Goal: Feedback & Contribution: Leave review/rating

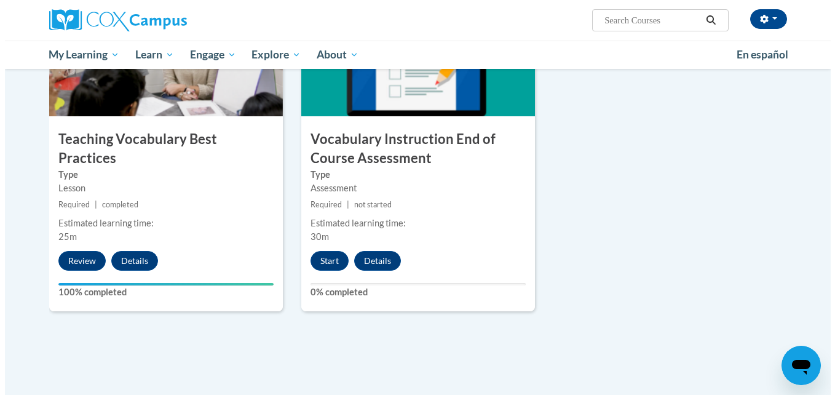
scroll to position [1379, 0]
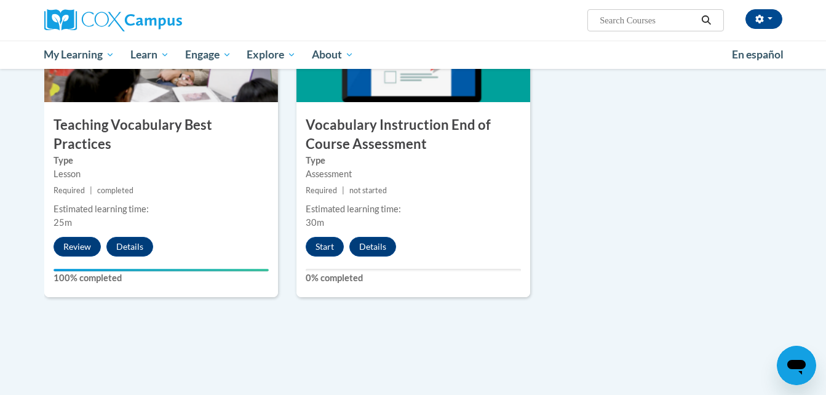
click at [391, 146] on h3 "Vocabulary Instruction End of Course Assessment" at bounding box center [413, 135] width 234 height 38
click at [330, 250] on button "Start" at bounding box center [325, 247] width 38 height 20
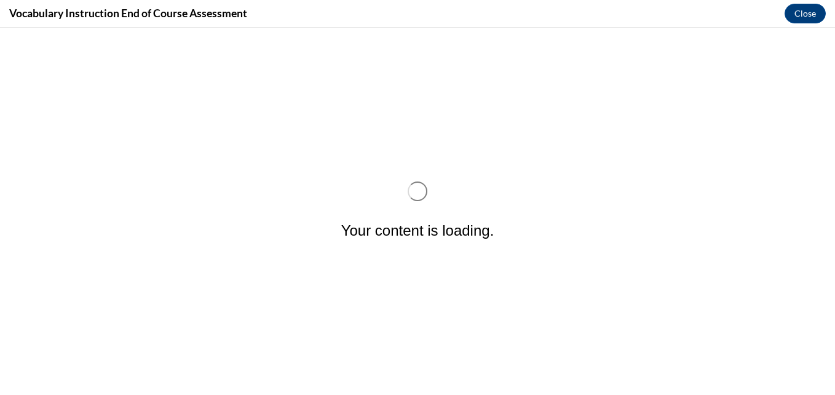
scroll to position [0, 0]
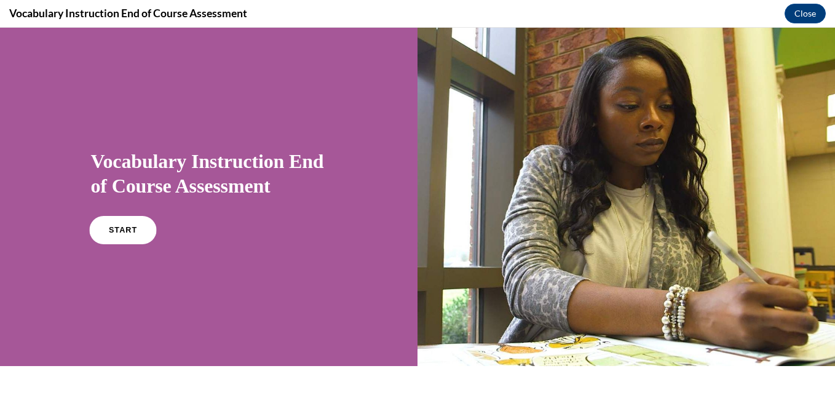
click at [111, 228] on span "START" at bounding box center [122, 230] width 28 height 9
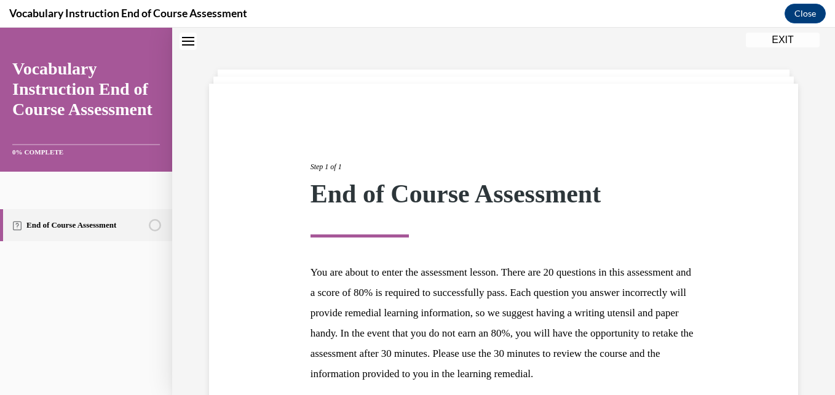
scroll to position [170, 0]
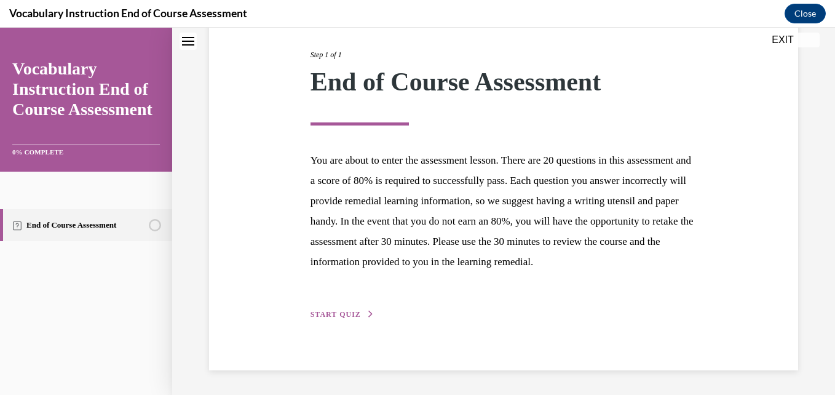
click at [349, 310] on button "START QUIZ" at bounding box center [343, 314] width 64 height 11
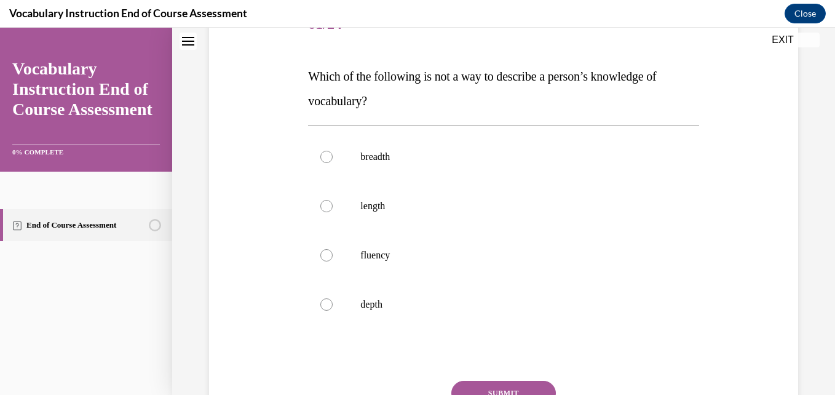
scroll to position [137, 0]
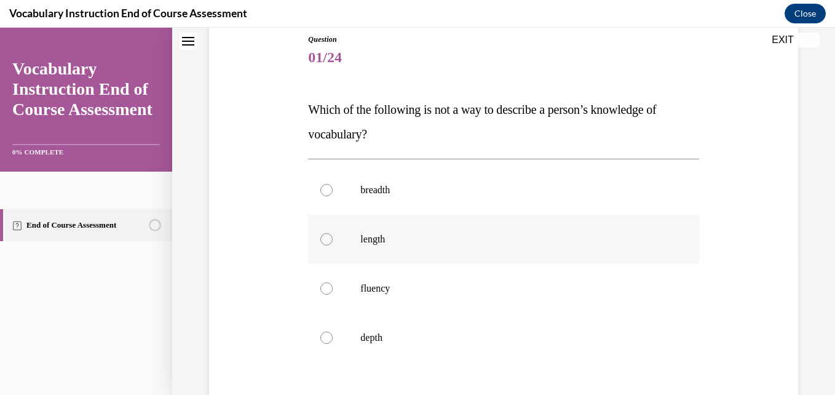
click at [320, 239] on div at bounding box center [326, 239] width 12 height 12
click at [320, 239] on input "length" at bounding box center [326, 239] width 12 height 12
radio input "true"
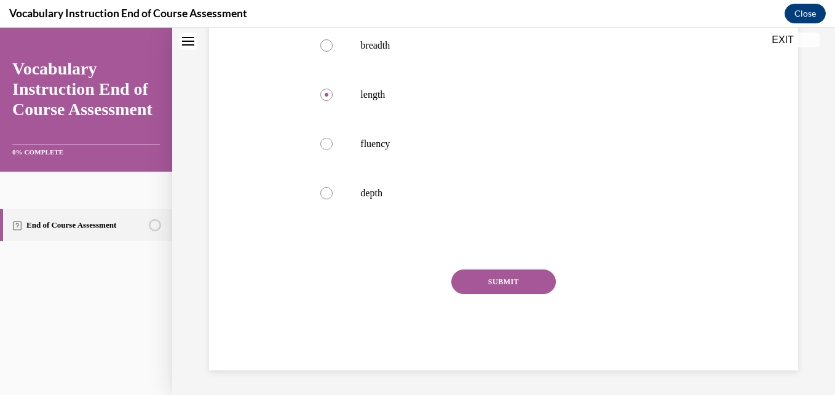
click at [404, 284] on button "SUBMIT" at bounding box center [503, 281] width 105 height 25
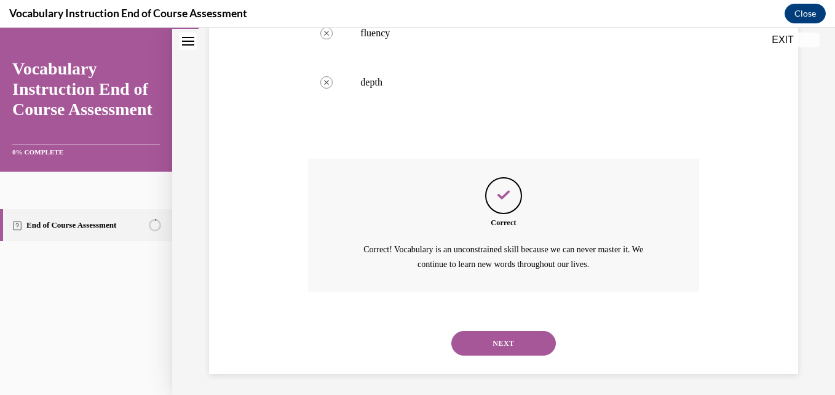
scroll to position [396, 0]
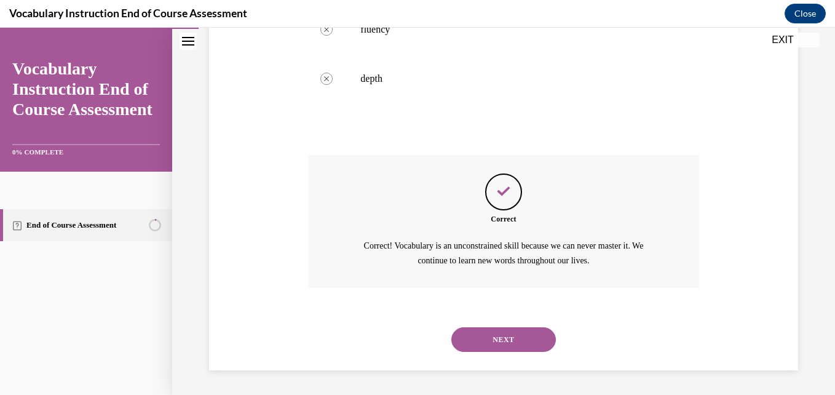
click at [404, 336] on button "NEXT" at bounding box center [503, 339] width 105 height 25
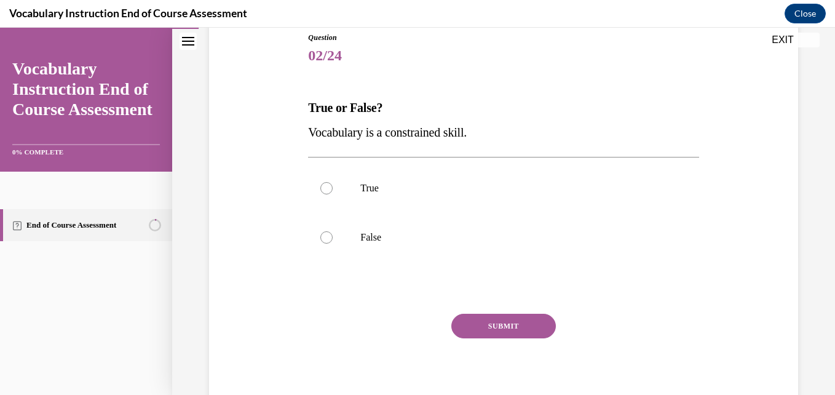
scroll to position [140, 0]
click at [315, 223] on label "False" at bounding box center [503, 236] width 390 height 49
click at [320, 231] on input "False" at bounding box center [326, 237] width 12 height 12
radio input "true"
click at [404, 337] on button "SUBMIT" at bounding box center [503, 325] width 105 height 25
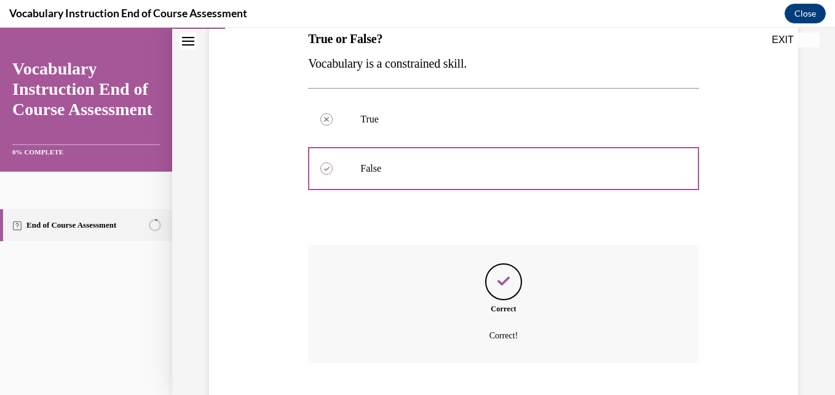
scroll to position [283, 0]
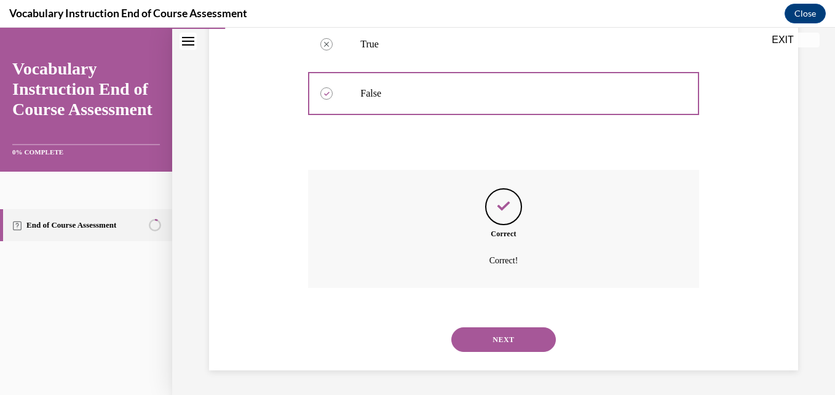
click at [404, 338] on button "NEXT" at bounding box center [503, 339] width 105 height 25
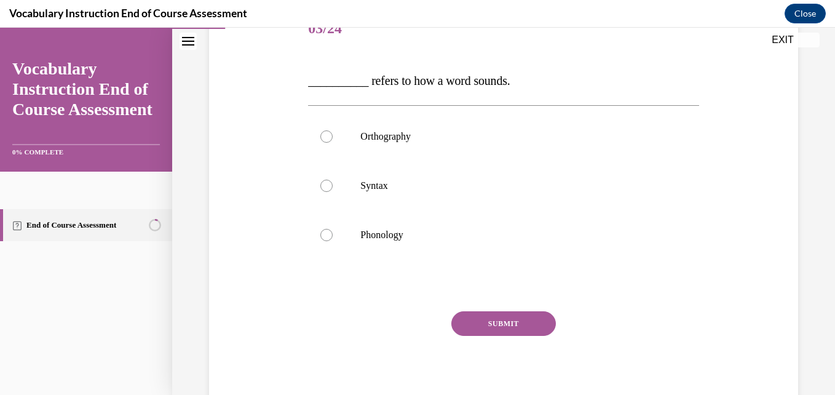
scroll to position [165, 0]
click at [340, 256] on label "Phonology" at bounding box center [503, 235] width 390 height 49
click at [333, 242] on input "Phonology" at bounding box center [326, 235] width 12 height 12
radio input "true"
click at [404, 331] on button "SUBMIT" at bounding box center [503, 324] width 105 height 25
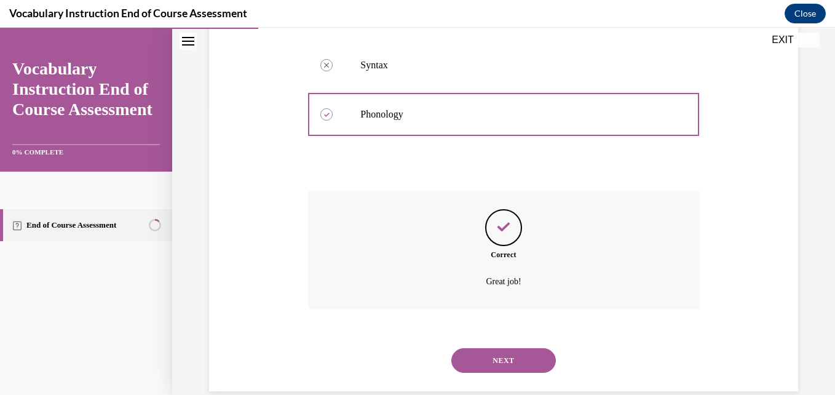
scroll to position [307, 0]
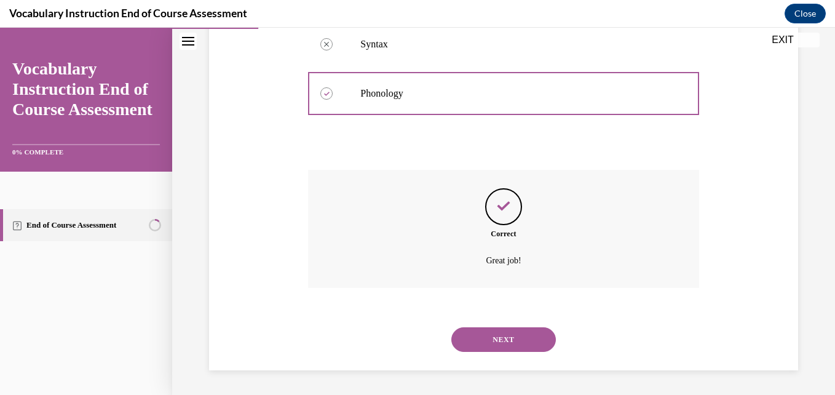
click at [404, 331] on button "NEXT" at bounding box center [503, 339] width 105 height 25
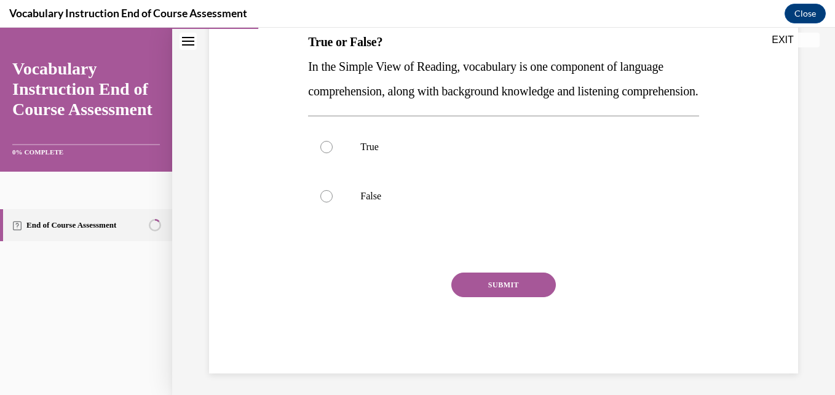
scroll to position [208, 0]
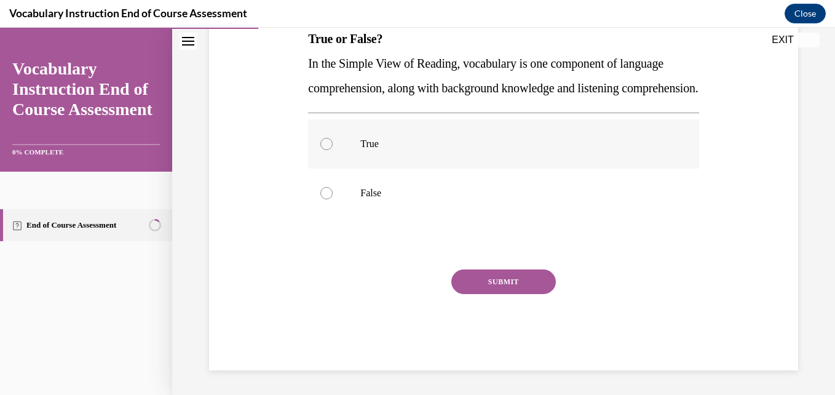
click at [334, 165] on label "True" at bounding box center [503, 143] width 390 height 49
click at [333, 150] on input "True" at bounding box center [326, 144] width 12 height 12
radio input "true"
click at [404, 293] on div "Question 04/24 True or False? In the Simple View of Reading, vocabulary is one …" at bounding box center [503, 166] width 390 height 407
click at [404, 294] on button "SUBMIT" at bounding box center [503, 281] width 105 height 25
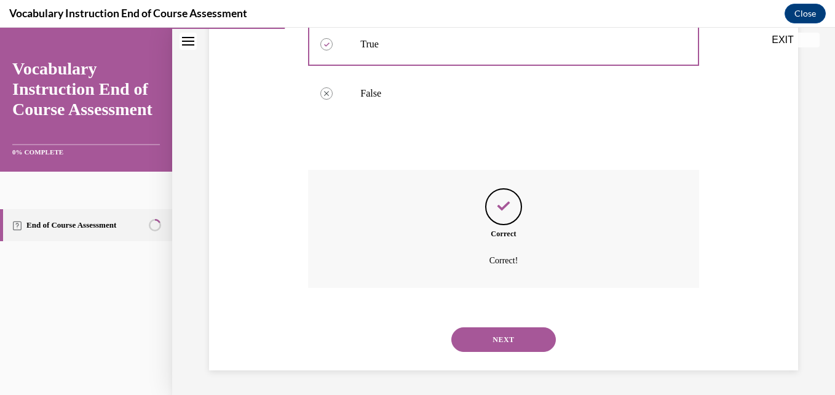
scroll to position [332, 0]
click at [404, 331] on button "NEXT" at bounding box center [503, 339] width 105 height 25
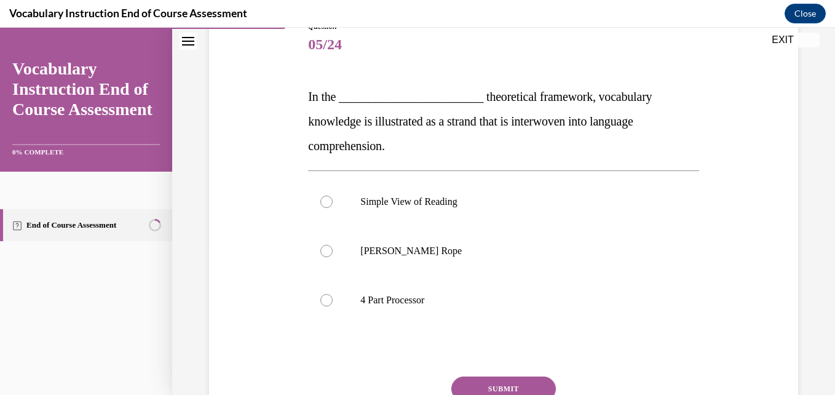
scroll to position [151, 0]
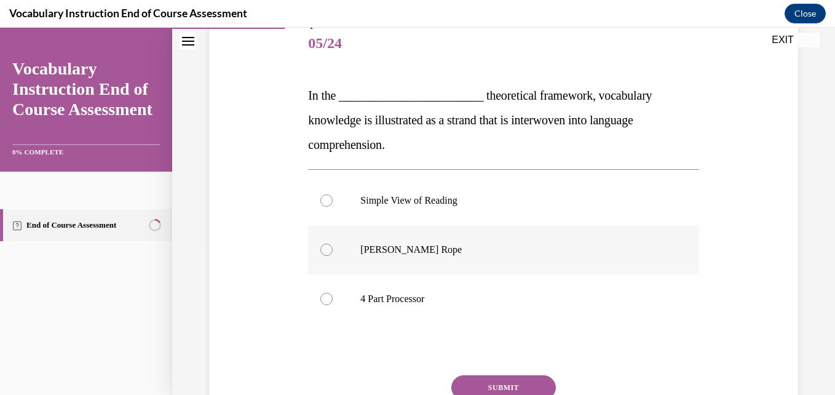
click at [390, 264] on label "[PERSON_NAME] Rope" at bounding box center [503, 249] width 390 height 49
click at [333, 256] on input "[PERSON_NAME] Rope" at bounding box center [326, 250] width 12 height 12
radio input "true"
click at [404, 376] on button "SUBMIT" at bounding box center [503, 387] width 105 height 25
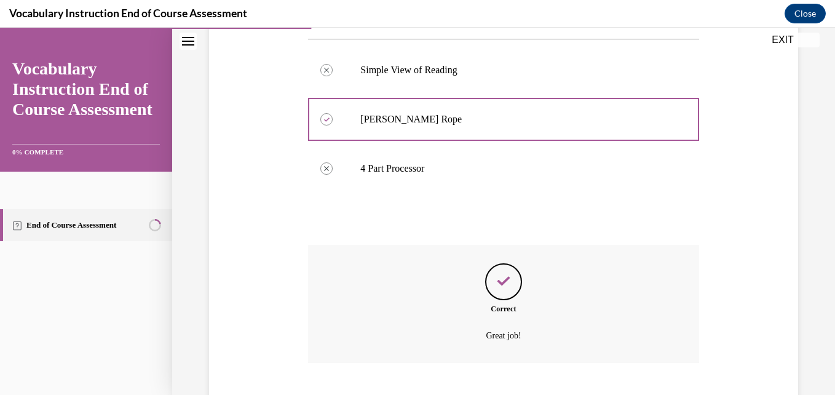
scroll to position [357, 0]
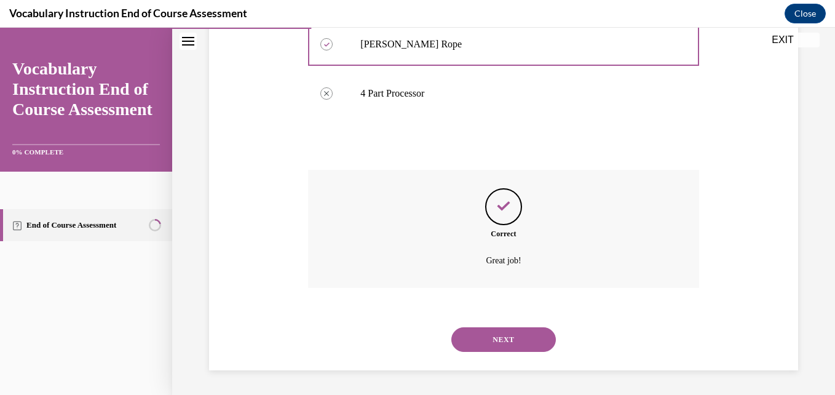
click at [404, 343] on button "NEXT" at bounding box center [503, 339] width 105 height 25
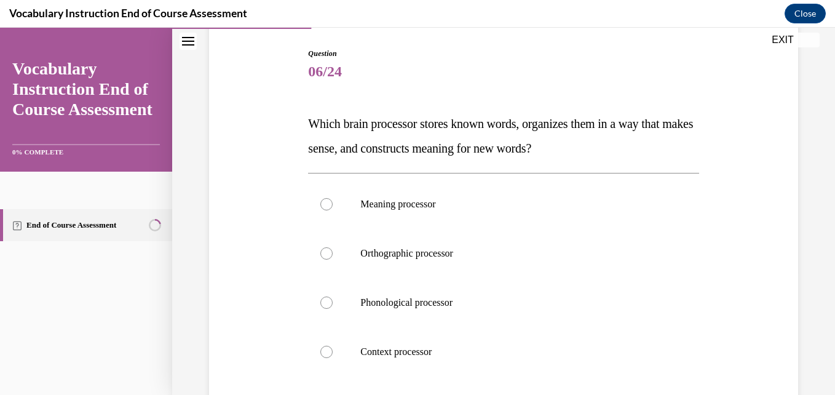
scroll to position [133, 0]
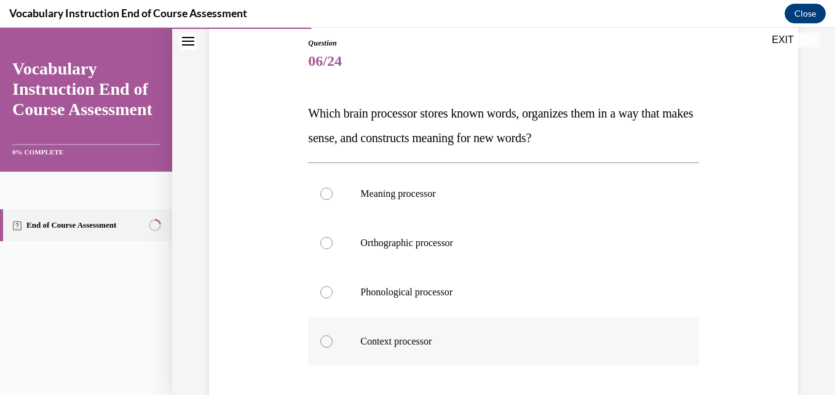
click at [404, 341] on p "Context processor" at bounding box center [513, 341] width 307 height 12
click at [333, 341] on input "Context processor" at bounding box center [326, 341] width 12 height 12
radio input "true"
click at [404, 196] on p "Meaning processor" at bounding box center [513, 194] width 307 height 12
click at [333, 196] on input "Meaning processor" at bounding box center [326, 194] width 12 height 12
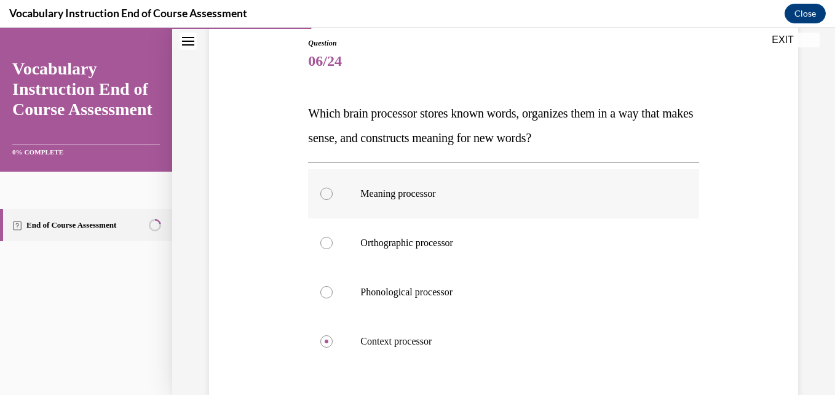
radio input "true"
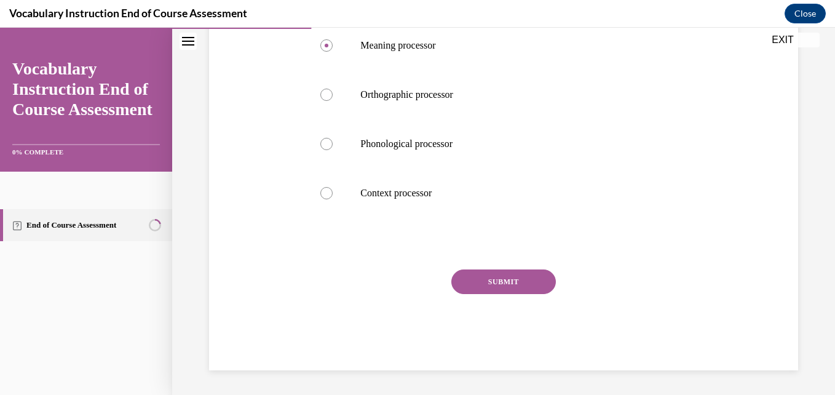
click at [404, 277] on button "SUBMIT" at bounding box center [503, 281] width 105 height 25
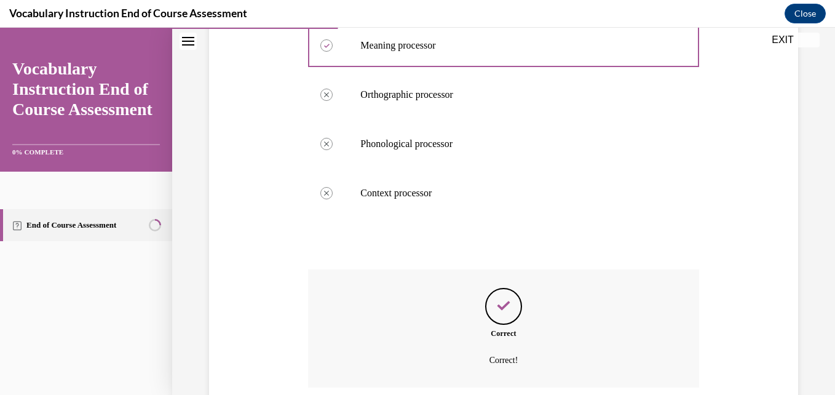
scroll to position [381, 0]
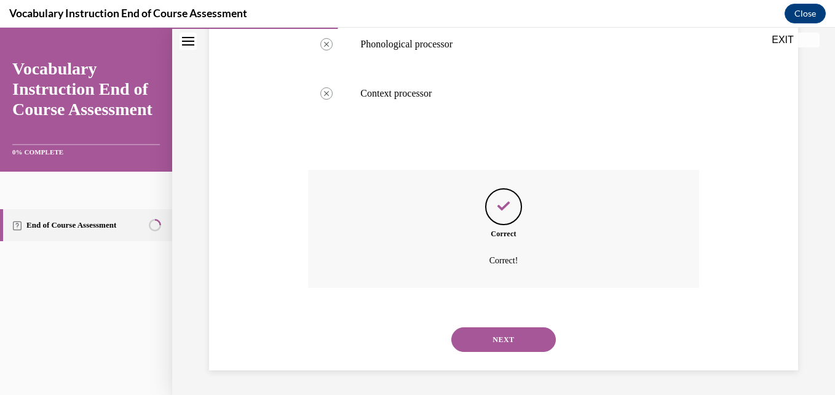
click at [404, 339] on button "NEXT" at bounding box center [503, 339] width 105 height 25
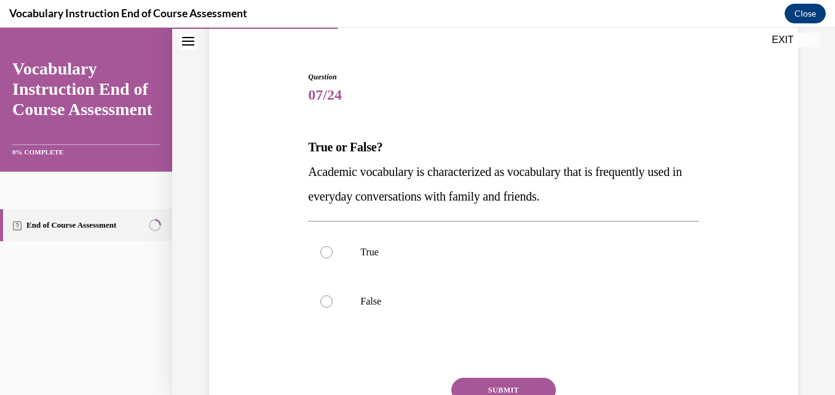
scroll to position [100, 0]
click at [404, 257] on p "True" at bounding box center [513, 251] width 307 height 12
click at [333, 257] on input "True" at bounding box center [326, 251] width 12 height 12
radio input "true"
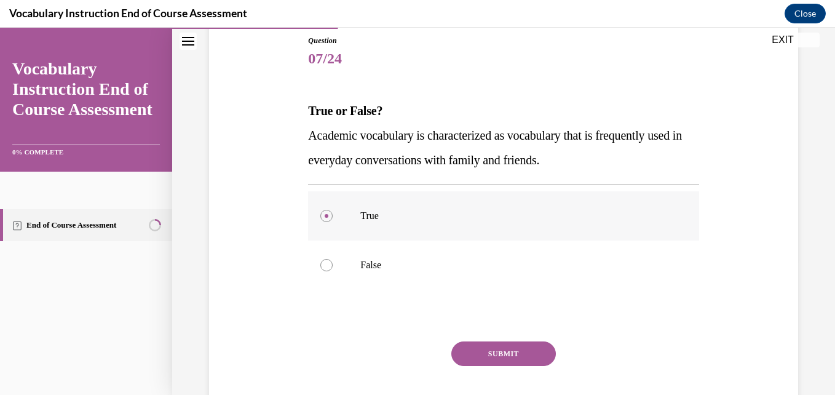
scroll to position [137, 0]
click at [404, 255] on label "False" at bounding box center [503, 263] width 390 height 49
click at [333, 258] on input "False" at bounding box center [326, 264] width 12 height 12
radio input "true"
click at [404, 360] on button "SUBMIT" at bounding box center [503, 352] width 105 height 25
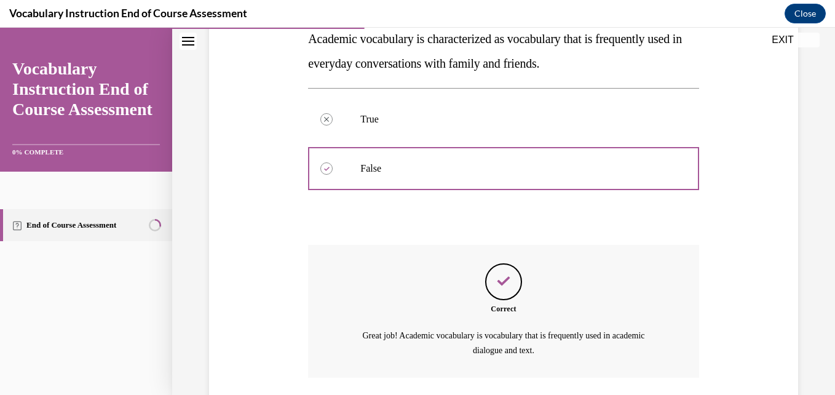
scroll to position [322, 0]
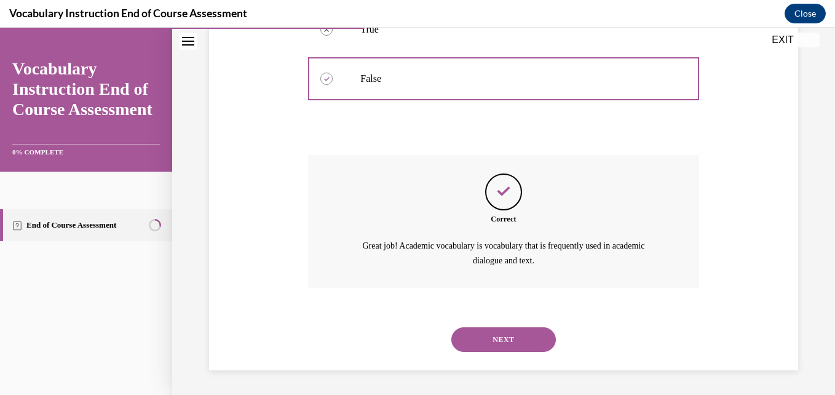
click at [404, 338] on button "NEXT" at bounding box center [503, 339] width 105 height 25
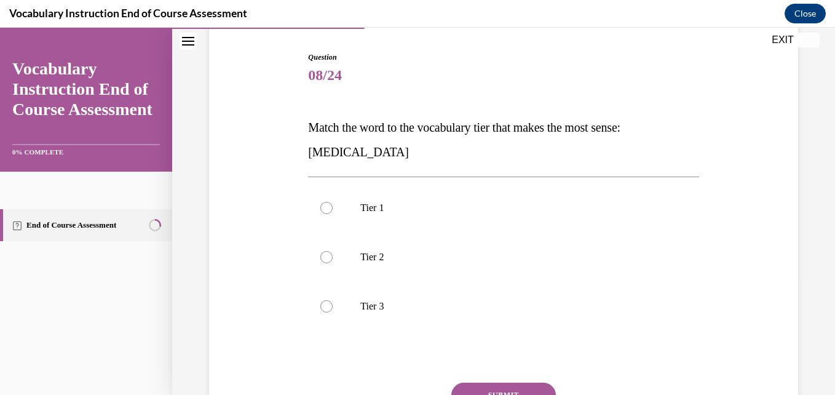
scroll to position [120, 0]
click at [404, 293] on label "Tier 3" at bounding box center [503, 305] width 390 height 49
click at [333, 299] on input "Tier 3" at bounding box center [326, 305] width 12 height 12
radio input "true"
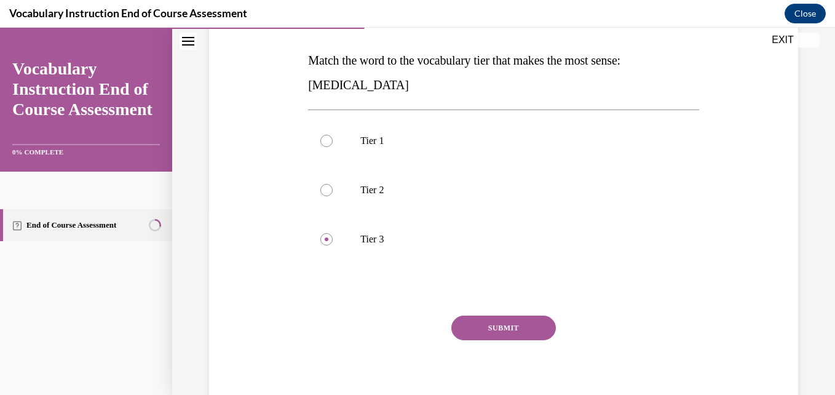
click at [404, 330] on button "SUBMIT" at bounding box center [503, 327] width 105 height 25
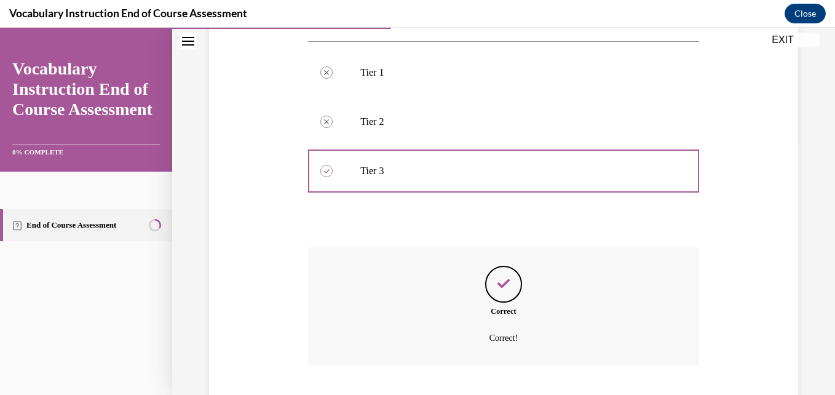
scroll to position [332, 0]
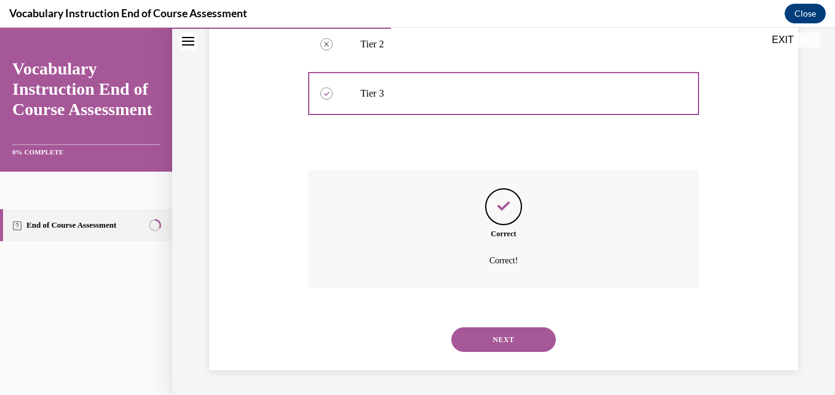
click at [404, 340] on button "NEXT" at bounding box center [503, 339] width 105 height 25
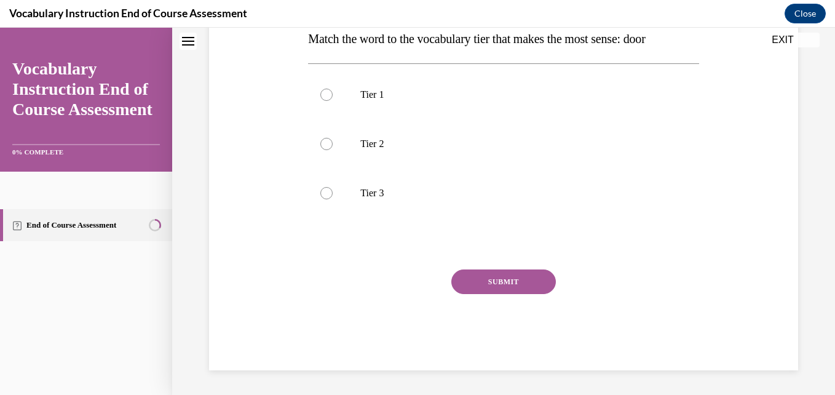
scroll to position [0, 0]
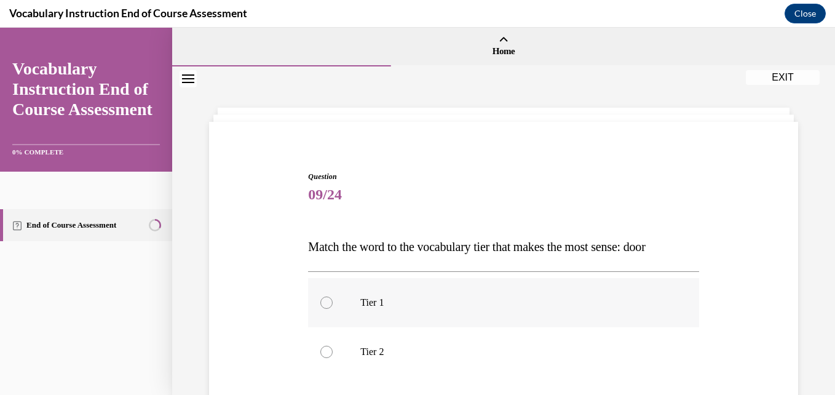
click at [404, 282] on label "Tier 1" at bounding box center [503, 302] width 390 height 49
click at [333, 296] on input "Tier 1" at bounding box center [326, 302] width 12 height 12
radio input "true"
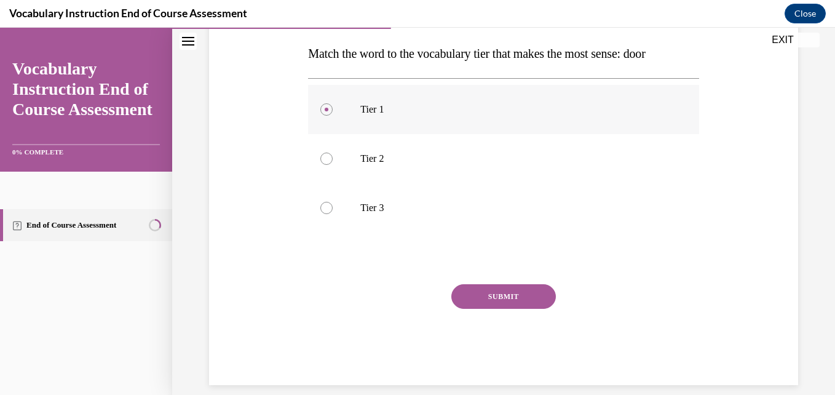
scroll to position [195, 0]
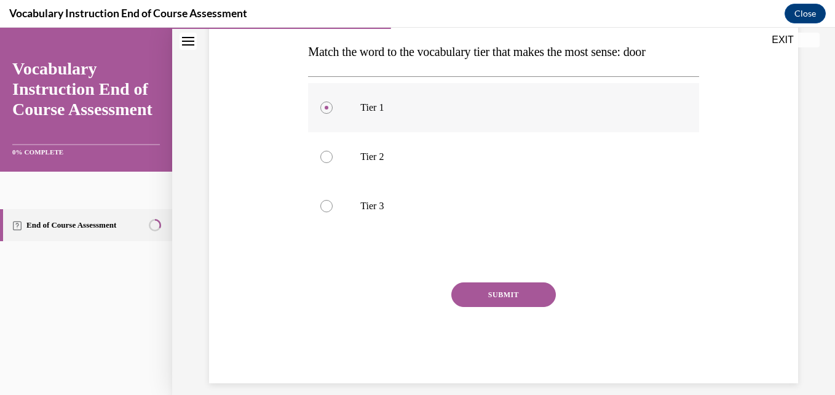
click at [404, 282] on div "Question 09/24 Match the word to the vocabulary tier that makes the most sense:…" at bounding box center [503, 179] width 390 height 407
drag, startPoint x: 520, startPoint y: 282, endPoint x: 505, endPoint y: 290, distance: 16.8
click at [404, 290] on button "SUBMIT" at bounding box center [503, 294] width 105 height 25
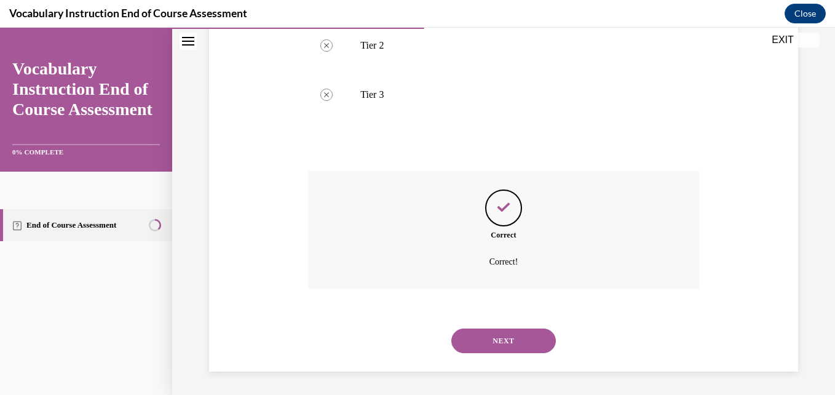
scroll to position [307, 0]
drag, startPoint x: 505, startPoint y: 290, endPoint x: 491, endPoint y: 350, distance: 61.9
click at [404, 350] on button "NEXT" at bounding box center [503, 339] width 105 height 25
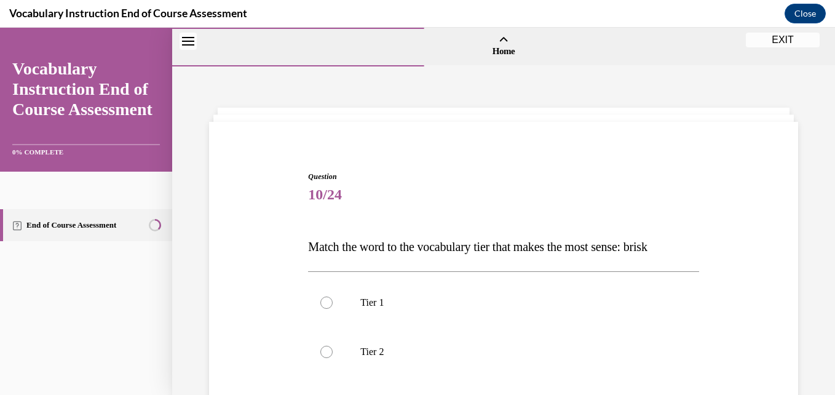
scroll to position [68, 0]
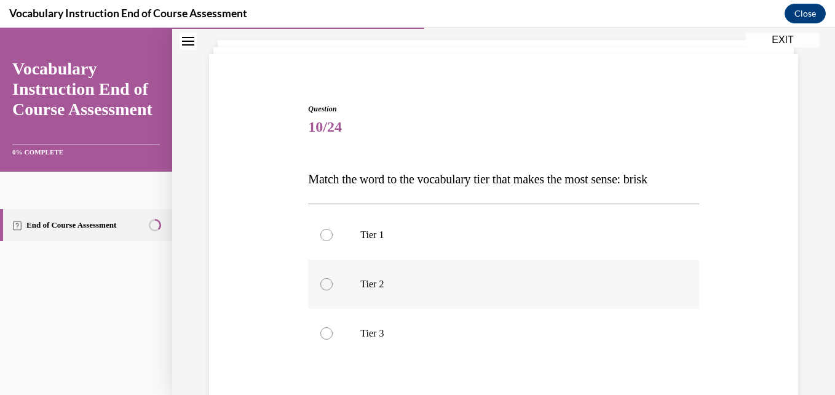
click at [389, 283] on p "Tier 2" at bounding box center [513, 284] width 307 height 12
click at [333, 283] on input "Tier 2" at bounding box center [326, 284] width 12 height 12
radio input "true"
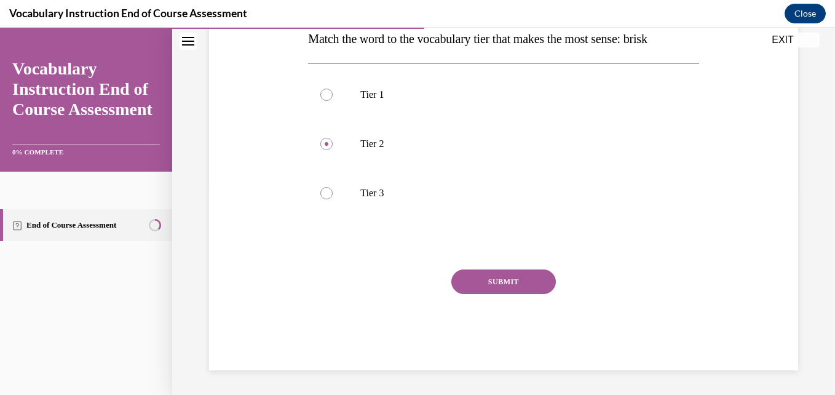
click at [404, 282] on button "SUBMIT" at bounding box center [503, 281] width 105 height 25
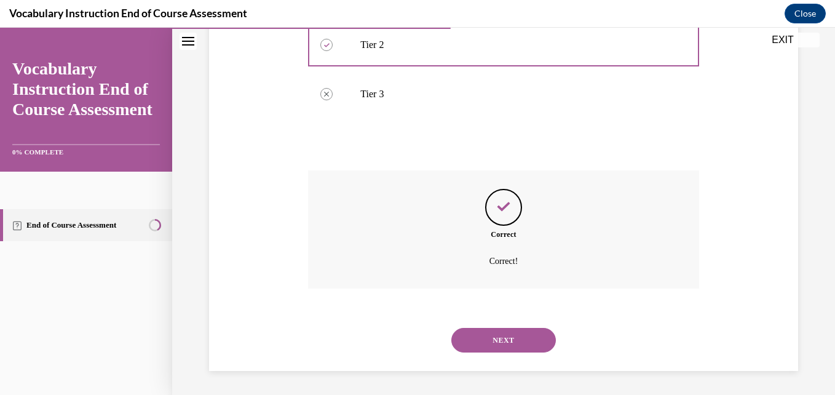
scroll to position [307, 0]
click at [404, 347] on button "NEXT" at bounding box center [503, 339] width 105 height 25
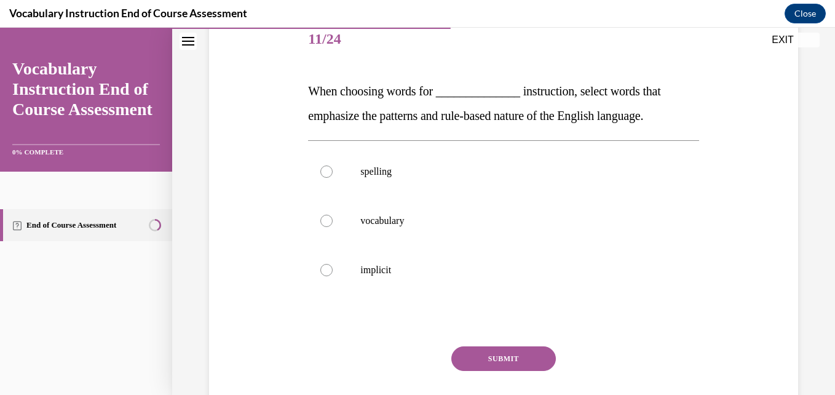
scroll to position [156, 0]
click at [404, 222] on p "vocabulary" at bounding box center [513, 220] width 307 height 12
click at [333, 222] on input "vocabulary" at bounding box center [326, 220] width 12 height 12
radio input "true"
click at [404, 357] on button "SUBMIT" at bounding box center [503, 358] width 105 height 25
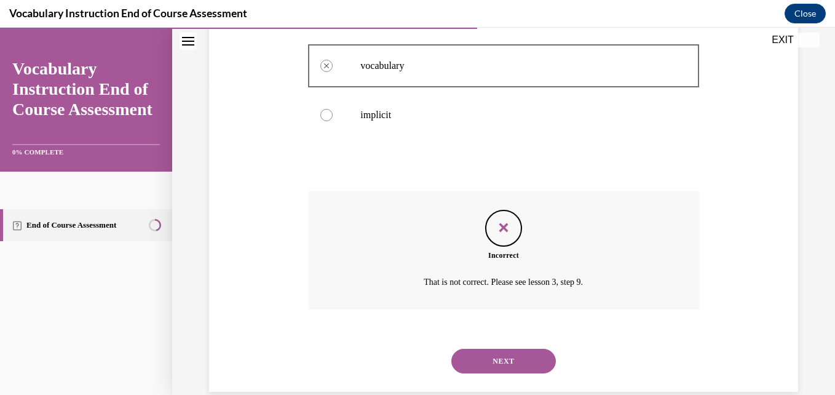
scroll to position [332, 0]
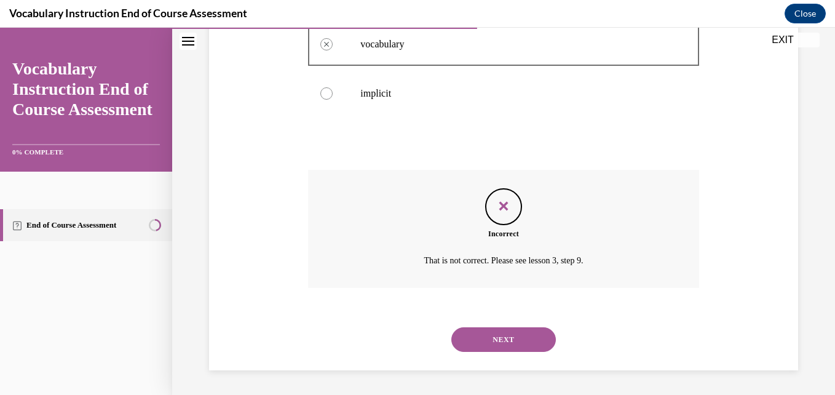
click at [404, 332] on button "NEXT" at bounding box center [503, 339] width 105 height 25
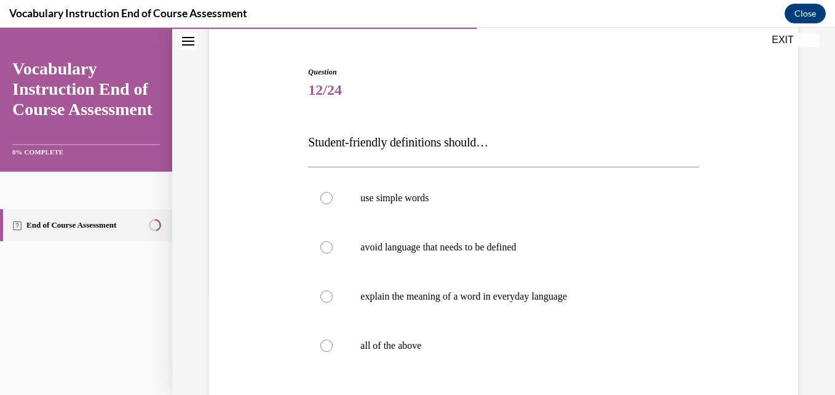
scroll to position [107, 0]
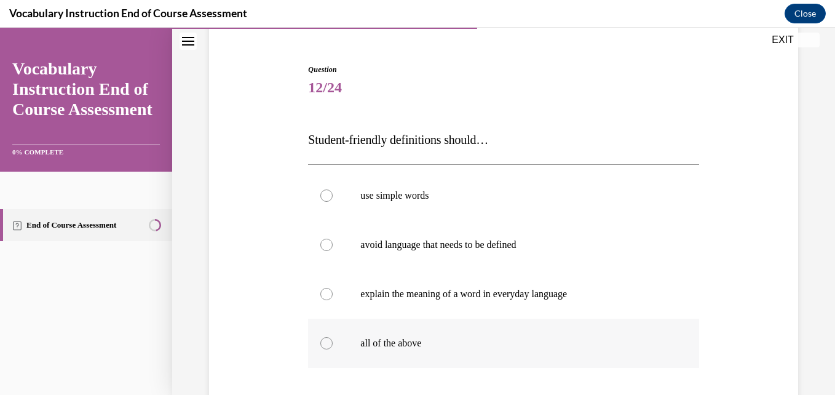
click at [404, 362] on label "all of the above" at bounding box center [503, 343] width 390 height 49
click at [333, 349] on input "all of the above" at bounding box center [326, 343] width 12 height 12
radio input "true"
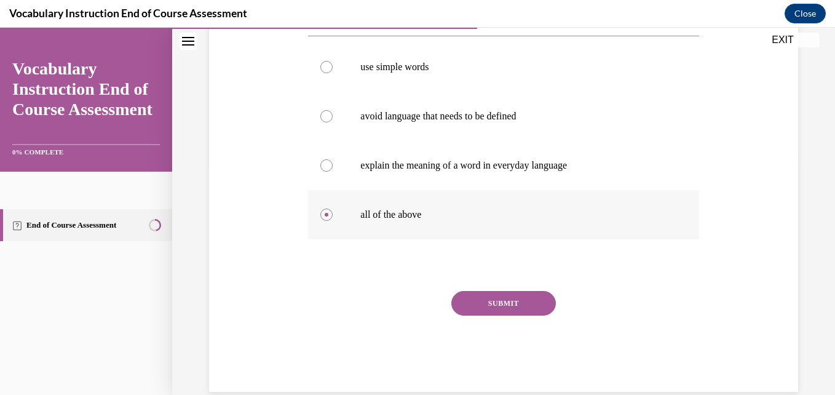
scroll to position [236, 0]
click at [404, 299] on button "SUBMIT" at bounding box center [503, 302] width 105 height 25
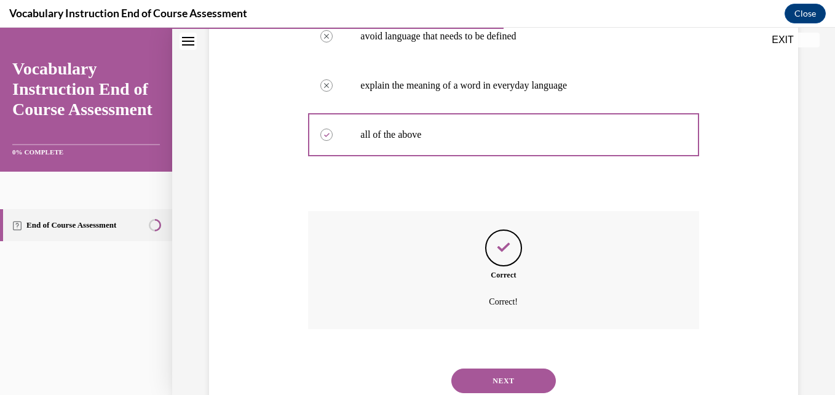
scroll to position [357, 0]
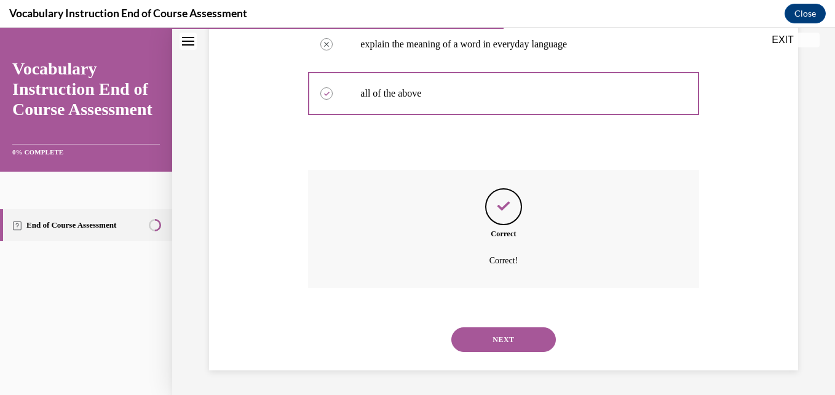
click at [404, 340] on button "NEXT" at bounding box center [503, 339] width 105 height 25
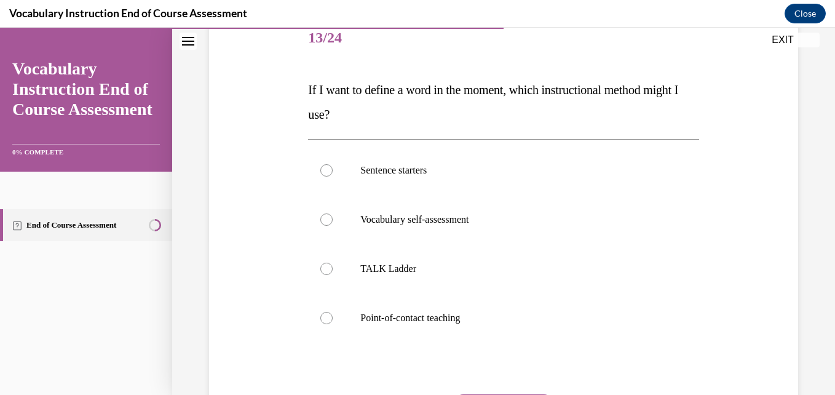
scroll to position [158, 0]
click at [404, 309] on label "Point-of-contact teaching" at bounding box center [503, 316] width 390 height 49
click at [333, 311] on input "Point-of-contact teaching" at bounding box center [326, 317] width 12 height 12
radio input "true"
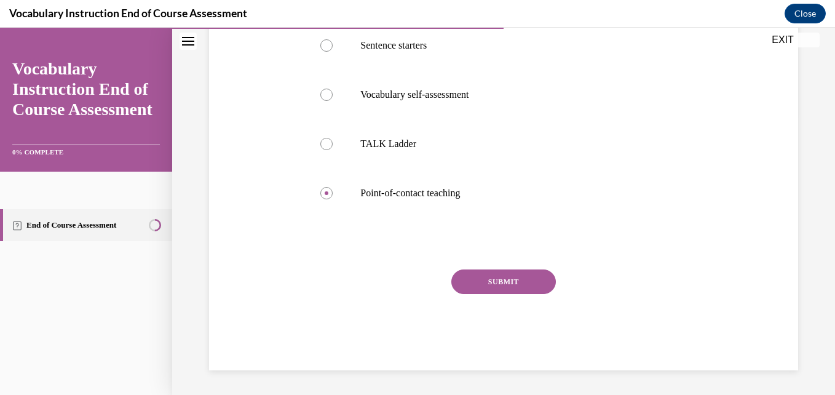
drag, startPoint x: 501, startPoint y: 285, endPoint x: 341, endPoint y: 237, distance: 166.9
click at [343, 237] on div "Question 13/24 If I want to define a word in the moment, which instructional me…" at bounding box center [503, 129] width 390 height 481
click at [404, 73] on label "Vocabulary self-assessment" at bounding box center [503, 94] width 390 height 49
click at [333, 89] on input "Vocabulary self-assessment" at bounding box center [326, 95] width 12 height 12
radio input "true"
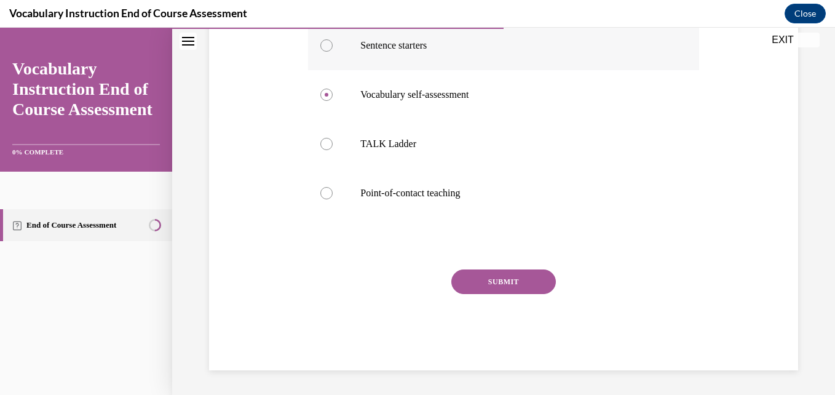
click at [404, 56] on label "Sentence starters" at bounding box center [503, 45] width 390 height 49
click at [333, 52] on input "Sentence starters" at bounding box center [326, 45] width 12 height 12
radio input "true"
click at [404, 278] on button "SUBMIT" at bounding box center [503, 281] width 105 height 25
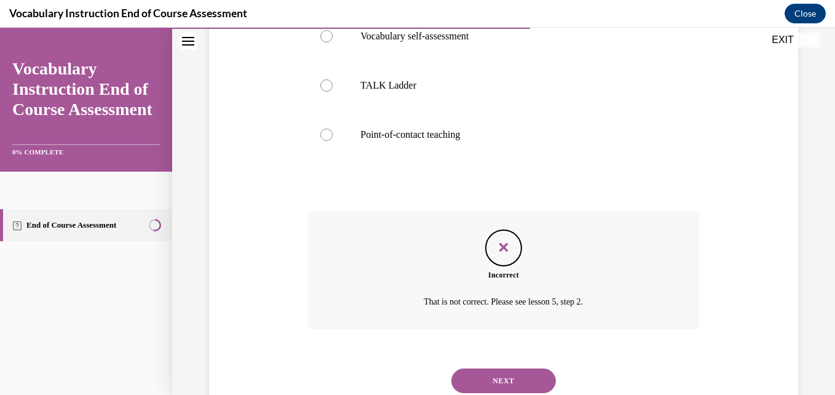
scroll to position [381, 0]
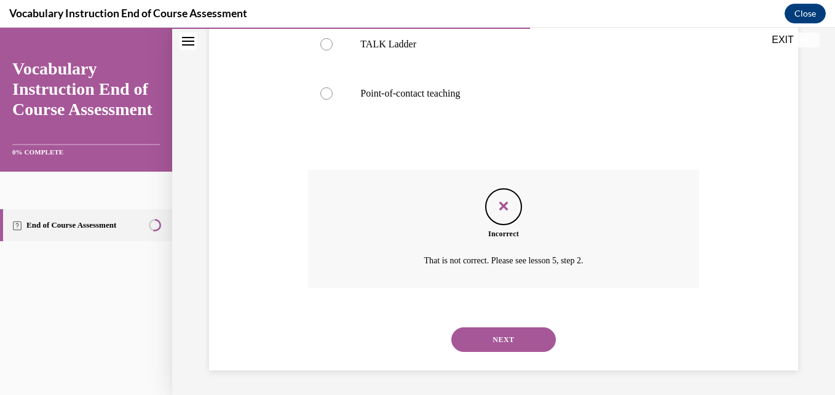
click at [404, 333] on button "NEXT" at bounding box center [503, 339] width 105 height 25
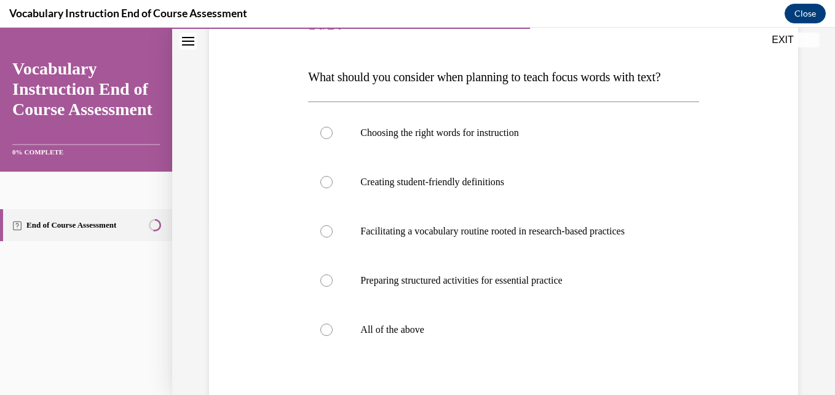
scroll to position [172, 0]
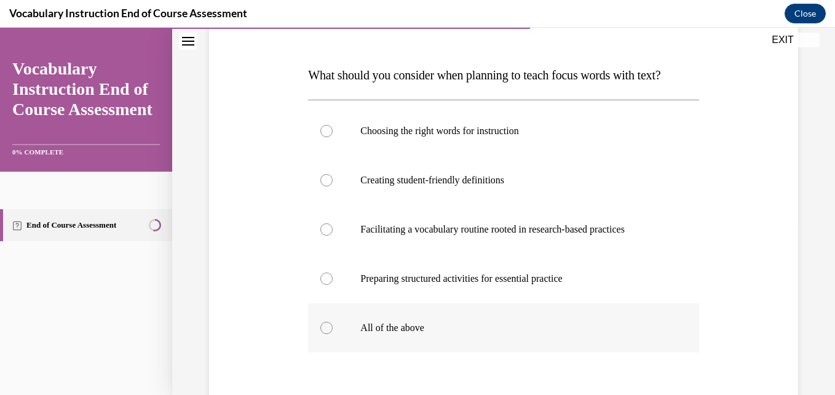
click at [404, 334] on p "All of the above" at bounding box center [513, 328] width 307 height 12
click at [333, 334] on input "All of the above" at bounding box center [326, 328] width 12 height 12
radio input "true"
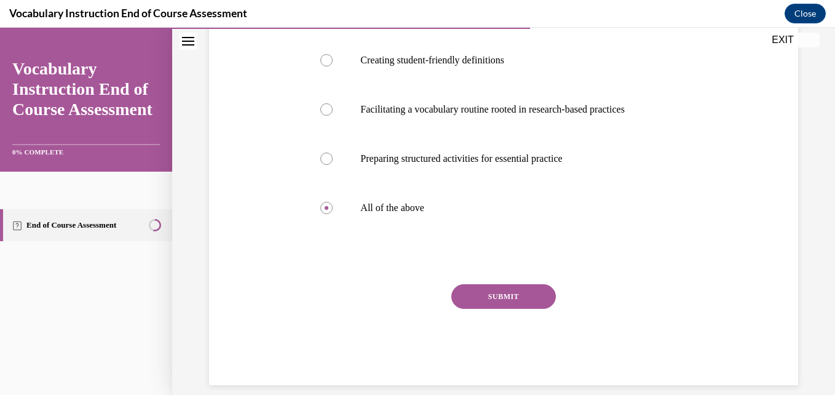
click at [404, 309] on button "SUBMIT" at bounding box center [503, 296] width 105 height 25
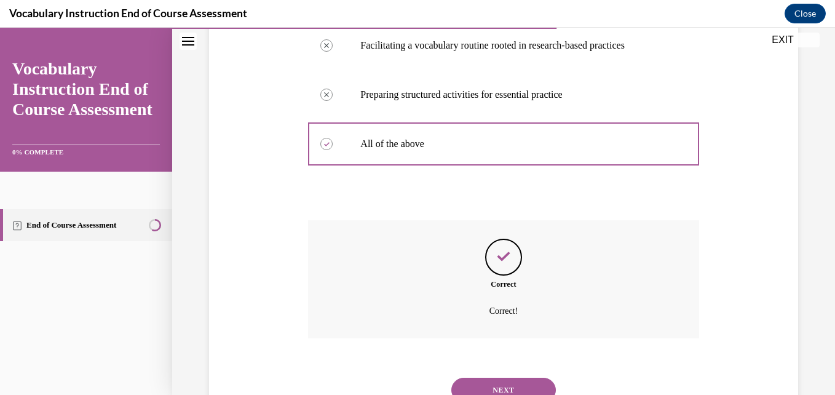
scroll to position [430, 0]
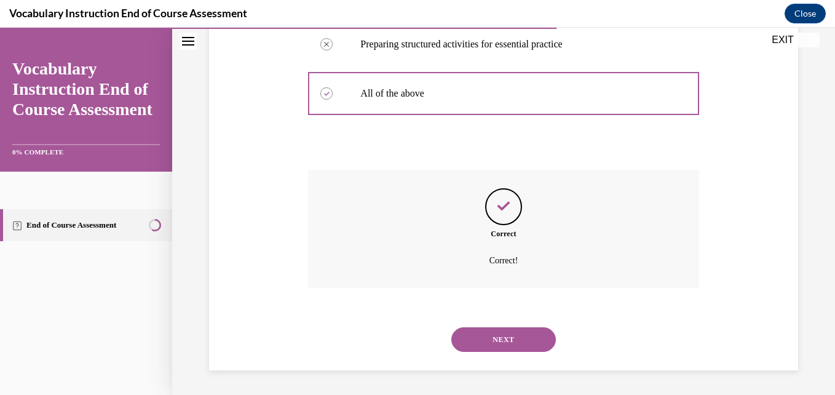
click at [404, 335] on button "NEXT" at bounding box center [503, 339] width 105 height 25
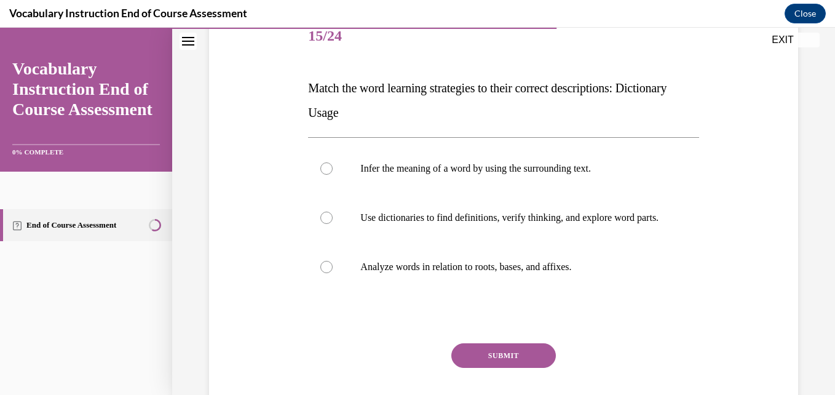
scroll to position [159, 0]
click at [404, 223] on p "Use dictionaries to find definitions, verify thinking, and explore word parts." at bounding box center [513, 217] width 307 height 12
click at [333, 223] on input "Use dictionaries to find definitions, verify thinking, and explore word parts." at bounding box center [326, 217] width 12 height 12
radio input "true"
click at [404, 362] on button "SUBMIT" at bounding box center [503, 355] width 105 height 25
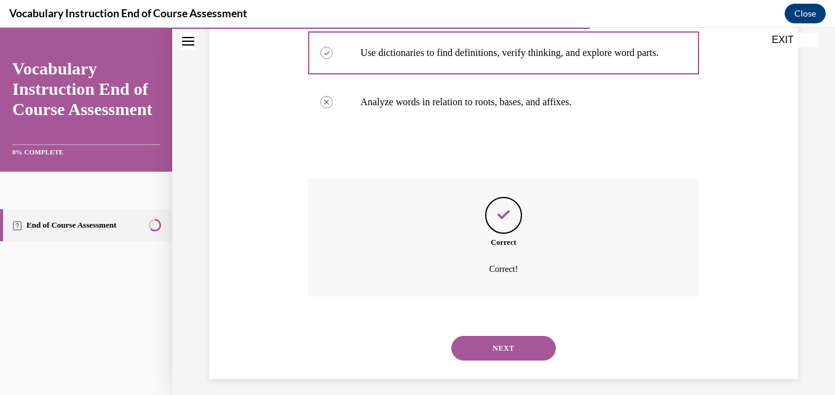
scroll to position [344, 0]
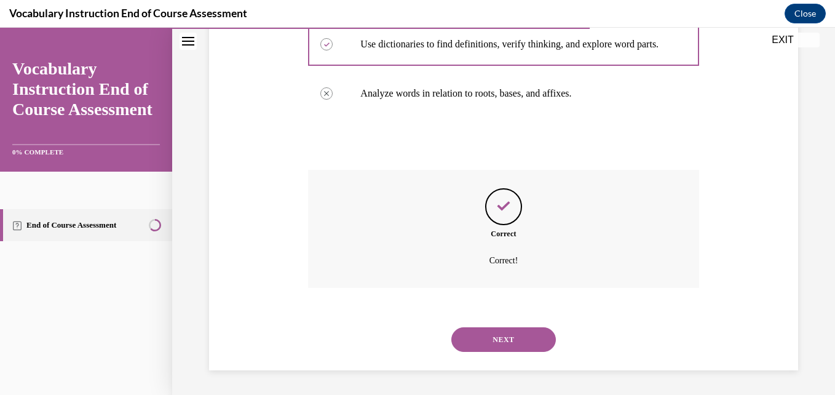
click at [404, 331] on button "NEXT" at bounding box center [503, 339] width 105 height 25
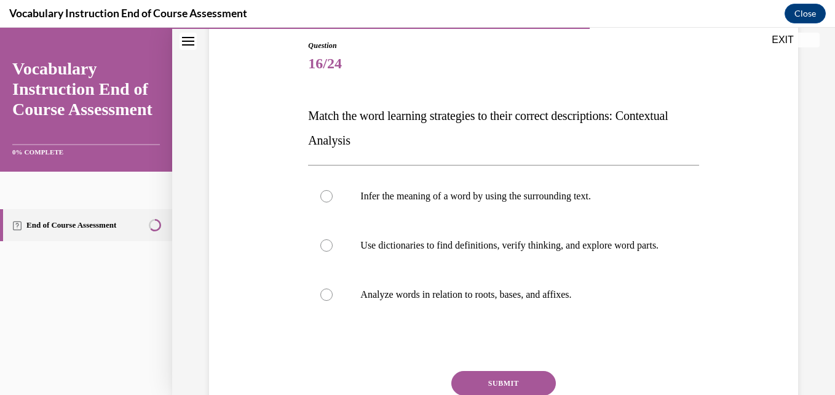
scroll to position [133, 0]
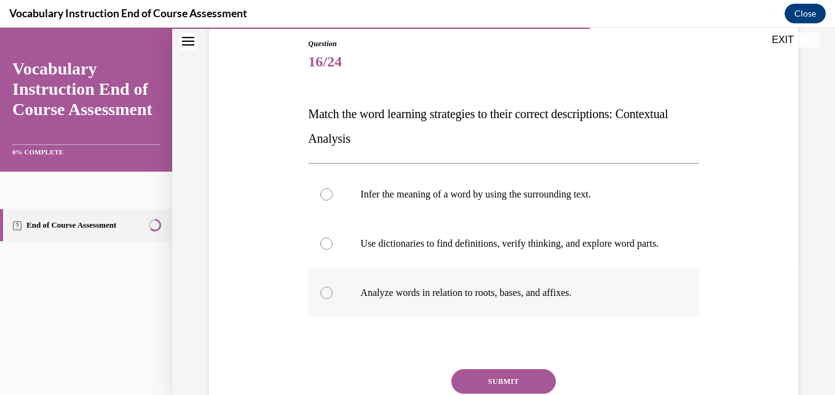
click at [404, 299] on p "Analyze words in relation to roots, bases, and affixes." at bounding box center [513, 293] width 307 height 12
click at [333, 299] on input "Analyze words in relation to roots, bases, and affixes." at bounding box center [326, 293] width 12 height 12
radio input "true"
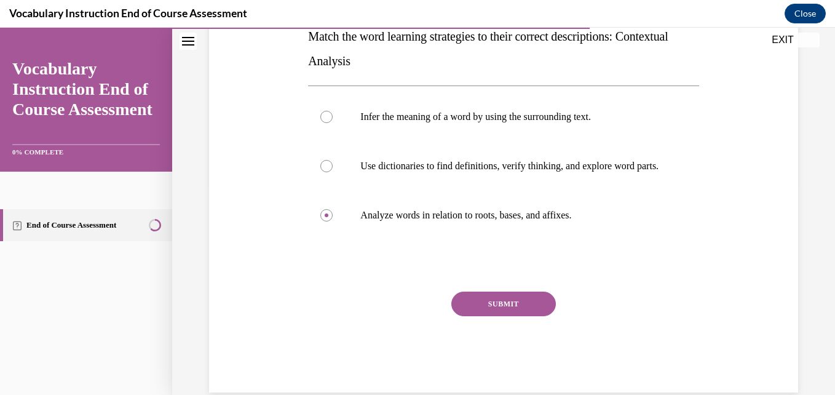
click at [404, 306] on button "SUBMIT" at bounding box center [503, 303] width 105 height 25
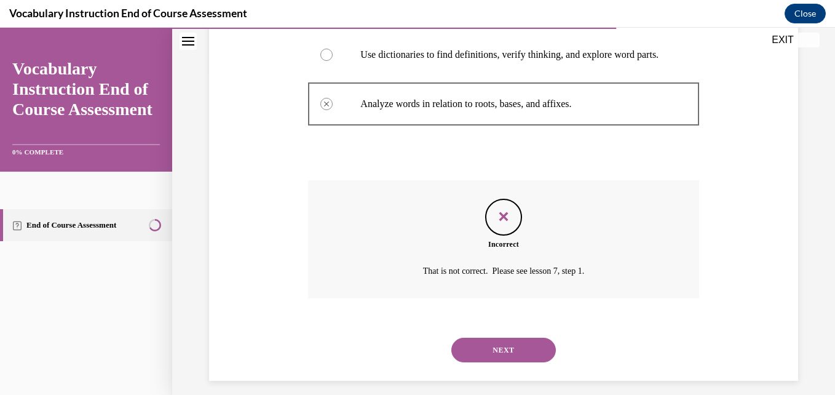
scroll to position [344, 0]
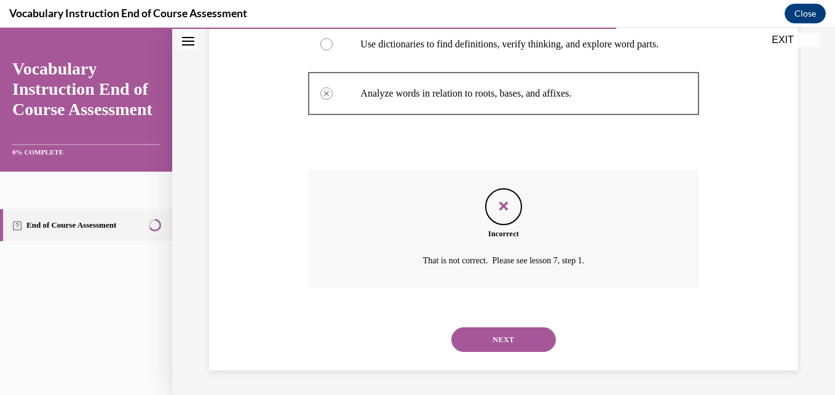
click at [404, 331] on button "NEXT" at bounding box center [503, 339] width 105 height 25
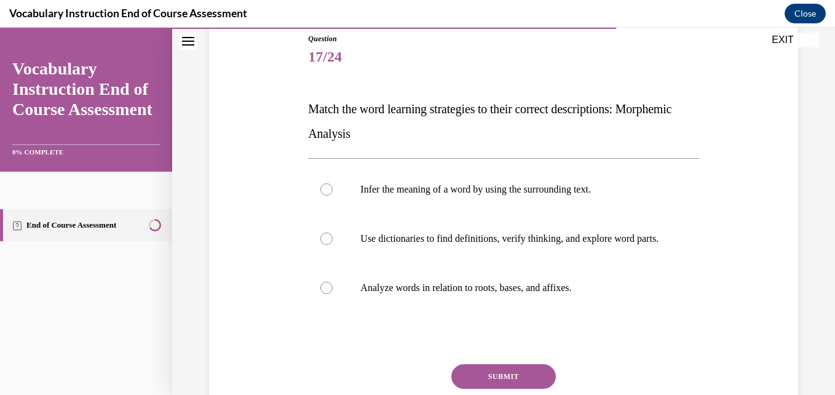
scroll to position [139, 0]
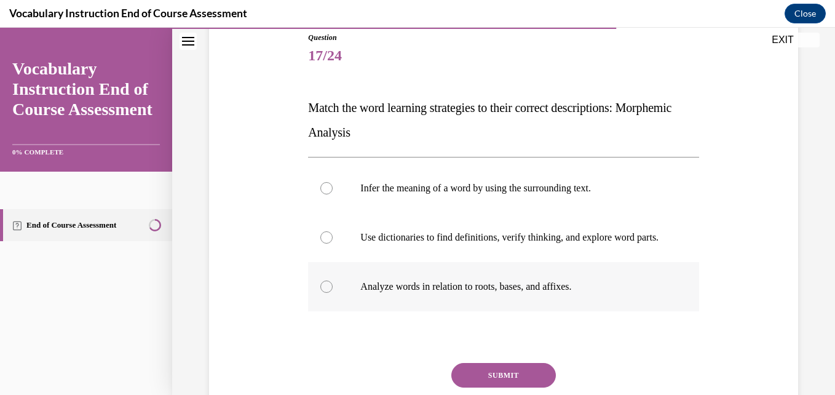
click at [404, 311] on label "Analyze words in relation to roots, bases, and affixes." at bounding box center [503, 286] width 390 height 49
click at [333, 293] on input "Analyze words in relation to roots, bases, and affixes." at bounding box center [326, 286] width 12 height 12
radio input "true"
click at [404, 376] on button "SUBMIT" at bounding box center [503, 375] width 105 height 25
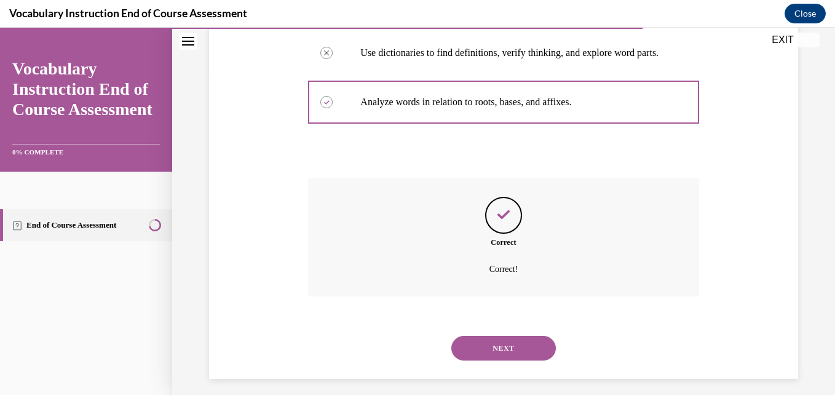
scroll to position [344, 0]
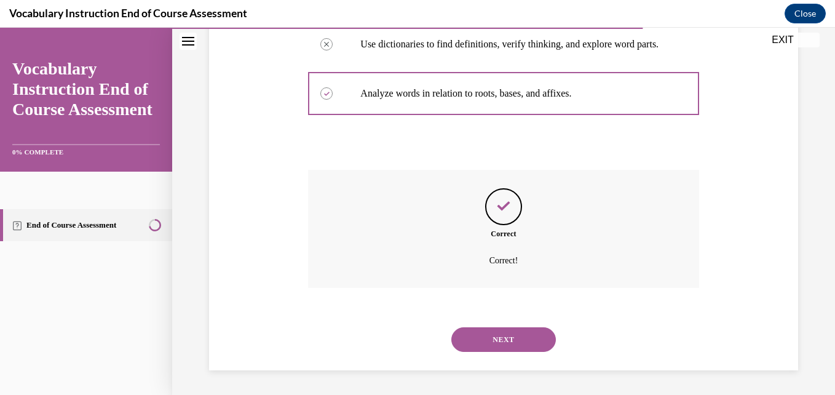
click at [404, 346] on button "NEXT" at bounding box center [503, 339] width 105 height 25
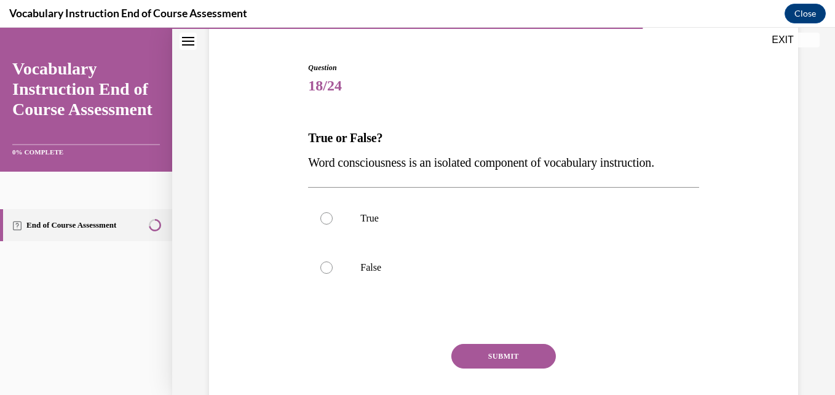
scroll to position [127, 0]
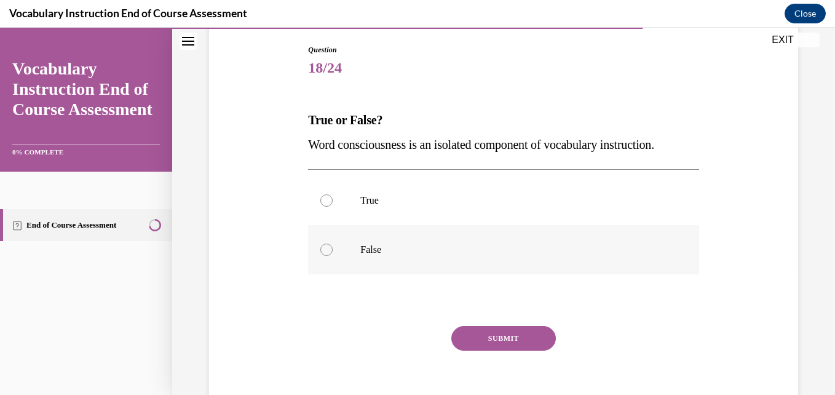
click at [379, 247] on p "False" at bounding box center [513, 250] width 307 height 12
click at [333, 247] on input "False" at bounding box center [326, 250] width 12 height 12
radio input "true"
click at [404, 337] on button "SUBMIT" at bounding box center [503, 338] width 105 height 25
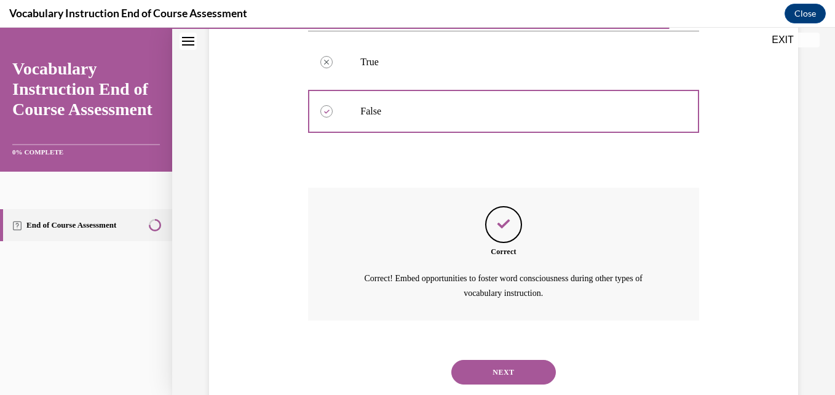
scroll to position [298, 0]
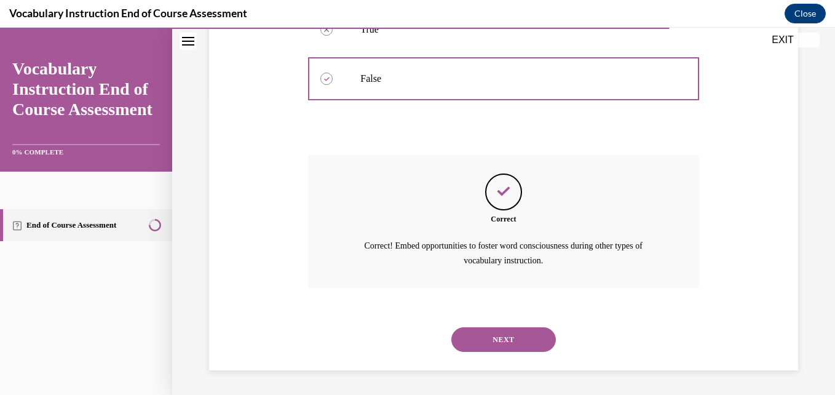
click at [404, 336] on button "NEXT" at bounding box center [503, 339] width 105 height 25
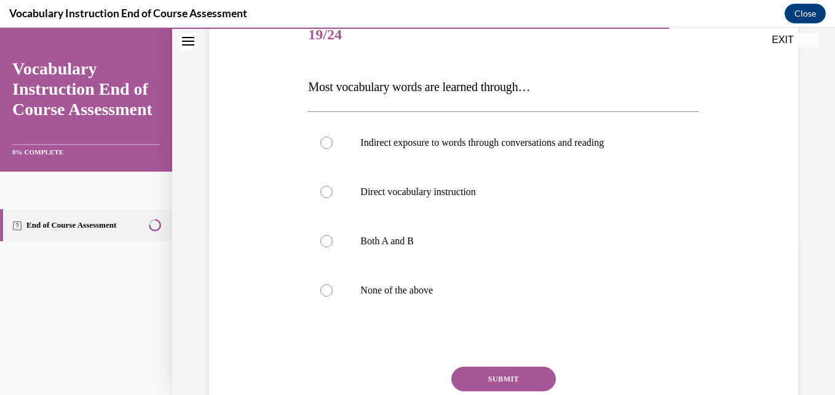
scroll to position [159, 0]
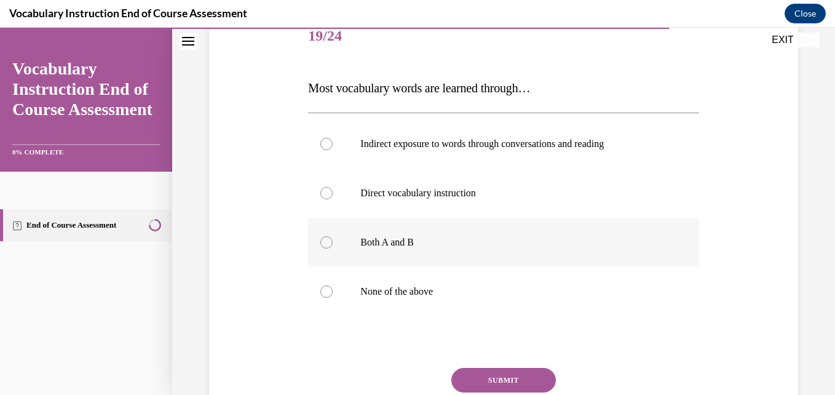
click at [385, 247] on p "Both A and B" at bounding box center [513, 242] width 307 height 12
click at [333, 247] on input "Both A and B" at bounding box center [326, 242] width 12 height 12
radio input "true"
click at [404, 376] on button "SUBMIT" at bounding box center [503, 380] width 105 height 25
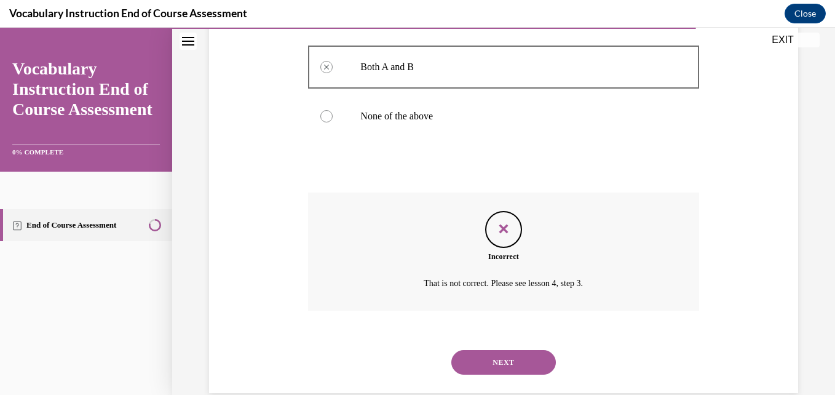
scroll to position [357, 0]
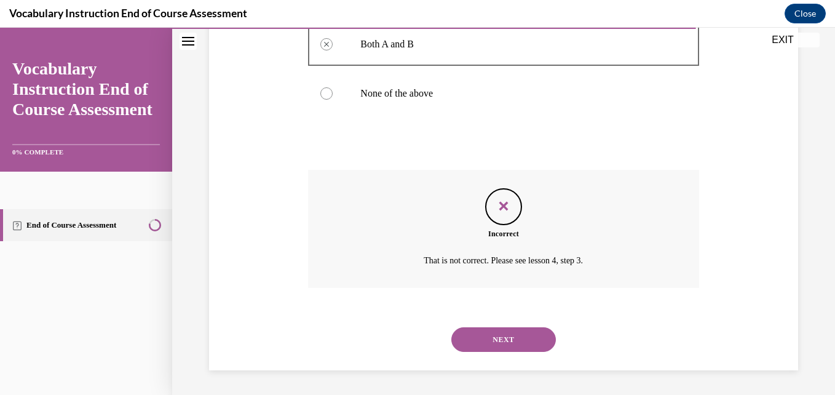
click at [404, 344] on button "NEXT" at bounding box center [503, 339] width 105 height 25
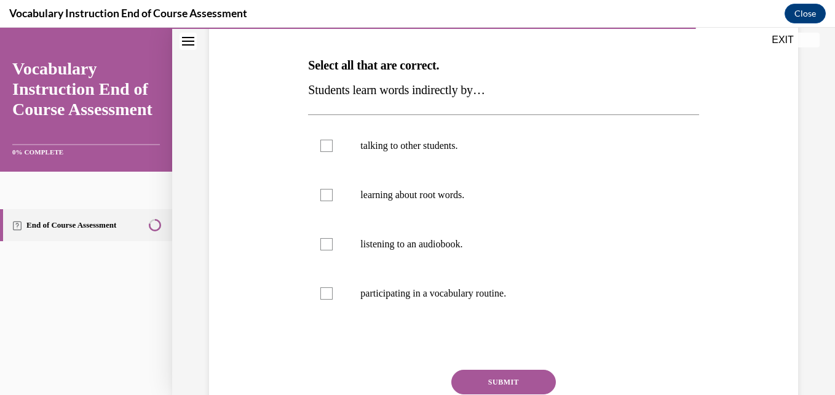
scroll to position [183, 0]
click at [404, 136] on label "talking to other students." at bounding box center [503, 144] width 390 height 49
click at [333, 138] on input "talking to other students." at bounding box center [326, 144] width 12 height 12
checkbox input "true"
click at [404, 185] on label "learning about root words." at bounding box center [503, 193] width 390 height 49
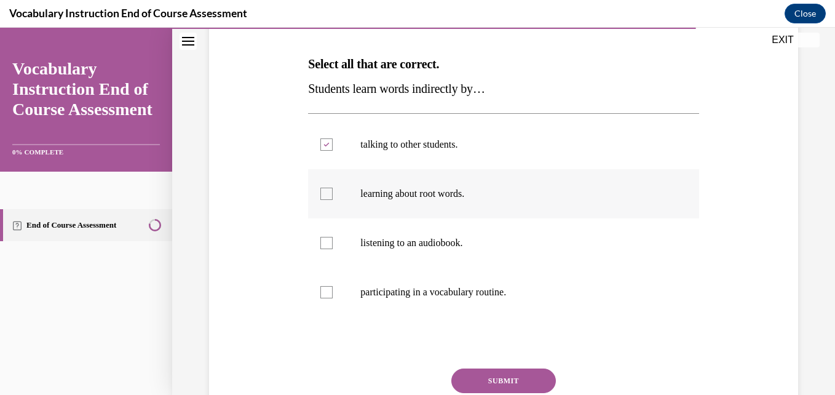
click at [333, 188] on input "learning about root words." at bounding box center [326, 194] width 12 height 12
click at [404, 188] on p "learning about root words." at bounding box center [513, 194] width 307 height 12
click at [333, 188] on input "learning about root words." at bounding box center [326, 194] width 12 height 12
checkbox input "false"
click at [404, 250] on label "listening to an audiobook." at bounding box center [503, 242] width 390 height 49
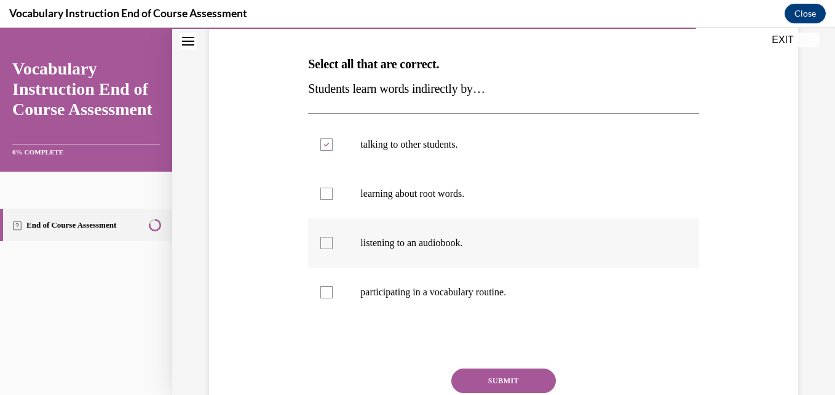
click at [333, 249] on input "listening to an audiobook." at bounding box center [326, 243] width 12 height 12
checkbox input "true"
click at [404, 274] on label "participating in a vocabulary routine." at bounding box center [503, 291] width 390 height 49
click at [333, 286] on input "participating in a vocabulary routine." at bounding box center [326, 292] width 12 height 12
checkbox input "true"
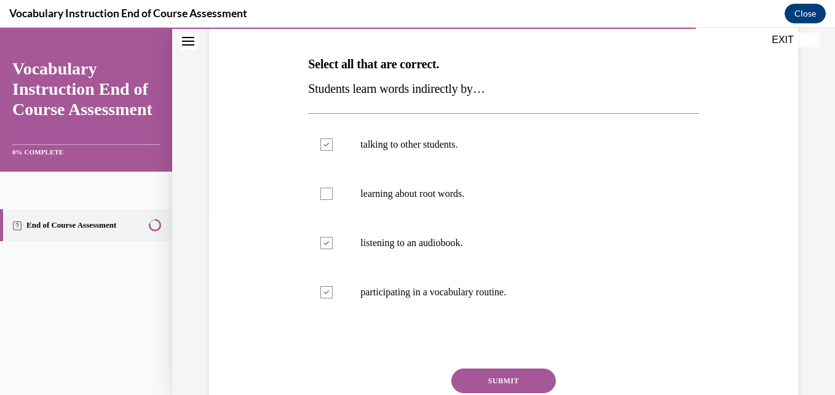
click at [404, 371] on button "SUBMIT" at bounding box center [503, 380] width 105 height 25
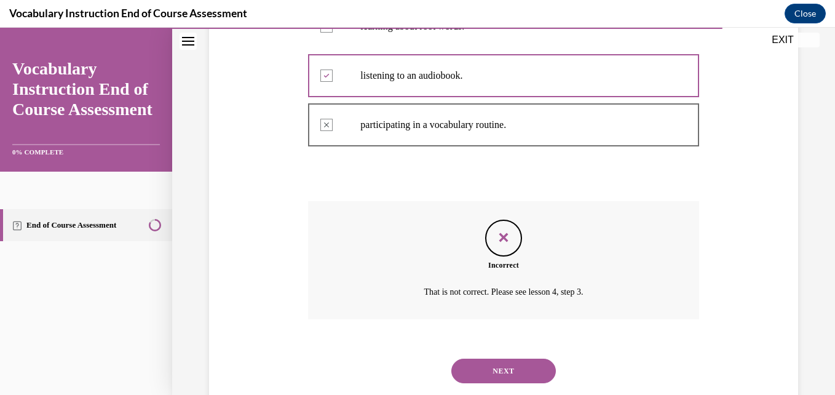
scroll to position [381, 0]
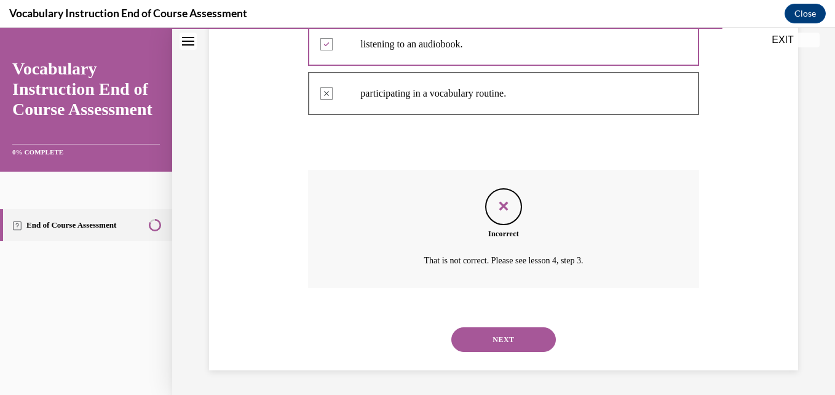
click at [404, 341] on button "NEXT" at bounding box center [503, 339] width 105 height 25
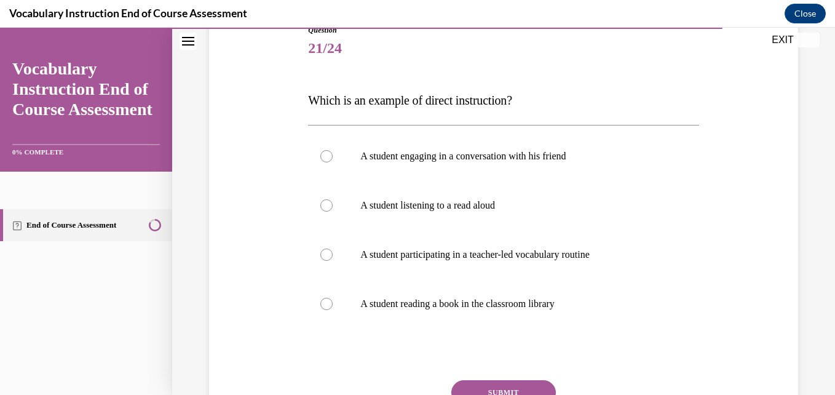
scroll to position [147, 0]
click at [404, 258] on p "A student participating in a teacher-led vocabulary routine" at bounding box center [513, 254] width 307 height 12
click at [333, 258] on input "A student participating in a teacher-led vocabulary routine" at bounding box center [326, 254] width 12 height 12
radio input "true"
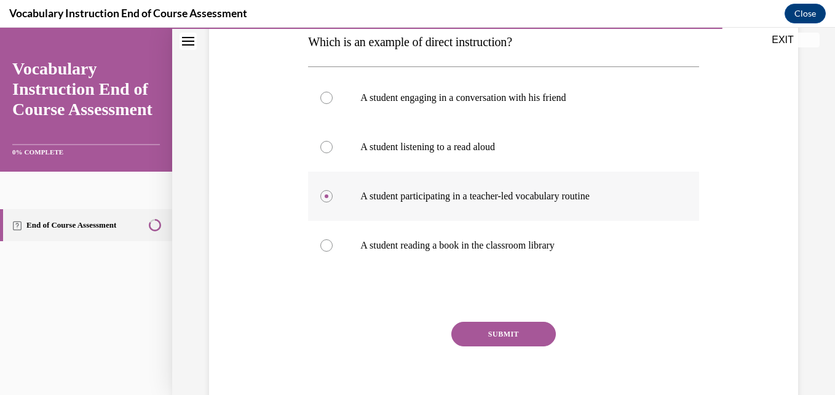
scroll to position [207, 0]
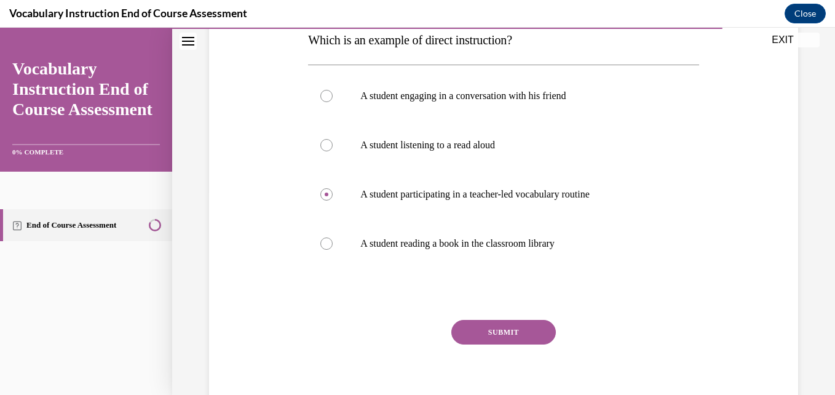
click at [404, 341] on button "SUBMIT" at bounding box center [503, 332] width 105 height 25
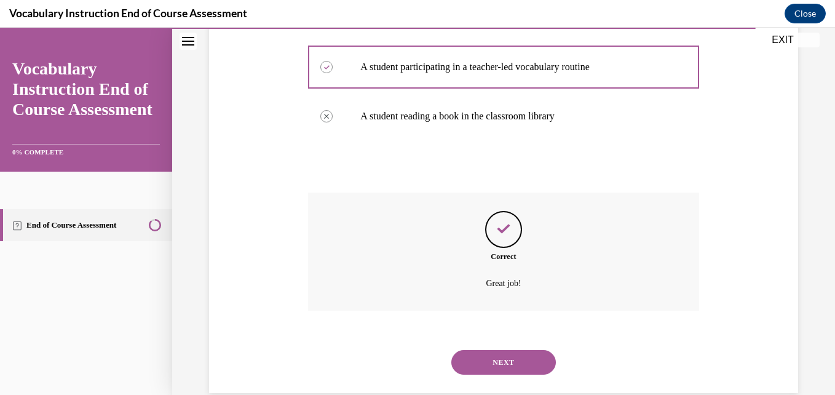
scroll to position [357, 0]
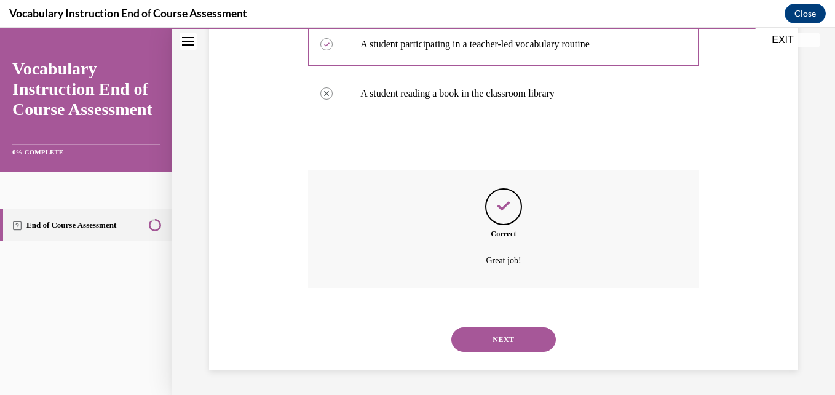
click at [404, 335] on button "NEXT" at bounding box center [503, 339] width 105 height 25
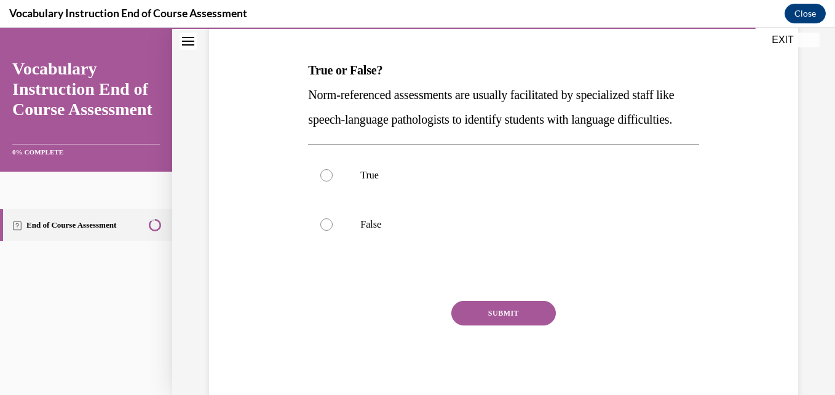
scroll to position [178, 0]
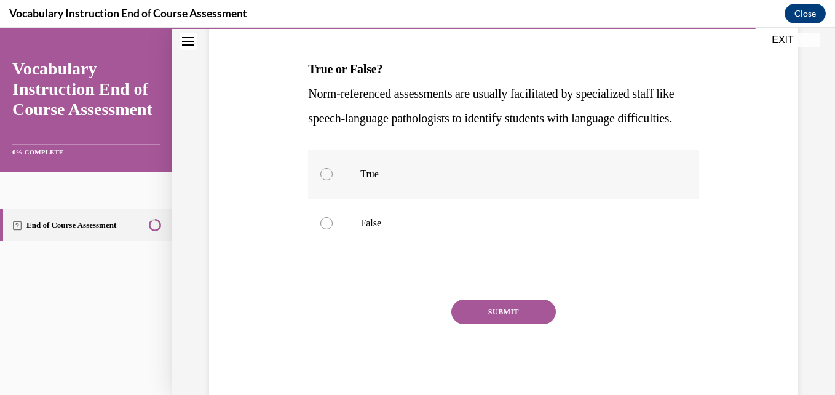
click at [366, 180] on p "True" at bounding box center [513, 174] width 307 height 12
click at [333, 180] on input "True" at bounding box center [326, 174] width 12 height 12
radio input "true"
click at [404, 324] on button "SUBMIT" at bounding box center [503, 311] width 105 height 25
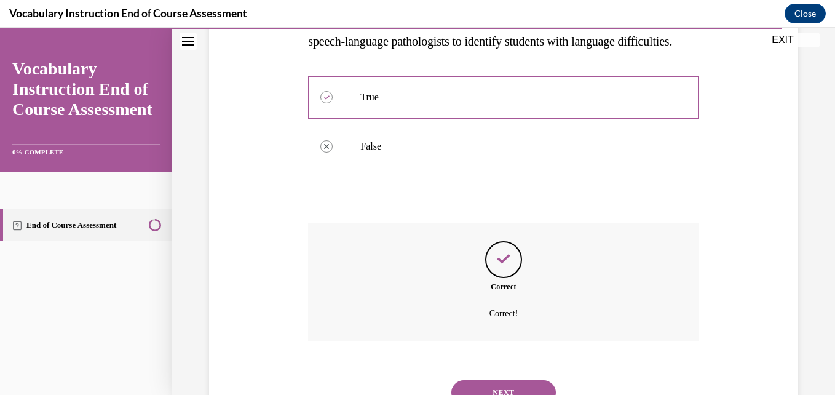
scroll to position [332, 0]
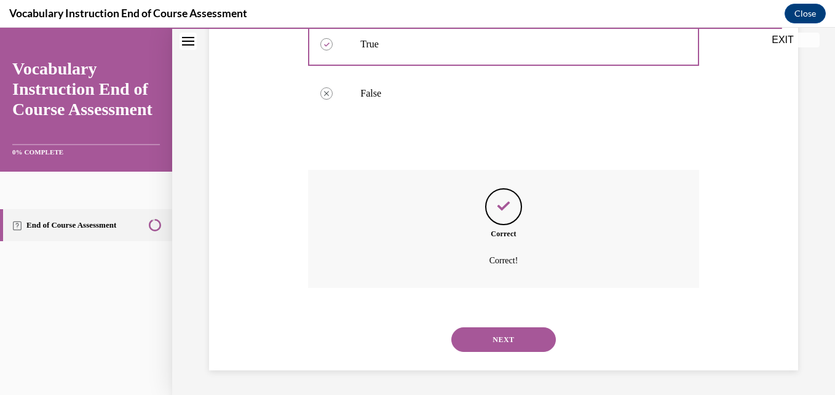
click at [404, 336] on button "NEXT" at bounding box center [503, 339] width 105 height 25
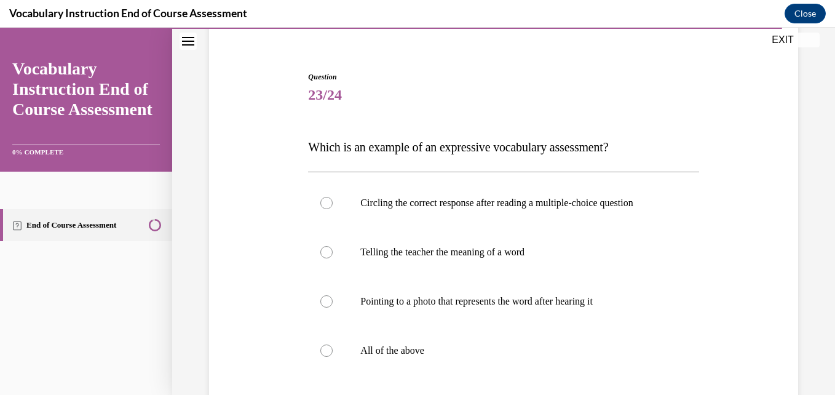
scroll to position [122, 0]
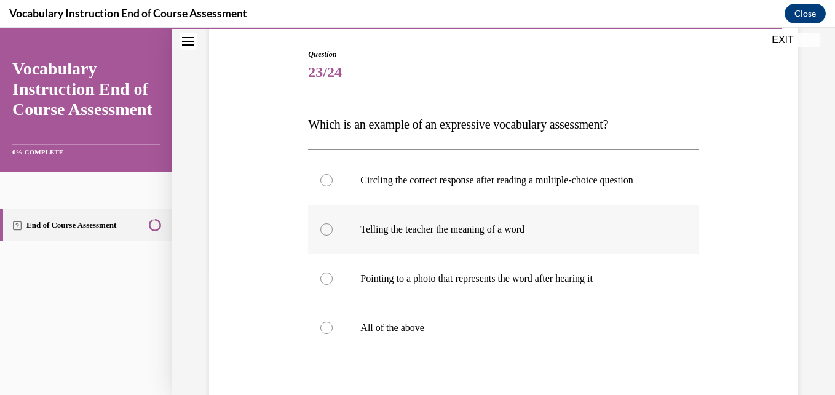
click at [350, 223] on label "Telling the teacher the meaning of a word" at bounding box center [503, 229] width 390 height 49
click at [333, 223] on input "Telling the teacher the meaning of a word" at bounding box center [326, 229] width 12 height 12
radio input "true"
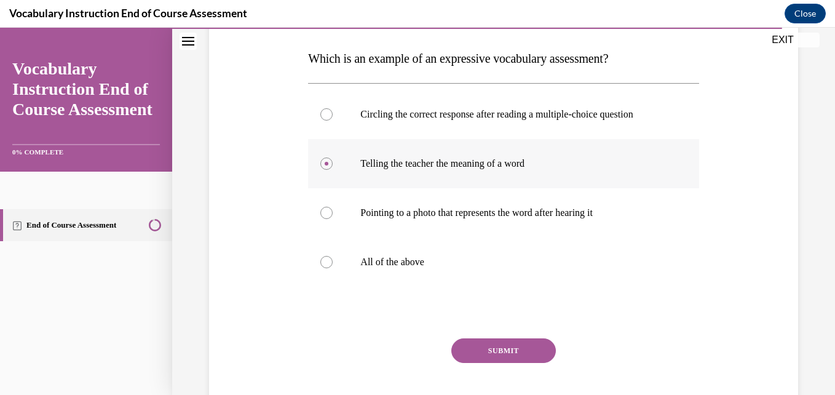
scroll to position [189, 0]
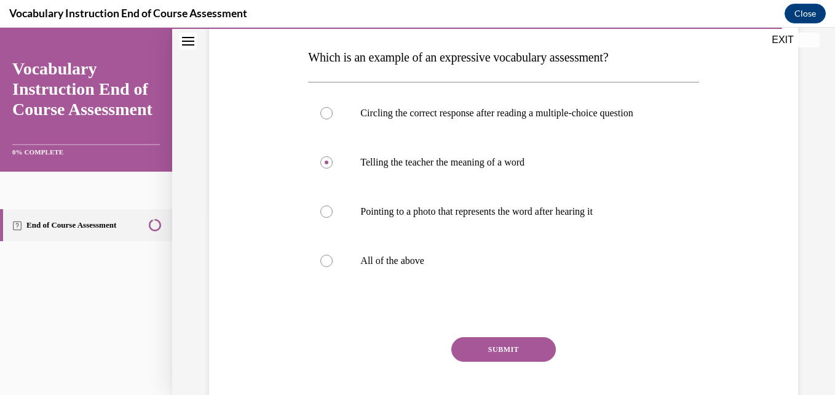
click at [404, 343] on button "SUBMIT" at bounding box center [503, 349] width 105 height 25
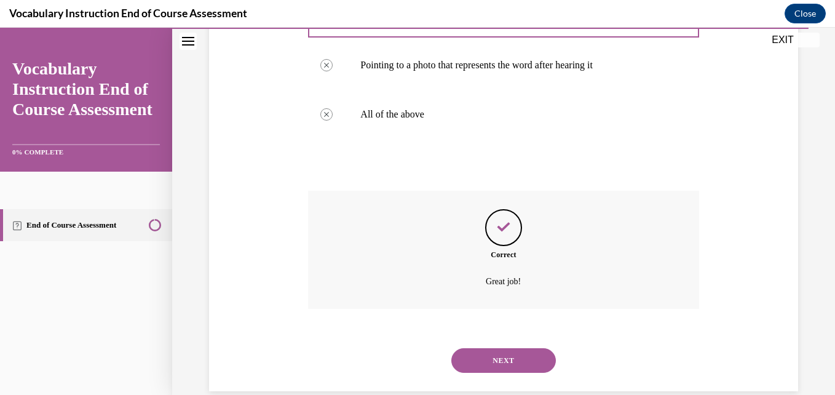
scroll to position [357, 0]
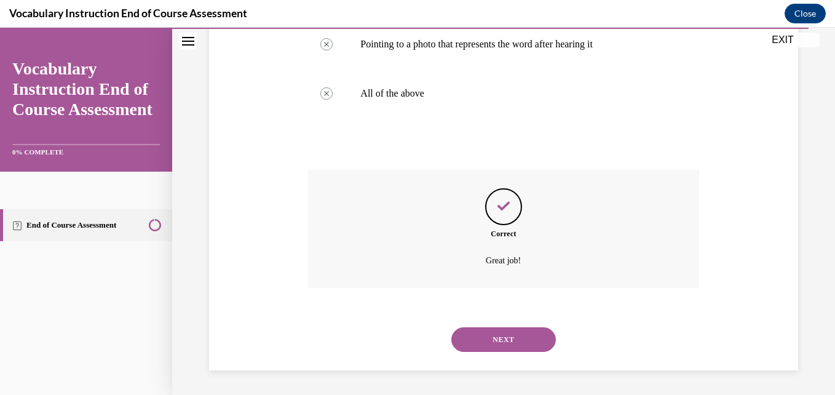
click at [404, 334] on button "NEXT" at bounding box center [503, 339] width 105 height 25
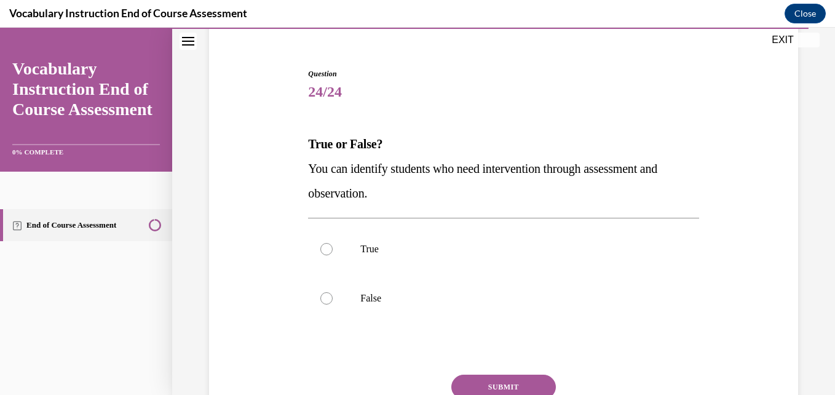
scroll to position [103, 0]
click at [404, 233] on label "True" at bounding box center [503, 248] width 390 height 49
click at [333, 242] on input "True" at bounding box center [326, 248] width 12 height 12
radio input "true"
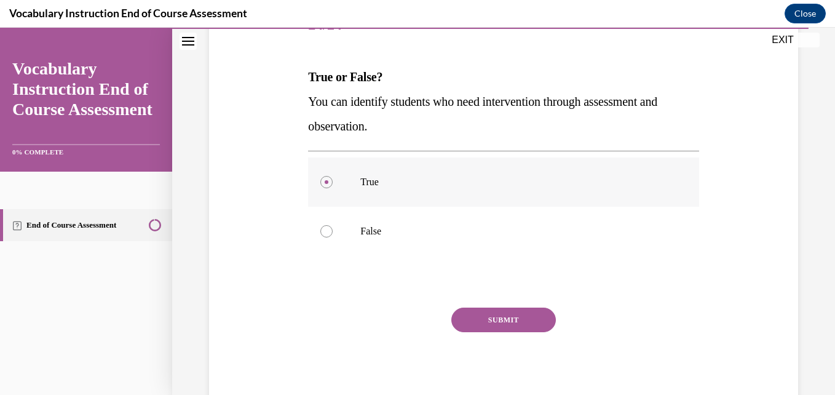
scroll to position [172, 0]
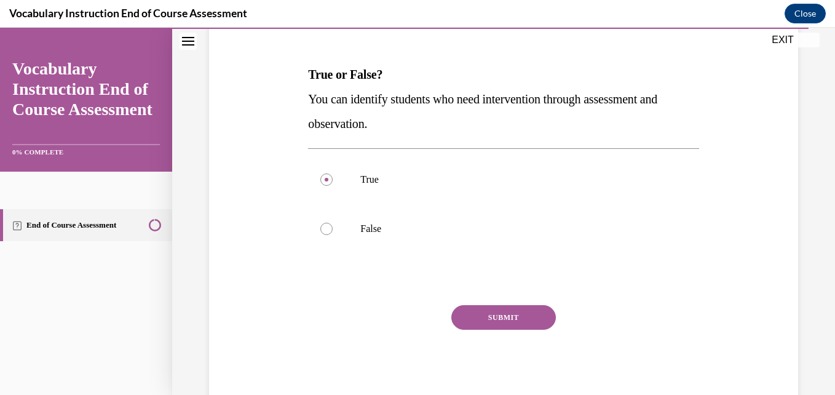
click at [404, 314] on button "SUBMIT" at bounding box center [503, 317] width 105 height 25
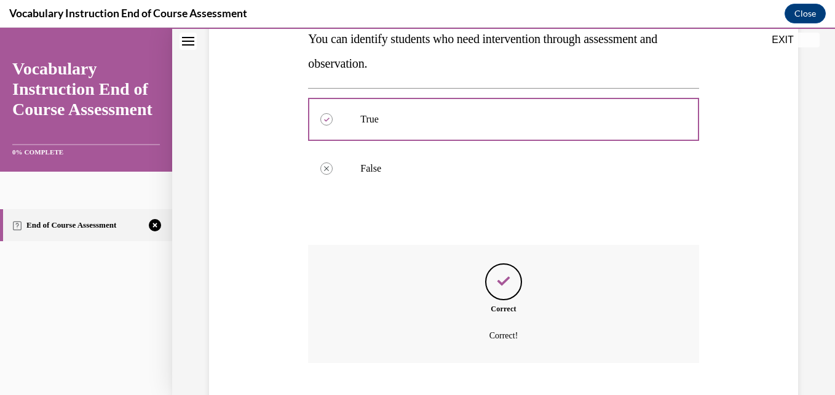
scroll to position [307, 0]
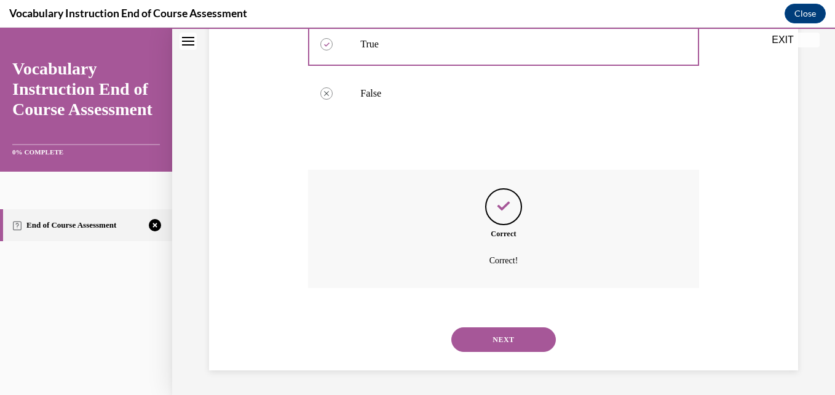
click at [404, 343] on button "NEXT" at bounding box center [503, 339] width 105 height 25
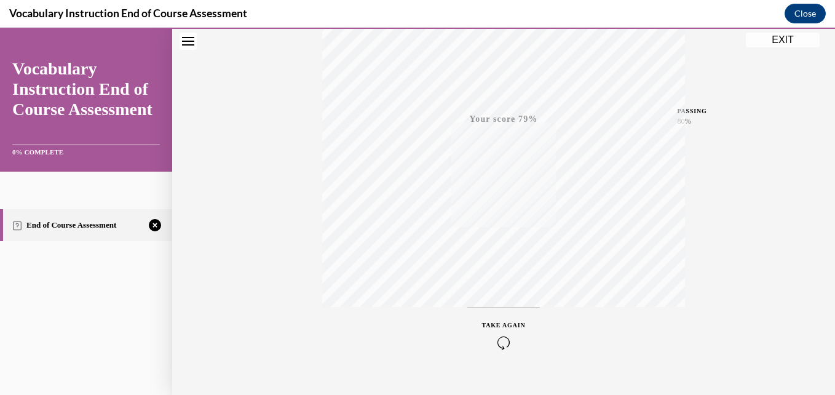
scroll to position [237, 0]
click at [404, 347] on icon "button" at bounding box center [504, 346] width 44 height 14
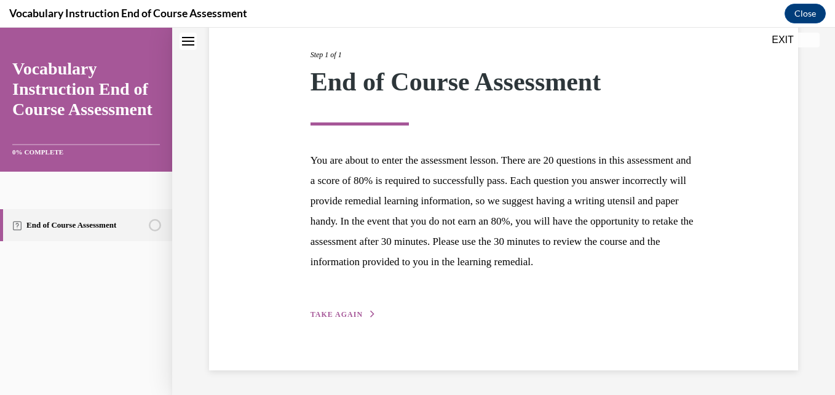
scroll to position [170, 0]
drag, startPoint x: 513, startPoint y: 347, endPoint x: 555, endPoint y: 300, distance: 63.1
click at [404, 300] on div "Step 1 of 1 End of Course Assessment You are about to enter the assessment less…" at bounding box center [503, 171] width 589 height 398
click at [404, 306] on div "Step 1 of 1 End of Course Assessment You are about to enter the assessment less…" at bounding box center [503, 171] width 405 height 300
click at [338, 312] on span "TAKE AGAIN" at bounding box center [337, 314] width 52 height 9
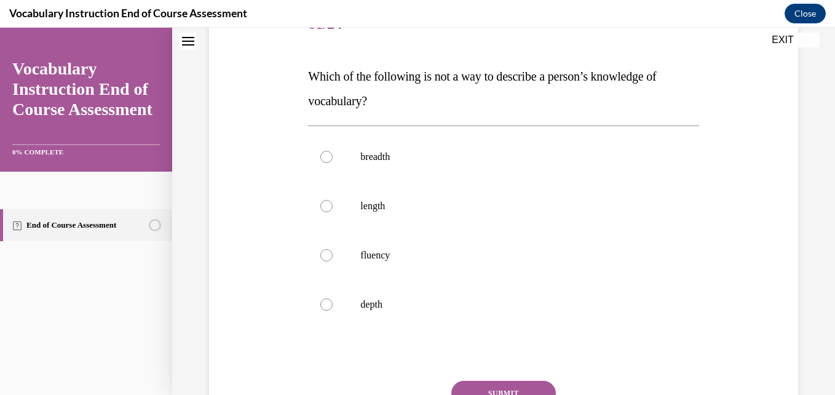
scroll to position [137, 0]
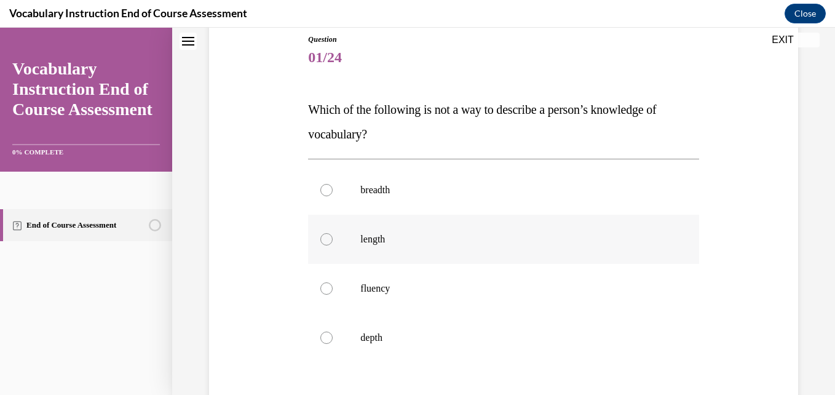
click at [373, 239] on p "length" at bounding box center [513, 239] width 307 height 12
click at [333, 239] on input "length" at bounding box center [326, 239] width 12 height 12
radio input "true"
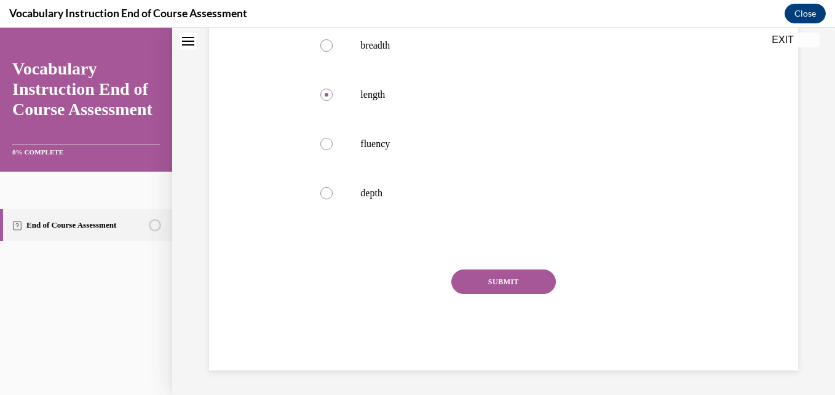
click at [404, 283] on button "SUBMIT" at bounding box center [503, 281] width 105 height 25
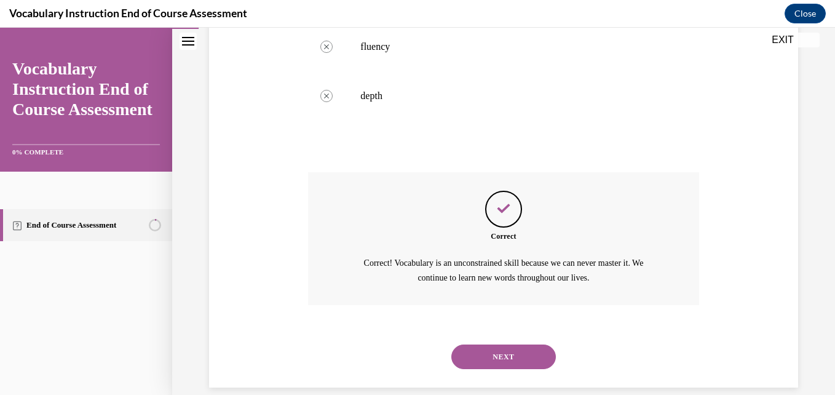
scroll to position [396, 0]
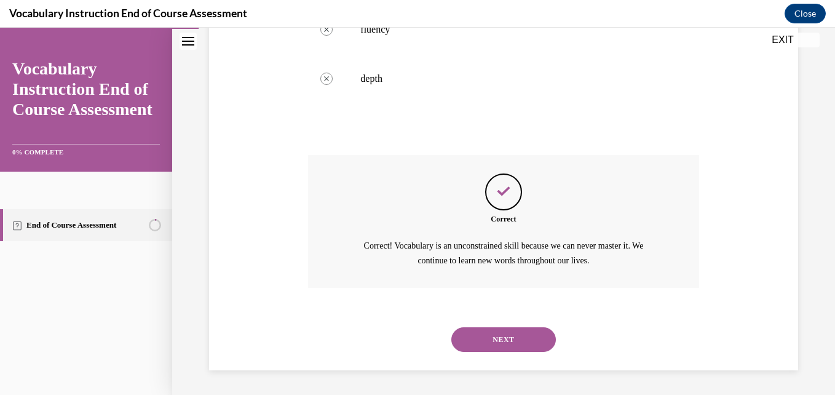
click at [404, 343] on button "NEXT" at bounding box center [503, 339] width 105 height 25
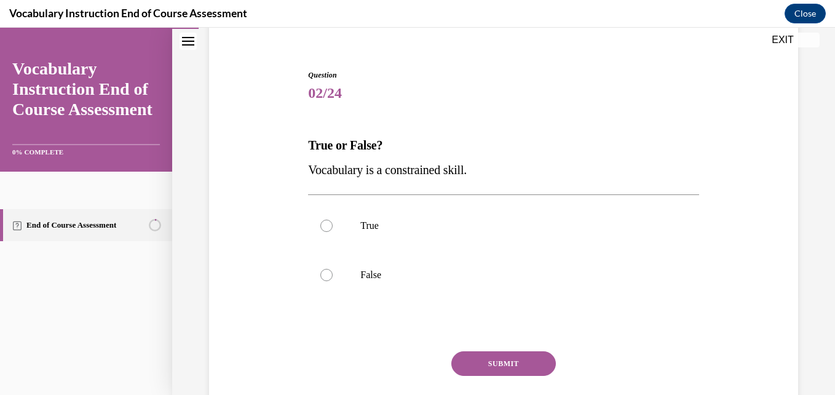
scroll to position [102, 0]
click at [404, 222] on p "True" at bounding box center [513, 225] width 307 height 12
click at [333, 222] on input "True" at bounding box center [326, 225] width 12 height 12
radio input "true"
click at [404, 355] on button "SUBMIT" at bounding box center [503, 363] width 105 height 25
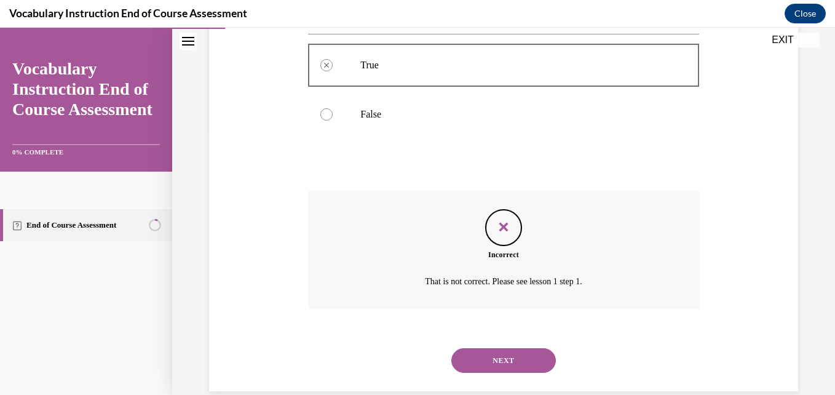
scroll to position [283, 0]
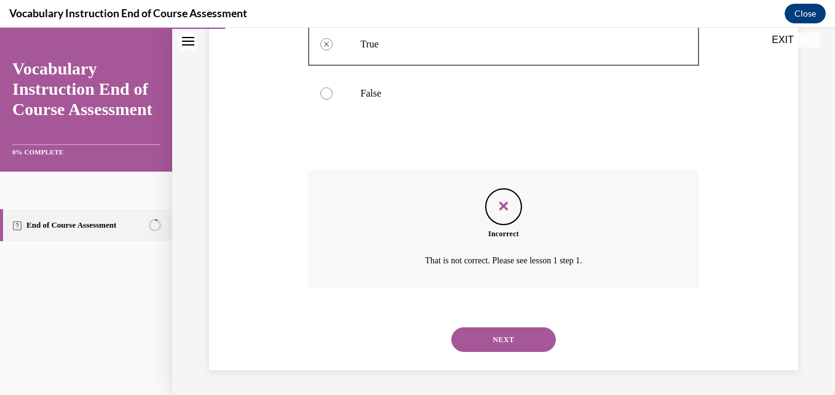
click at [404, 352] on div "NEXT" at bounding box center [503, 339] width 390 height 49
click at [404, 343] on button "NEXT" at bounding box center [503, 339] width 105 height 25
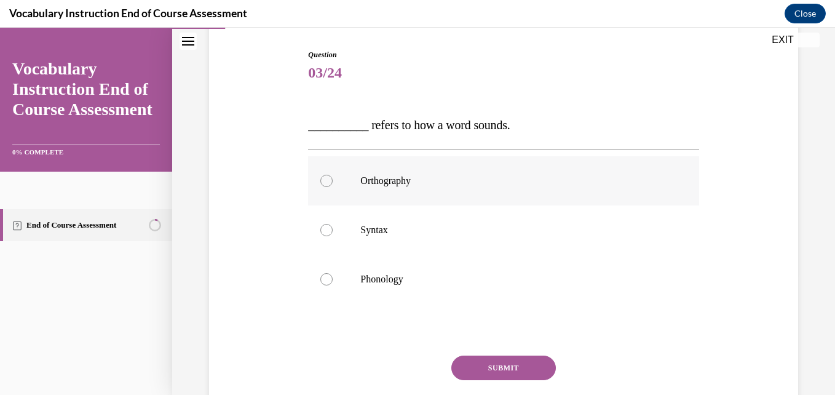
scroll to position [122, 0]
click at [404, 283] on p "Phonology" at bounding box center [513, 278] width 307 height 12
click at [333, 283] on input "Phonology" at bounding box center [326, 278] width 12 height 12
radio input "true"
click at [404, 365] on button "SUBMIT" at bounding box center [503, 367] width 105 height 25
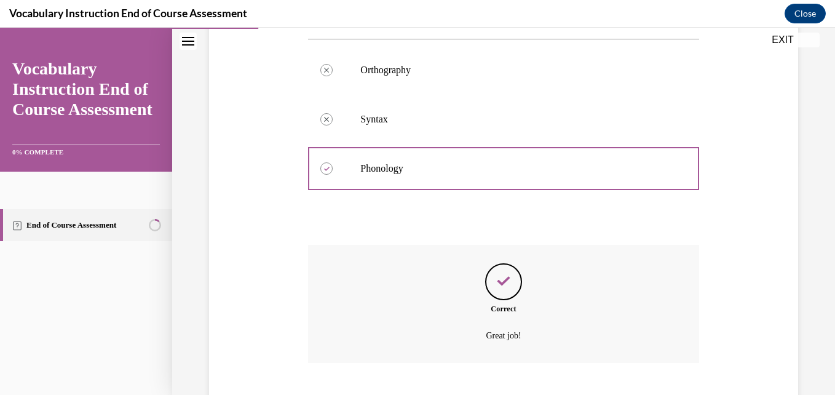
scroll to position [307, 0]
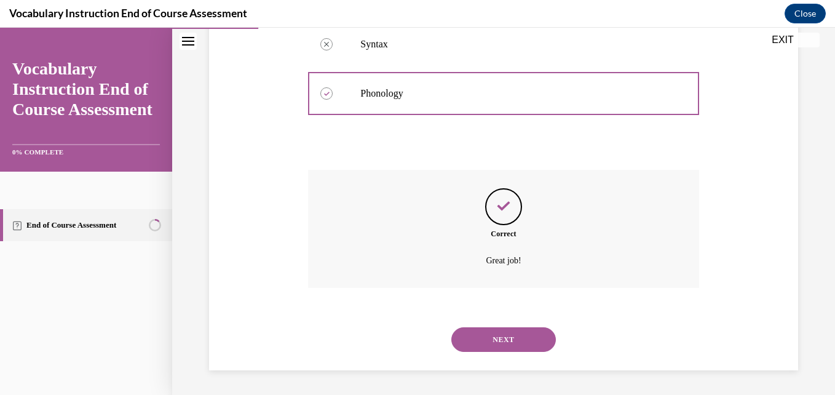
click at [404, 346] on button "NEXT" at bounding box center [503, 339] width 105 height 25
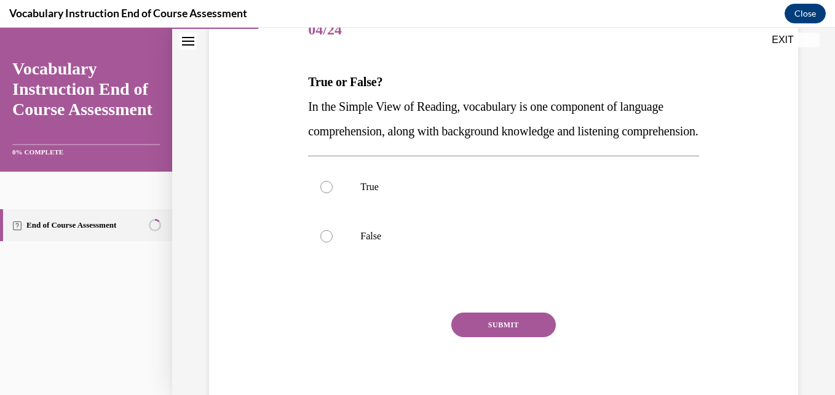
scroll to position [165, 0]
click at [404, 192] on p "True" at bounding box center [513, 186] width 307 height 12
click at [333, 192] on input "True" at bounding box center [326, 186] width 12 height 12
radio input "true"
click at [404, 336] on button "SUBMIT" at bounding box center [503, 324] width 105 height 25
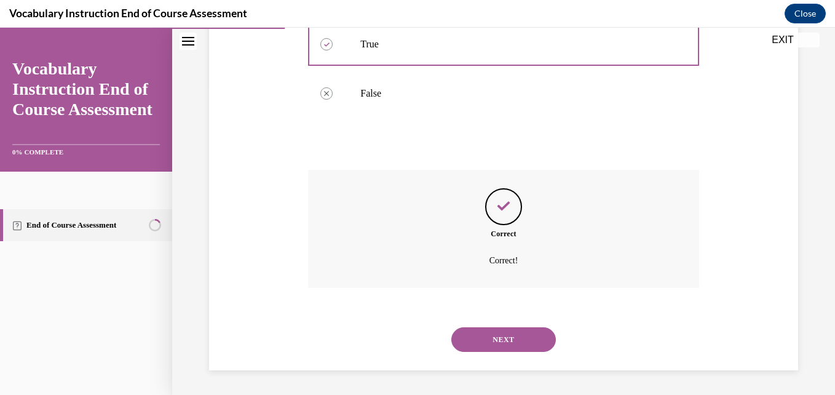
scroll to position [332, 0]
click at [404, 343] on button "NEXT" at bounding box center [503, 339] width 105 height 25
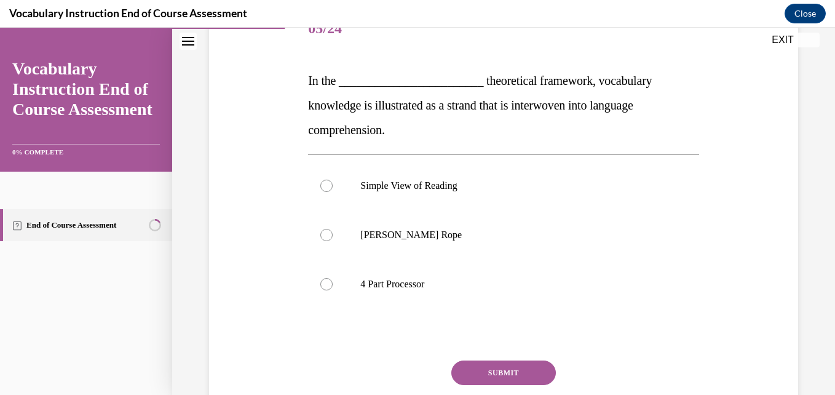
scroll to position [167, 0]
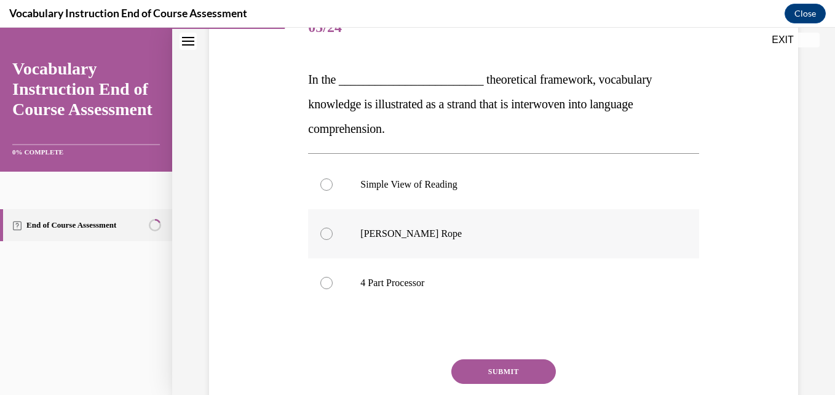
click at [404, 242] on label "[PERSON_NAME] Rope" at bounding box center [503, 233] width 390 height 49
click at [333, 240] on input "[PERSON_NAME] Rope" at bounding box center [326, 234] width 12 height 12
radio input "true"
click at [404, 369] on button "SUBMIT" at bounding box center [503, 371] width 105 height 25
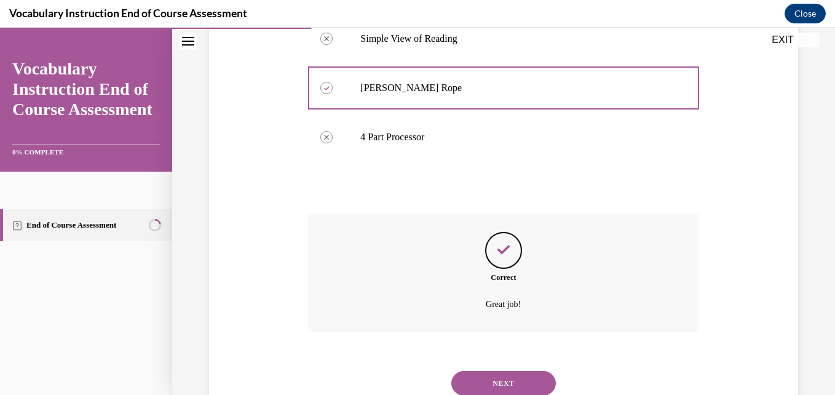
scroll to position [357, 0]
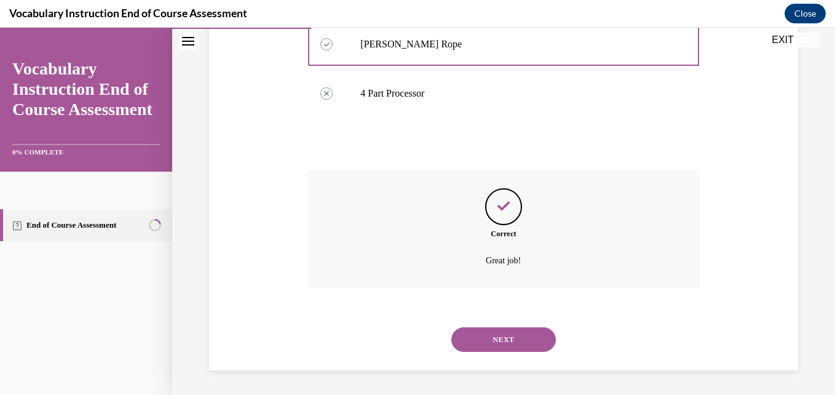
click at [404, 357] on div "NEXT" at bounding box center [503, 339] width 390 height 49
click at [404, 344] on button "NEXT" at bounding box center [503, 339] width 105 height 25
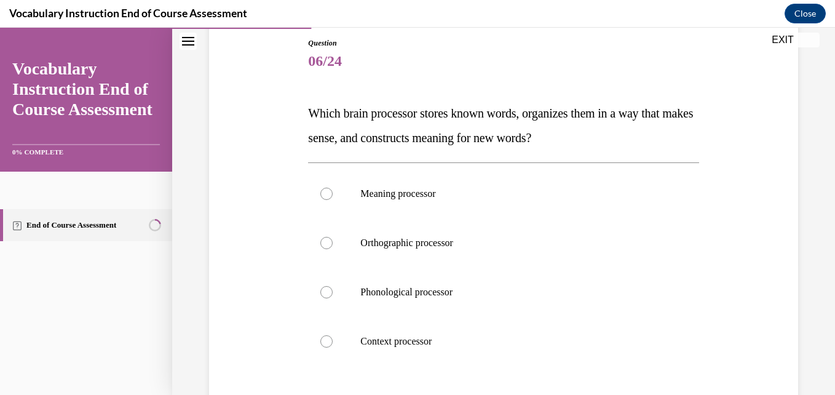
scroll to position [134, 0]
click at [404, 180] on label "Meaning processor" at bounding box center [503, 192] width 390 height 49
click at [333, 187] on input "Meaning processor" at bounding box center [326, 193] width 12 height 12
radio input "true"
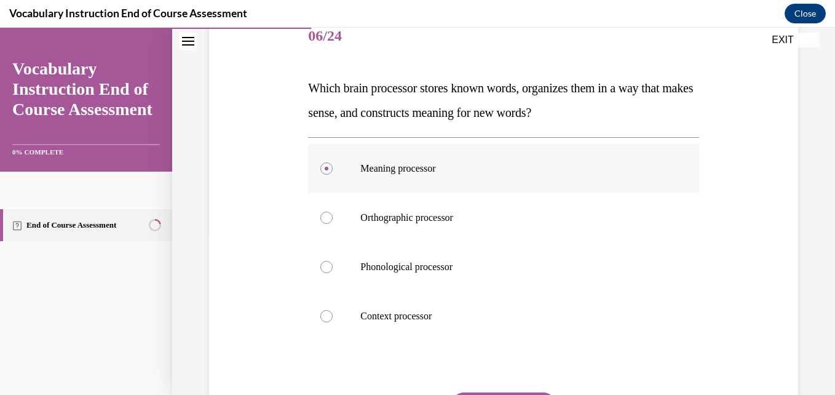
scroll to position [282, 0]
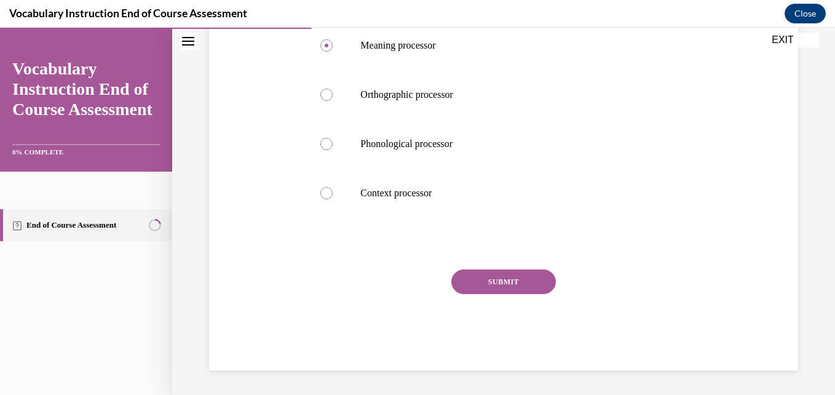
click at [404, 274] on button "SUBMIT" at bounding box center [503, 281] width 105 height 25
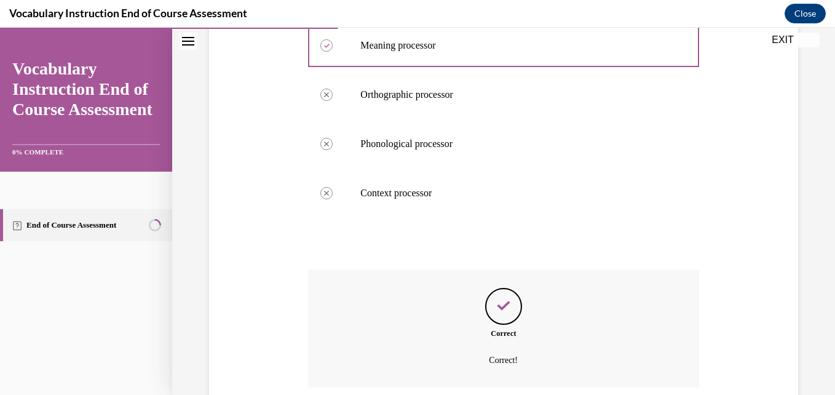
scroll to position [381, 0]
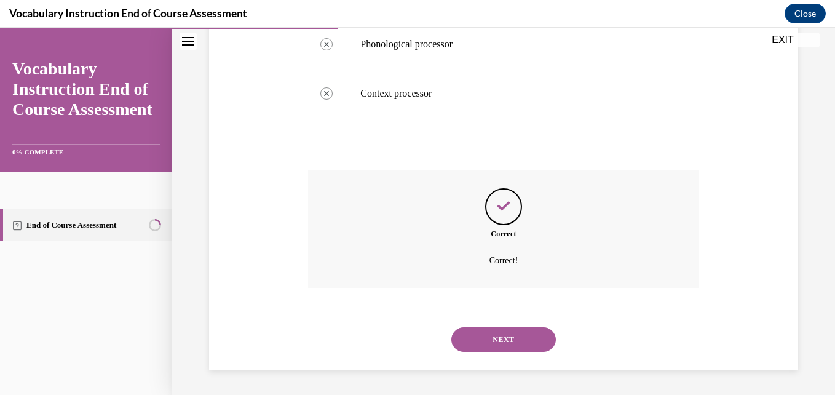
click at [404, 333] on button "NEXT" at bounding box center [503, 339] width 105 height 25
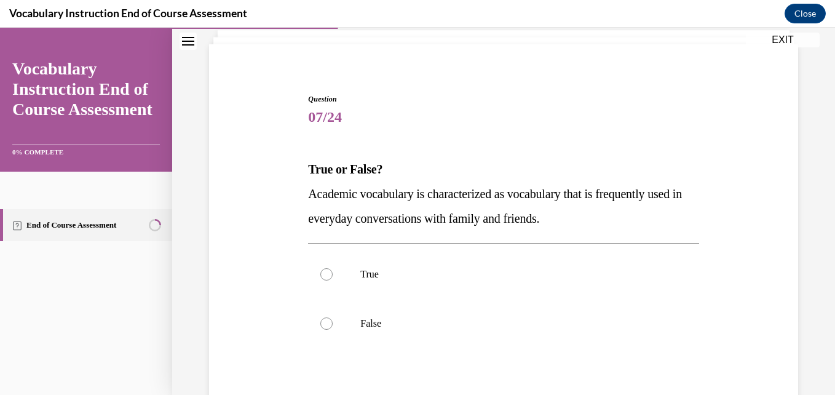
scroll to position [79, 0]
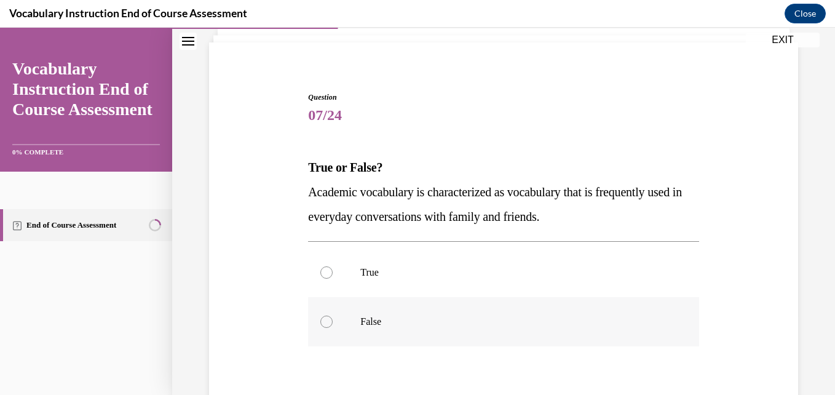
click at [404, 333] on label "False" at bounding box center [503, 321] width 390 height 49
click at [333, 328] on input "False" at bounding box center [326, 321] width 12 height 12
radio input "true"
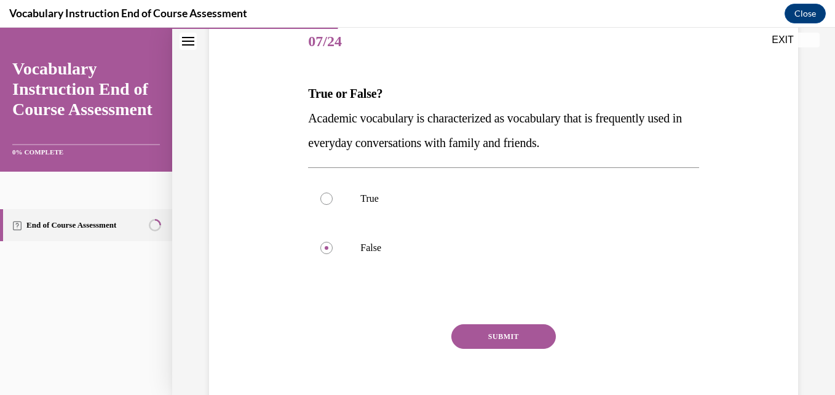
click at [404, 338] on button "SUBMIT" at bounding box center [503, 336] width 105 height 25
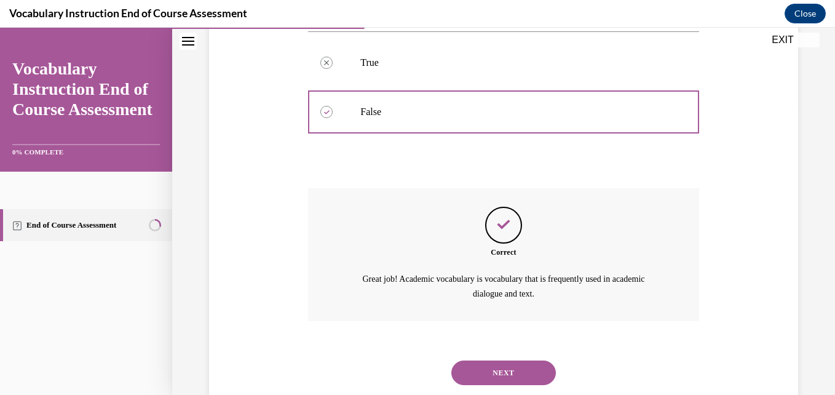
scroll to position [322, 0]
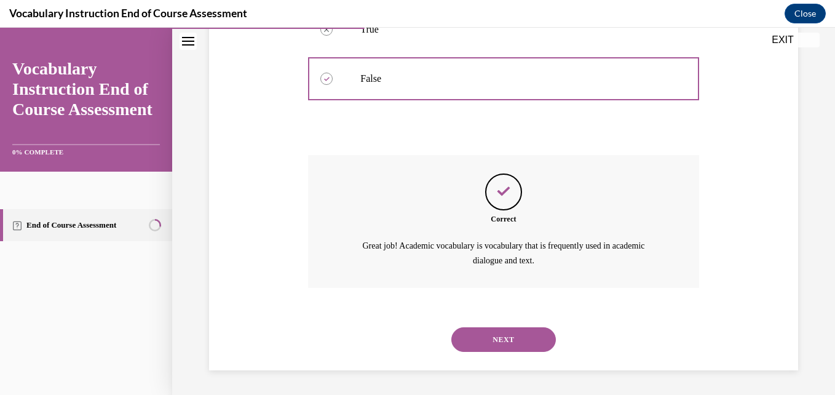
click at [404, 343] on button "NEXT" at bounding box center [503, 339] width 105 height 25
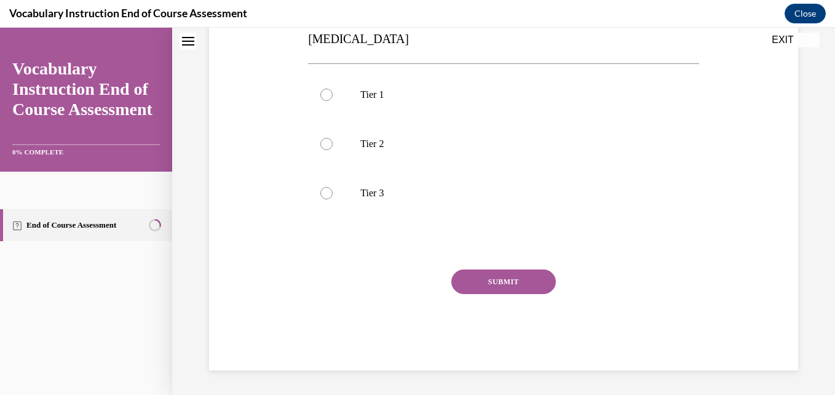
scroll to position [0, 0]
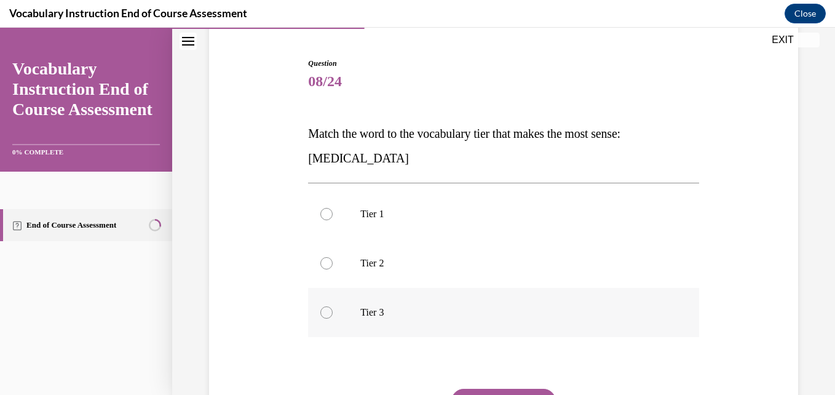
click at [391, 314] on p "Tier 3" at bounding box center [513, 312] width 307 height 12
click at [333, 314] on input "Tier 3" at bounding box center [326, 312] width 12 height 12
radio input "true"
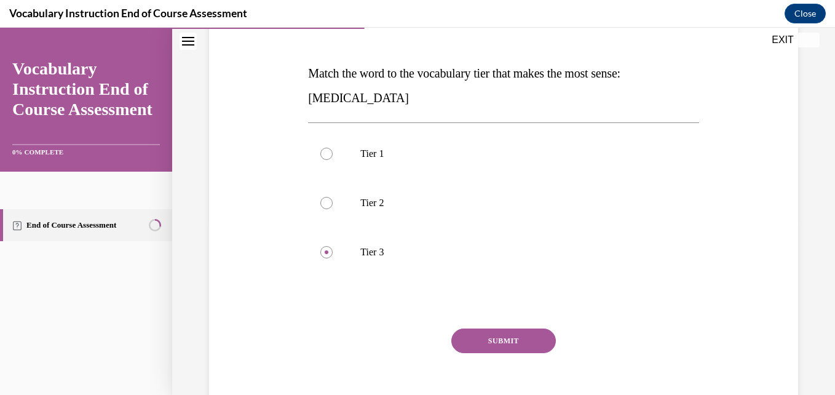
click at [404, 331] on button "SUBMIT" at bounding box center [503, 340] width 105 height 25
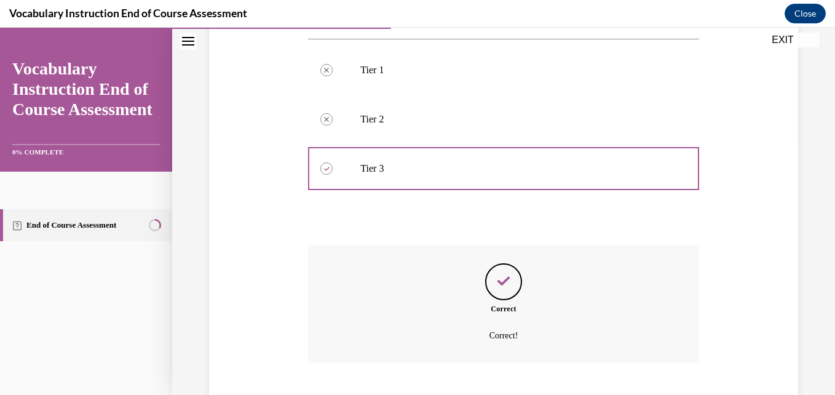
scroll to position [332, 0]
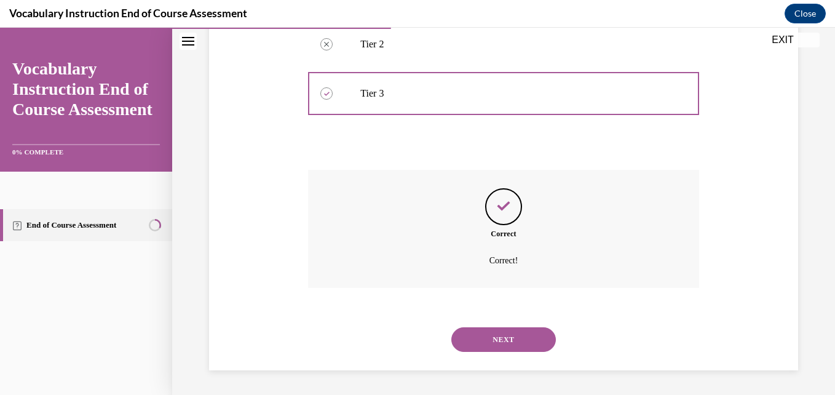
click at [404, 340] on button "NEXT" at bounding box center [503, 339] width 105 height 25
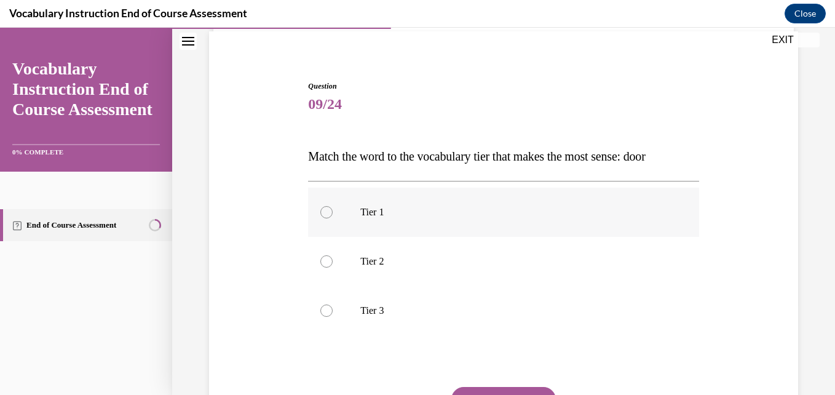
click at [394, 217] on p "Tier 1" at bounding box center [513, 212] width 307 height 12
click at [333, 217] on input "Tier 1" at bounding box center [326, 212] width 12 height 12
radio input "true"
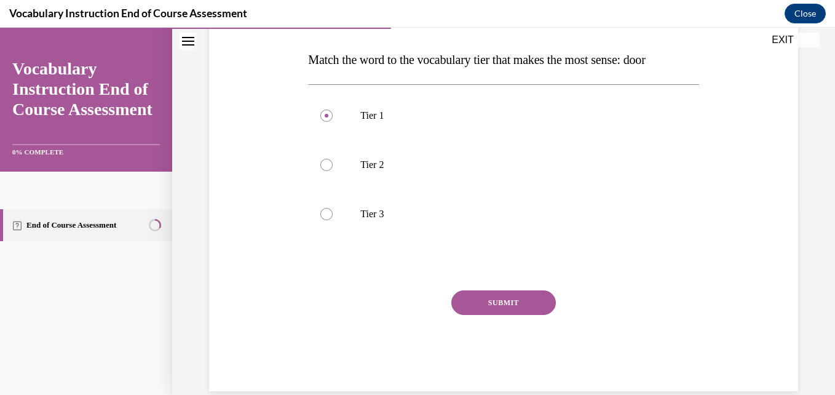
click at [404, 305] on button "SUBMIT" at bounding box center [503, 302] width 105 height 25
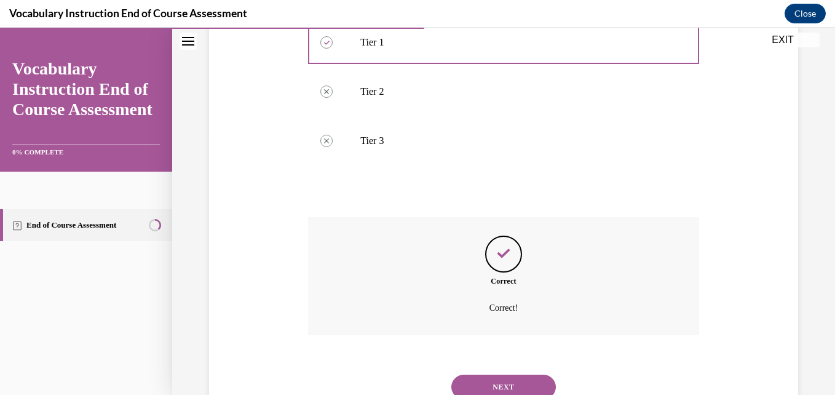
scroll to position [307, 0]
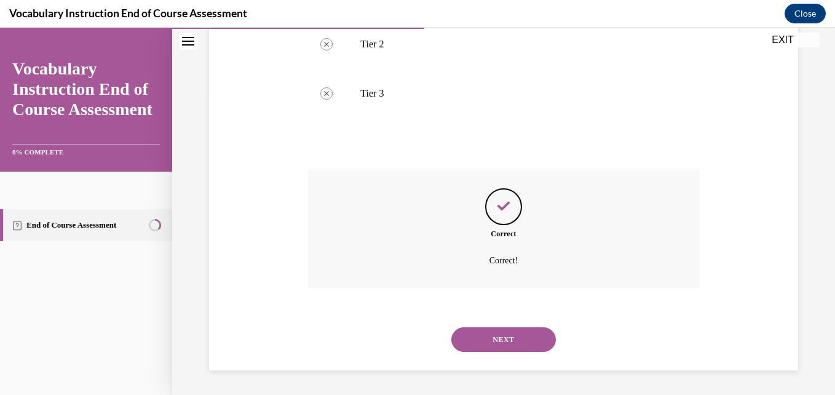
click at [404, 338] on button "NEXT" at bounding box center [503, 339] width 105 height 25
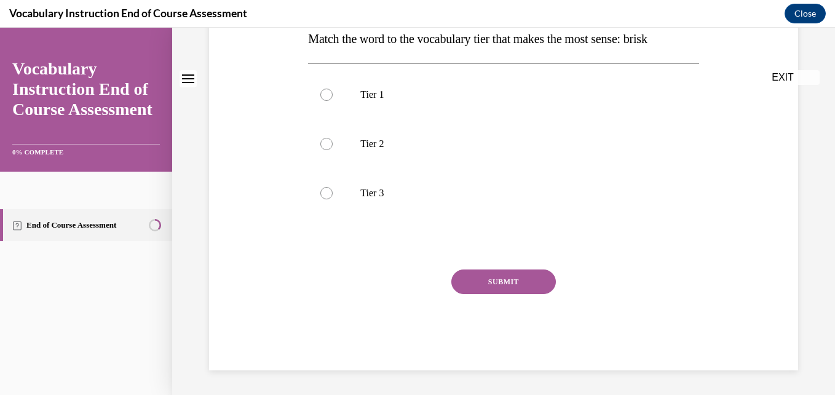
scroll to position [0, 0]
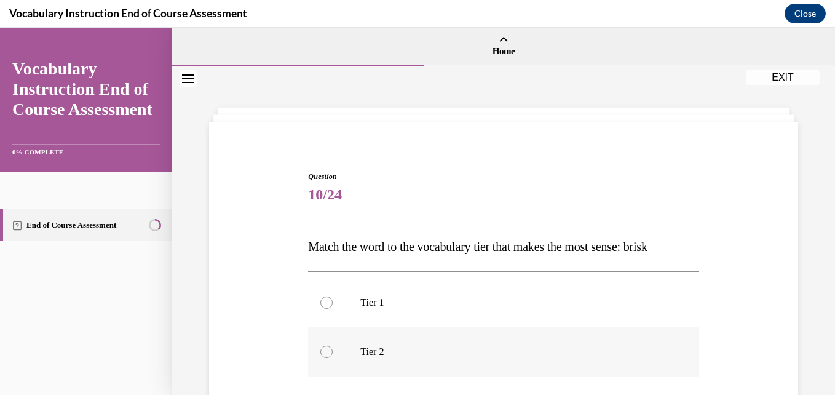
click at [404, 350] on p "Tier 2" at bounding box center [513, 352] width 307 height 12
click at [333, 350] on input "Tier 2" at bounding box center [326, 352] width 12 height 12
radio input "true"
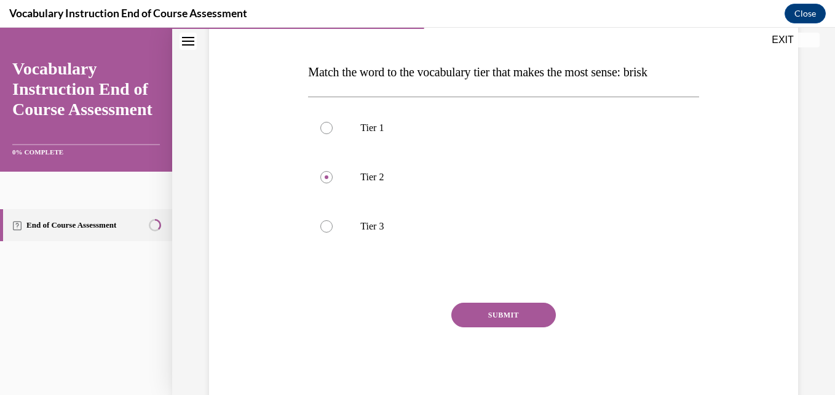
click at [404, 319] on button "SUBMIT" at bounding box center [503, 315] width 105 height 25
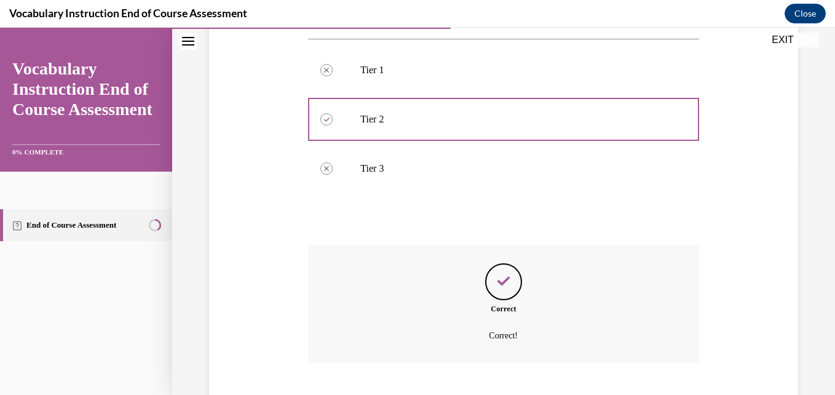
scroll to position [307, 0]
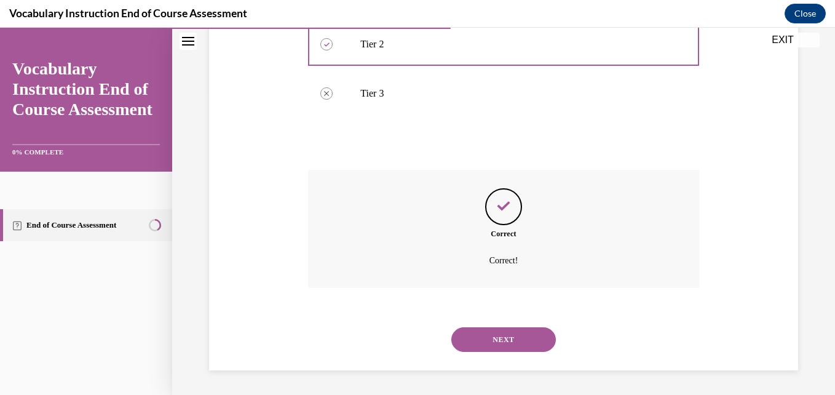
click at [404, 344] on button "NEXT" at bounding box center [503, 339] width 105 height 25
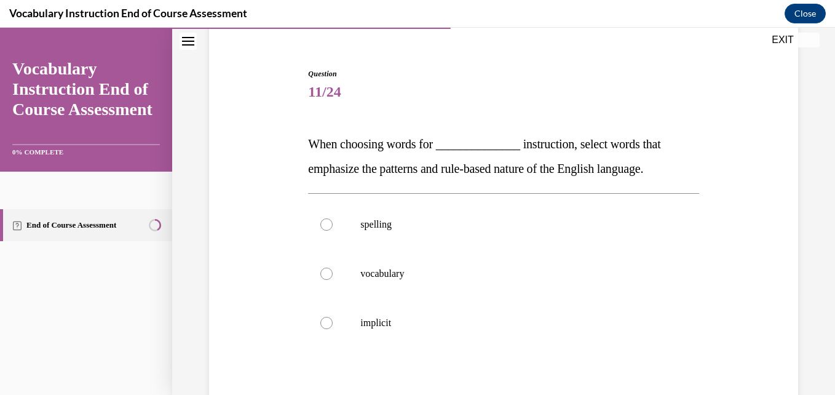
scroll to position [106, 0]
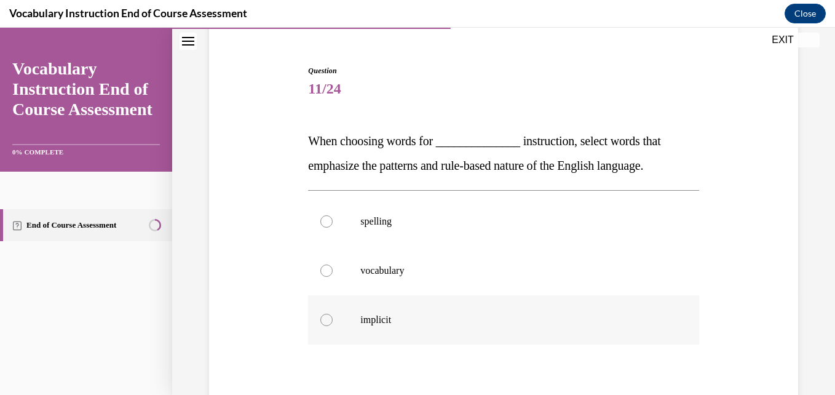
click at [384, 303] on label "implicit" at bounding box center [503, 319] width 390 height 49
click at [333, 314] on input "implicit" at bounding box center [326, 320] width 12 height 12
radio input "true"
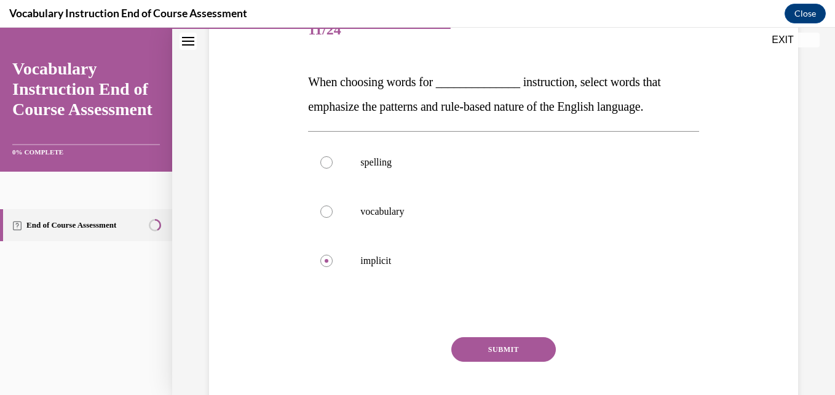
click at [404, 355] on button "SUBMIT" at bounding box center [503, 349] width 105 height 25
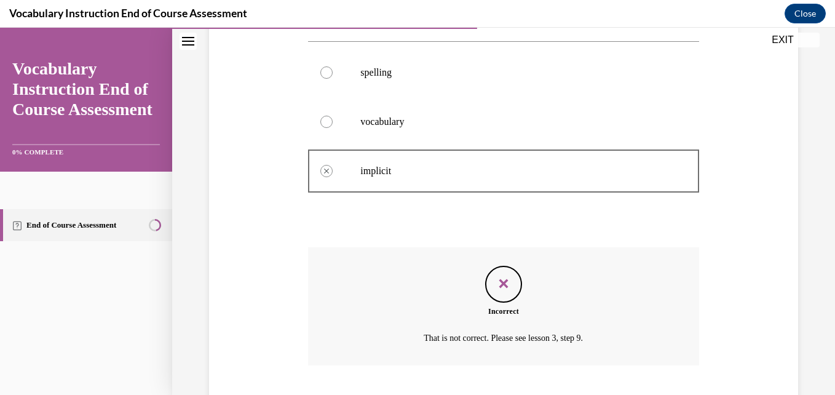
scroll to position [332, 0]
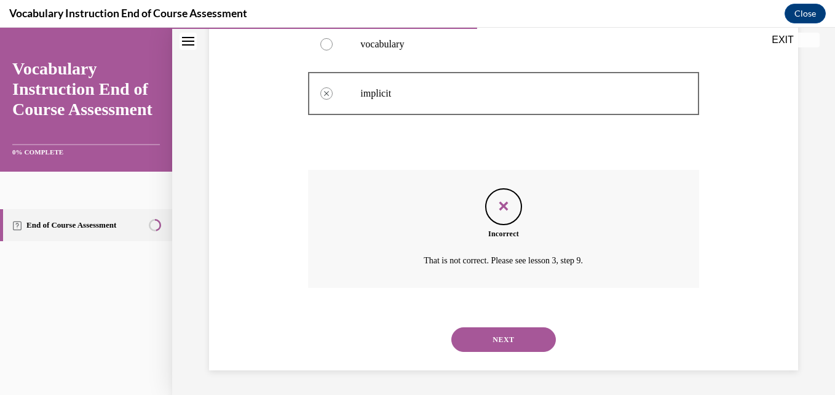
click at [404, 355] on div "NEXT" at bounding box center [503, 339] width 390 height 49
click at [404, 346] on button "NEXT" at bounding box center [503, 339] width 105 height 25
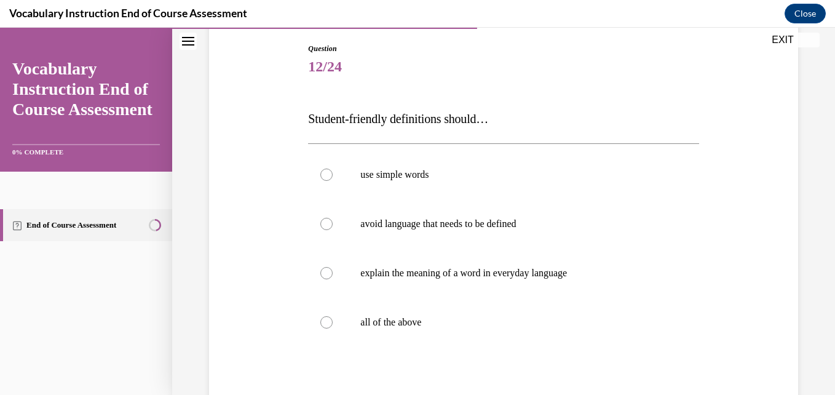
scroll to position [129, 0]
click at [404, 326] on p "all of the above" at bounding box center [513, 321] width 307 height 12
click at [333, 326] on input "all of the above" at bounding box center [326, 321] width 12 height 12
radio input "true"
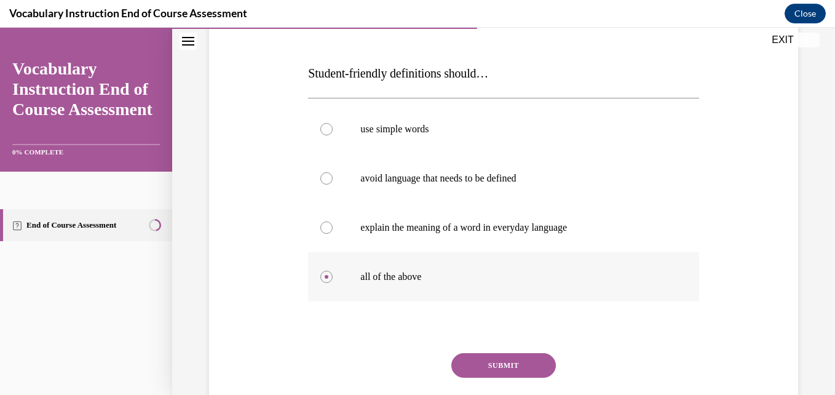
scroll to position [189, 0]
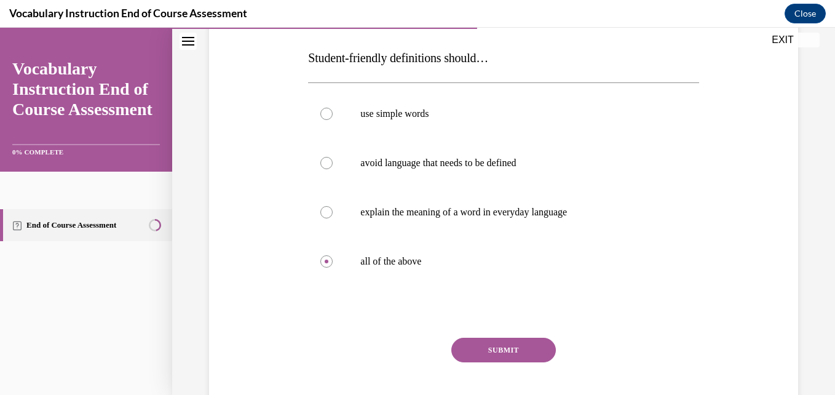
click at [404, 351] on button "SUBMIT" at bounding box center [503, 350] width 105 height 25
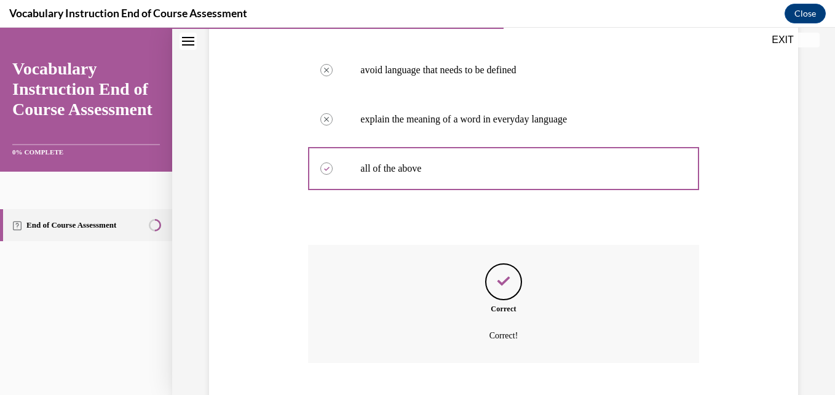
scroll to position [357, 0]
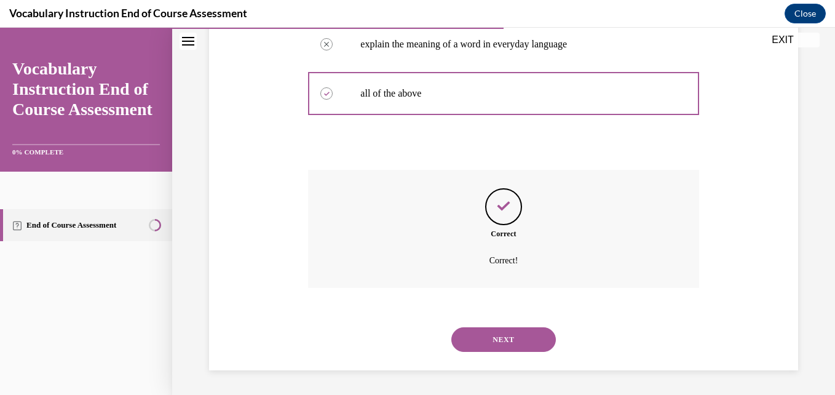
click at [404, 351] on button "NEXT" at bounding box center [503, 339] width 105 height 25
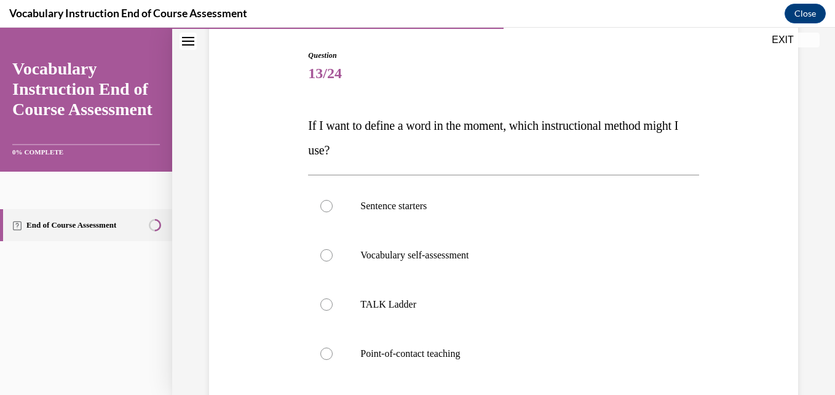
scroll to position [122, 0]
click at [404, 355] on p "Point-of-contact teaching" at bounding box center [513, 353] width 307 height 12
click at [333, 355] on input "Point-of-contact teaching" at bounding box center [326, 353] width 12 height 12
radio input "true"
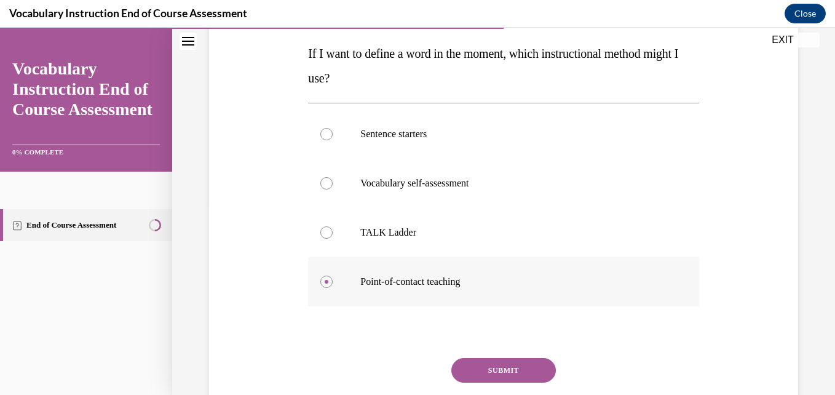
scroll to position [194, 0]
click at [404, 364] on button "SUBMIT" at bounding box center [503, 369] width 105 height 25
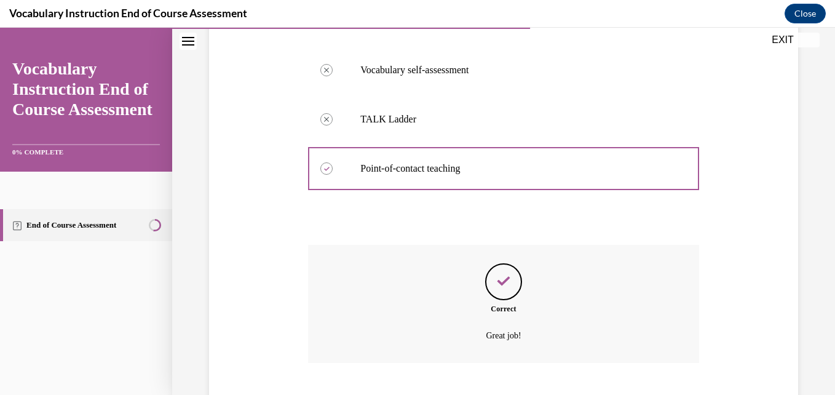
scroll to position [381, 0]
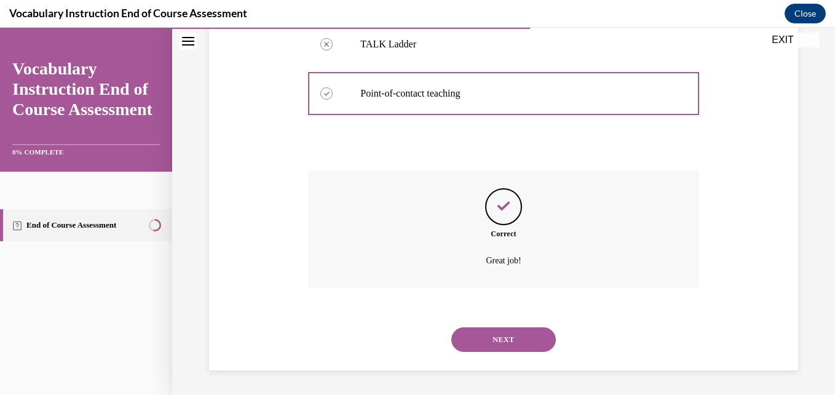
click at [404, 329] on button "NEXT" at bounding box center [503, 339] width 105 height 25
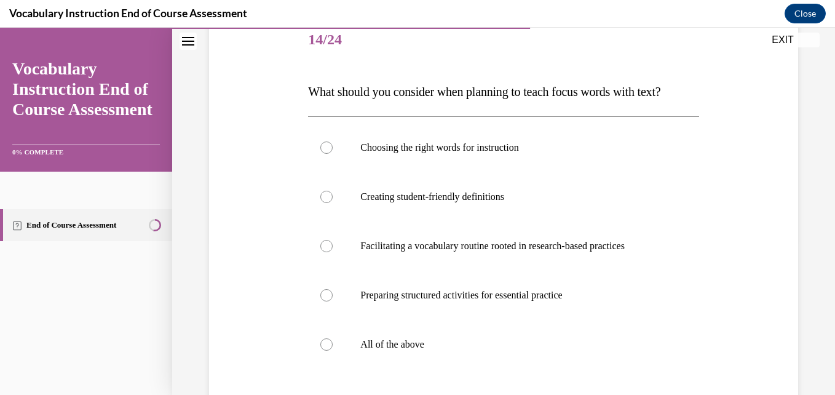
scroll to position [186, 0]
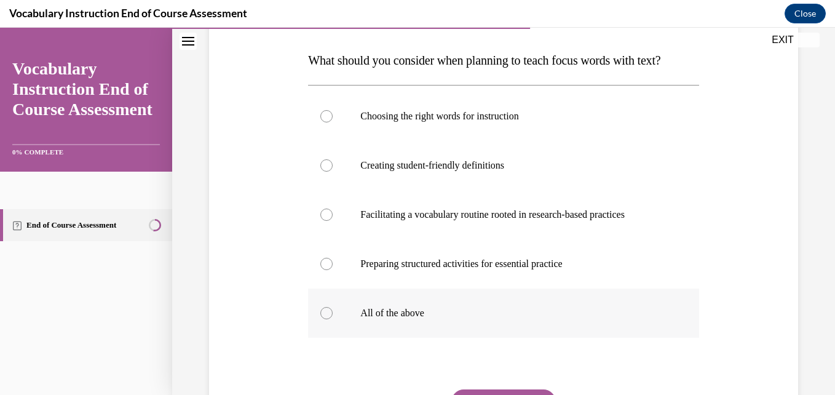
click at [404, 338] on label "All of the above" at bounding box center [503, 312] width 390 height 49
click at [333, 319] on input "All of the above" at bounding box center [326, 313] width 12 height 12
radio input "true"
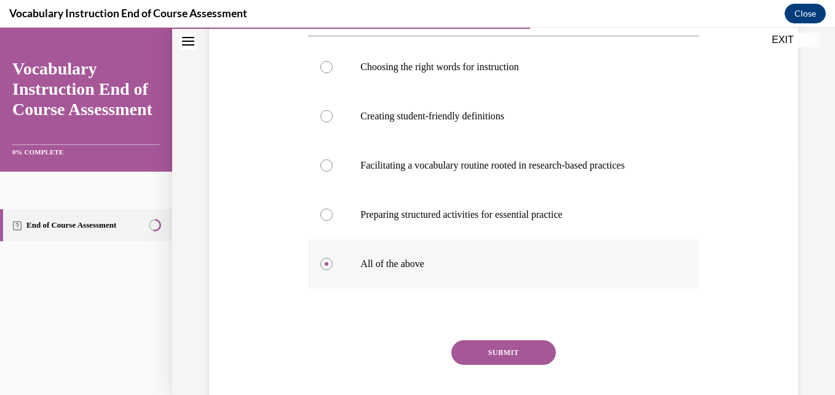
scroll to position [238, 0]
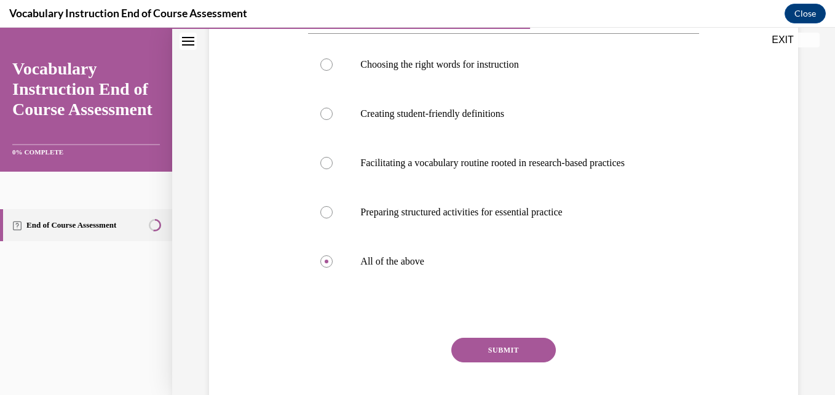
click at [404, 362] on button "SUBMIT" at bounding box center [503, 350] width 105 height 25
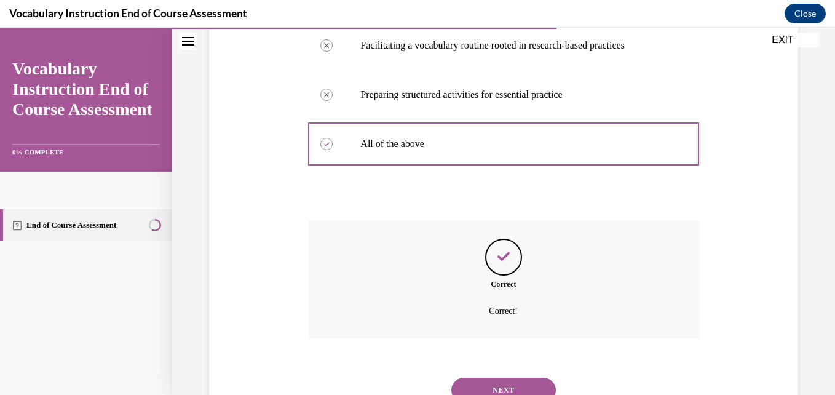
scroll to position [430, 0]
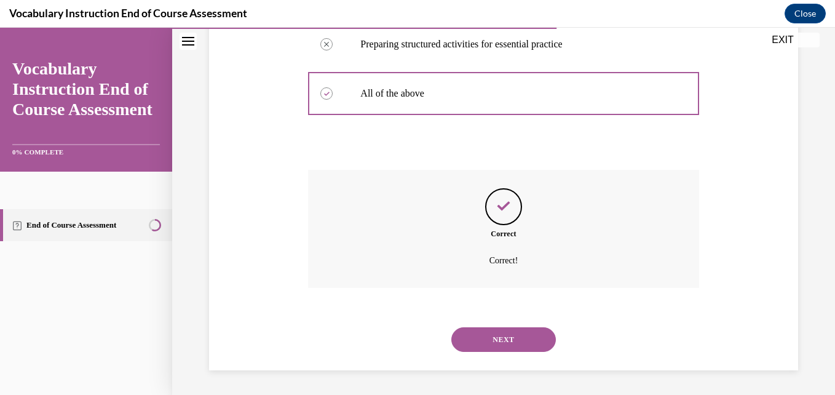
click at [404, 338] on button "NEXT" at bounding box center [503, 339] width 105 height 25
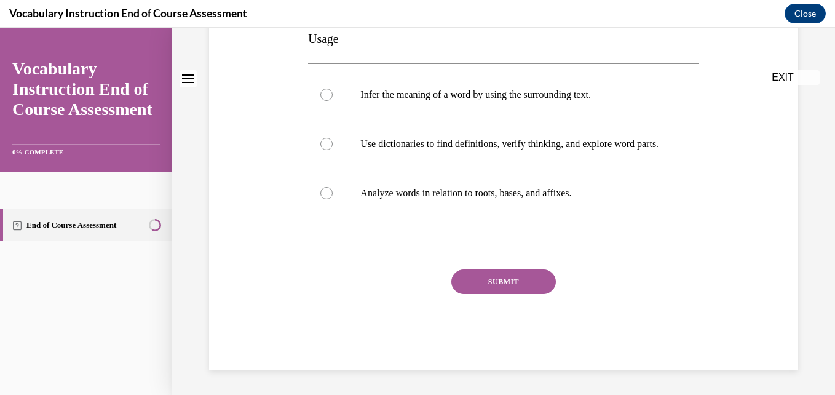
scroll to position [0, 0]
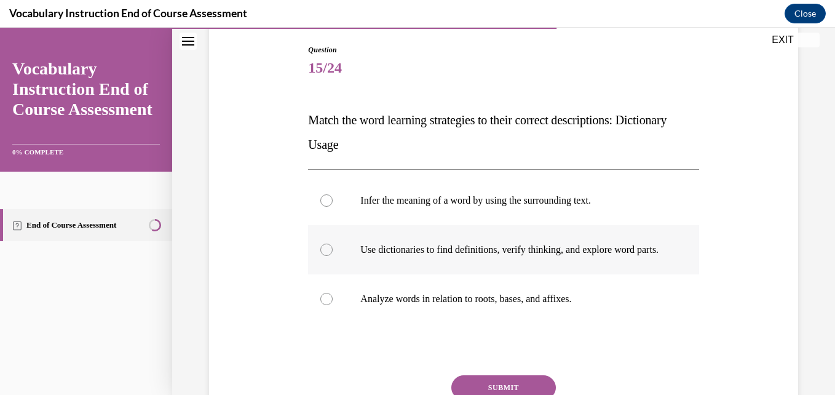
click at [397, 243] on label "Use dictionaries to find definitions, verify thinking, and explore word parts." at bounding box center [503, 249] width 390 height 49
click at [333, 244] on input "Use dictionaries to find definitions, verify thinking, and explore word parts." at bounding box center [326, 250] width 12 height 12
radio input "true"
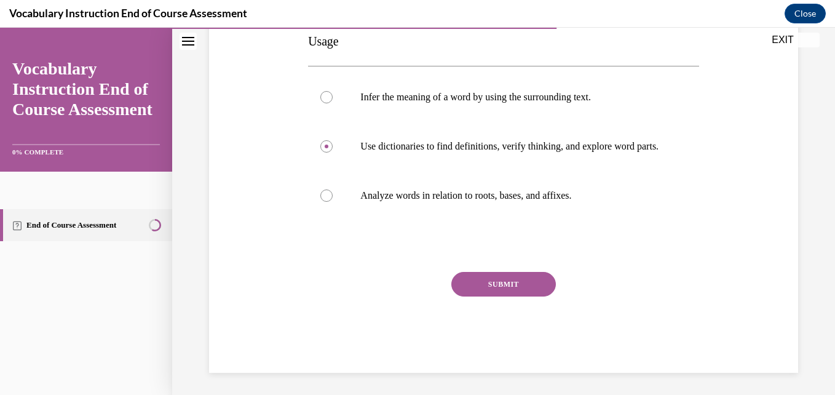
click at [404, 293] on button "SUBMIT" at bounding box center [503, 284] width 105 height 25
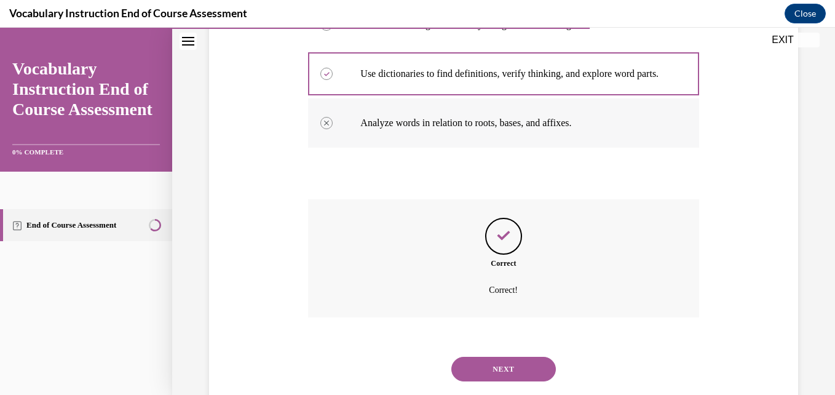
scroll to position [344, 0]
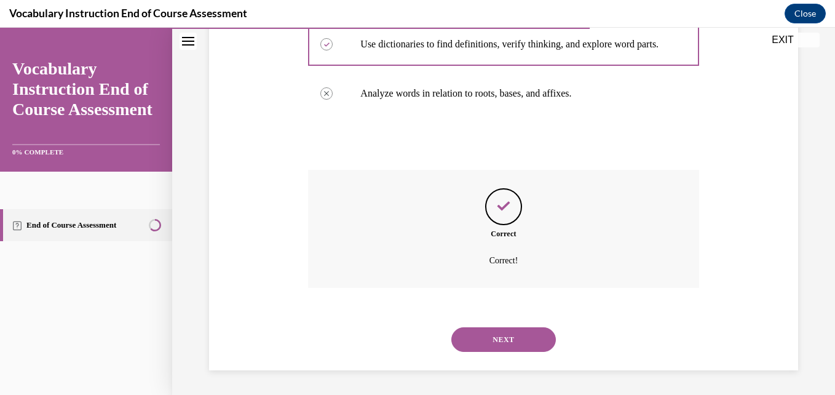
click at [404, 335] on button "NEXT" at bounding box center [503, 339] width 105 height 25
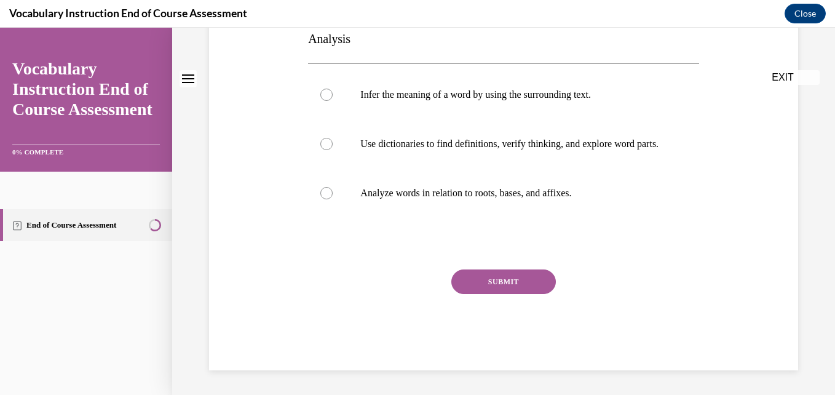
scroll to position [0, 0]
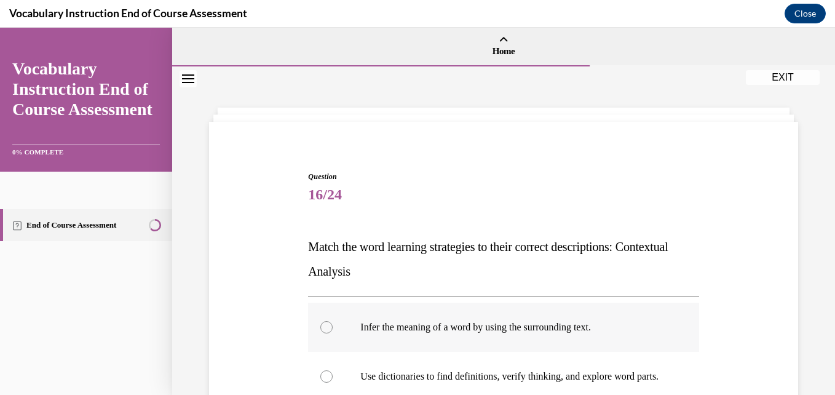
click at [404, 326] on p "Infer the meaning of a word by using the surrounding text." at bounding box center [513, 327] width 307 height 12
click at [333, 326] on input "Infer the meaning of a word by using the surrounding text." at bounding box center [326, 327] width 12 height 12
radio input "true"
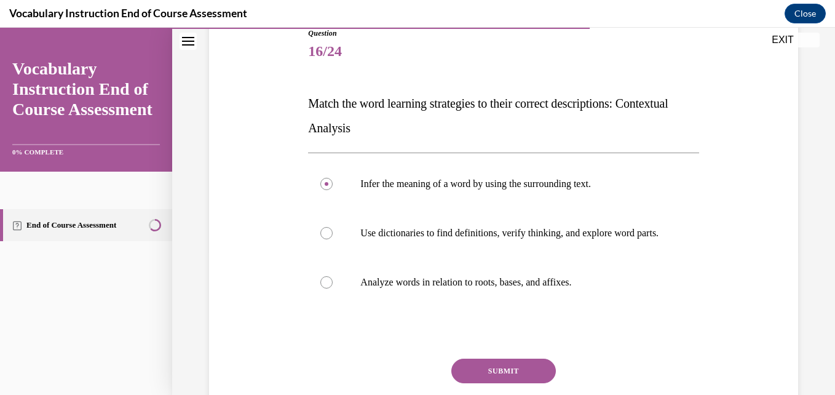
scroll to position [144, 0]
click at [404, 376] on button "SUBMIT" at bounding box center [503, 370] width 105 height 25
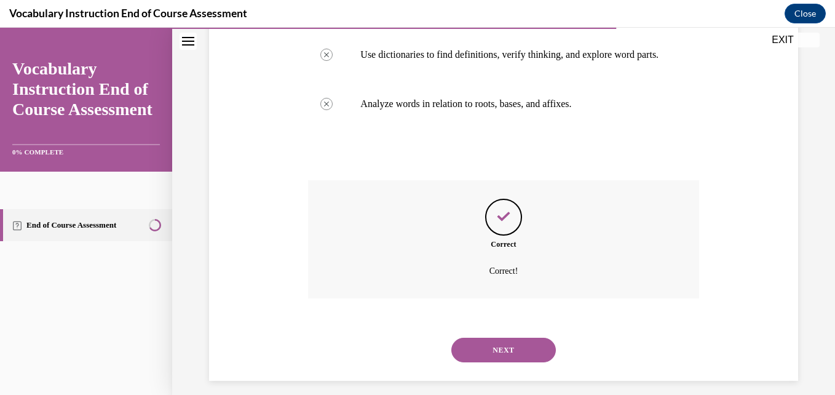
scroll to position [344, 0]
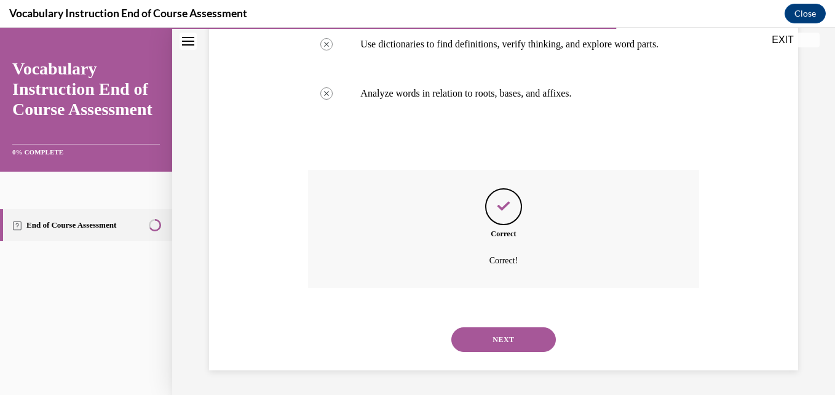
click at [404, 344] on button "NEXT" at bounding box center [503, 339] width 105 height 25
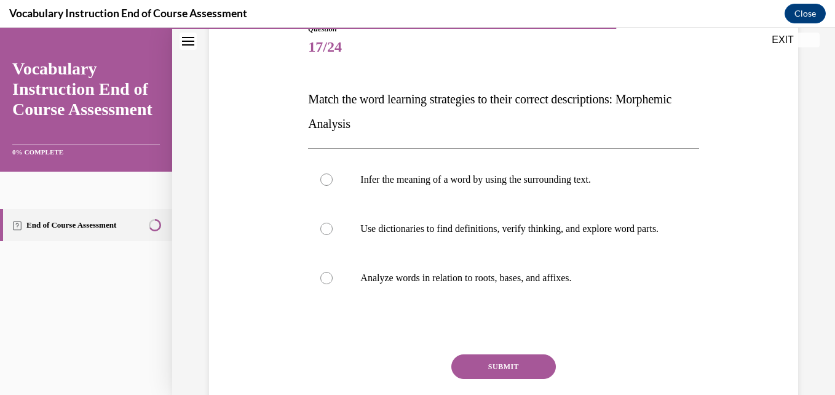
scroll to position [150, 0]
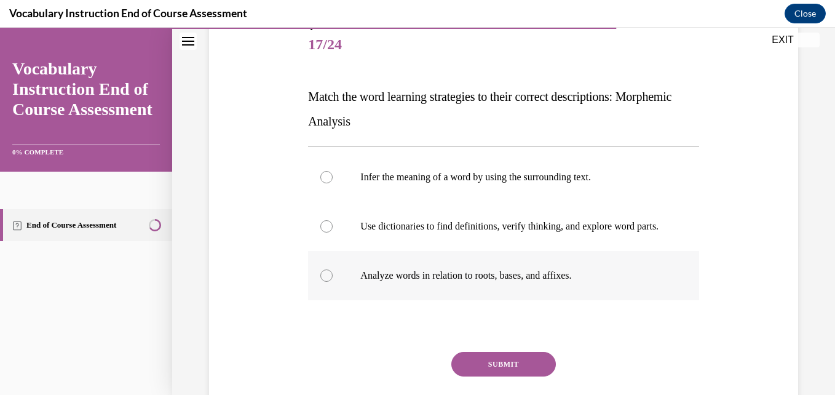
click at [404, 282] on p "Analyze words in relation to roots, bases, and affixes." at bounding box center [513, 275] width 307 height 12
click at [333, 282] on input "Analyze words in relation to roots, bases, and affixes." at bounding box center [326, 275] width 12 height 12
radio input "true"
click at [404, 366] on button "SUBMIT" at bounding box center [503, 364] width 105 height 25
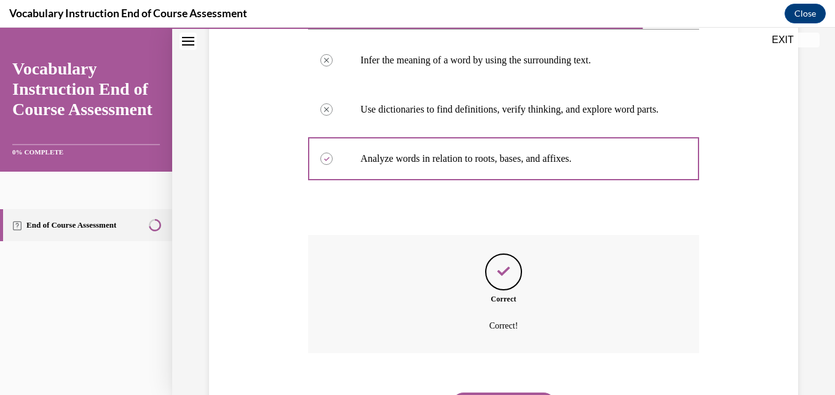
scroll to position [344, 0]
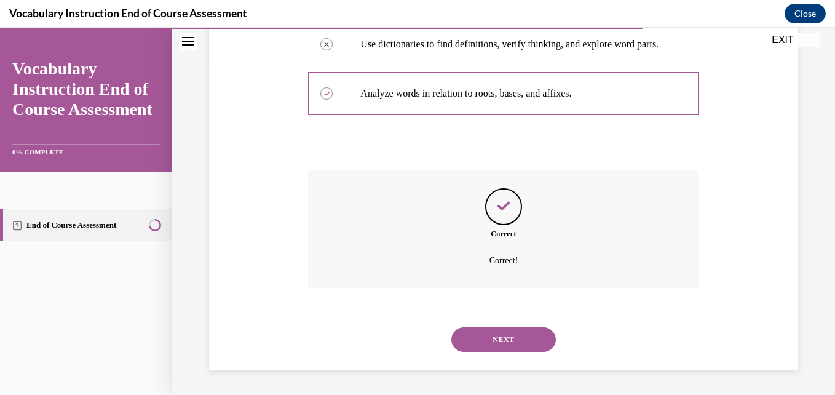
click at [404, 345] on button "NEXT" at bounding box center [503, 339] width 105 height 25
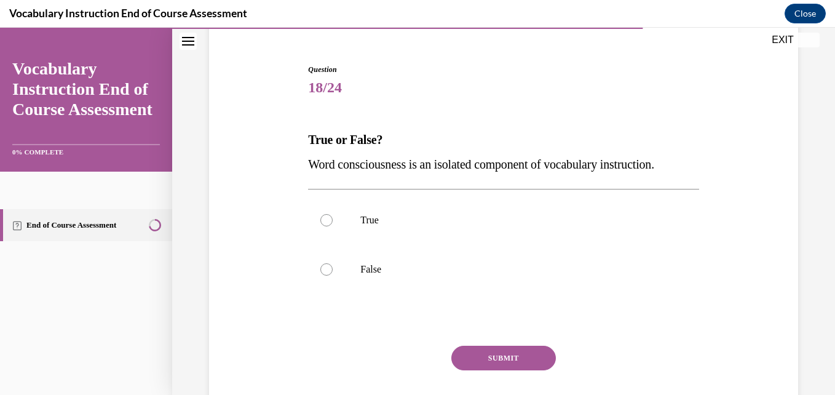
scroll to position [108, 0]
click at [396, 275] on label "False" at bounding box center [503, 268] width 390 height 49
click at [333, 275] on input "False" at bounding box center [326, 269] width 12 height 12
radio input "true"
click at [404, 357] on button "SUBMIT" at bounding box center [503, 357] width 105 height 25
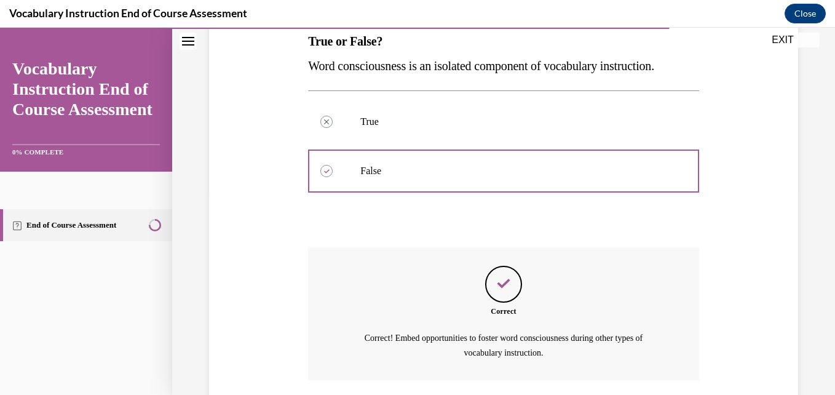
scroll to position [298, 0]
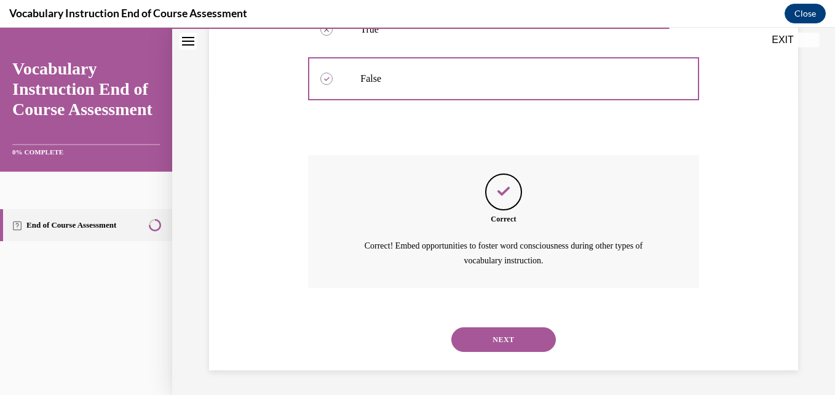
click at [404, 346] on button "NEXT" at bounding box center [503, 339] width 105 height 25
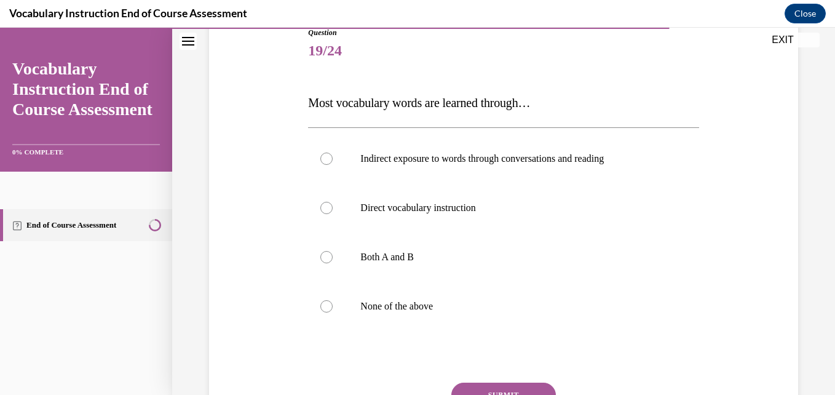
scroll to position [192, 0]
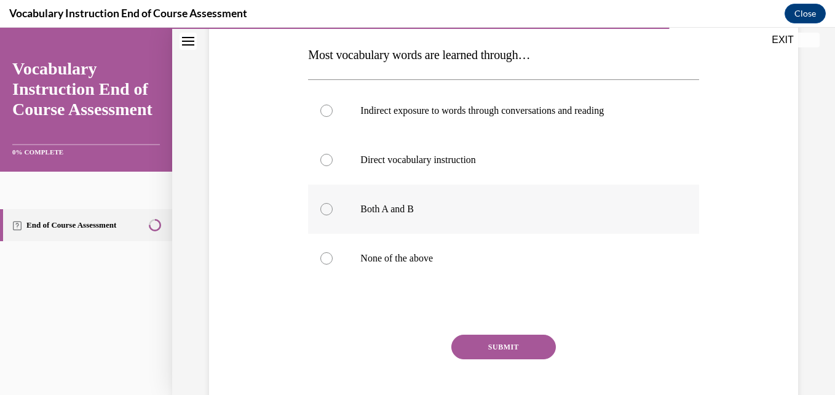
click at [404, 213] on p "Both A and B" at bounding box center [513, 209] width 307 height 12
click at [333, 213] on input "Both A and B" at bounding box center [326, 209] width 12 height 12
radio input "true"
click at [404, 344] on button "SUBMIT" at bounding box center [503, 347] width 105 height 25
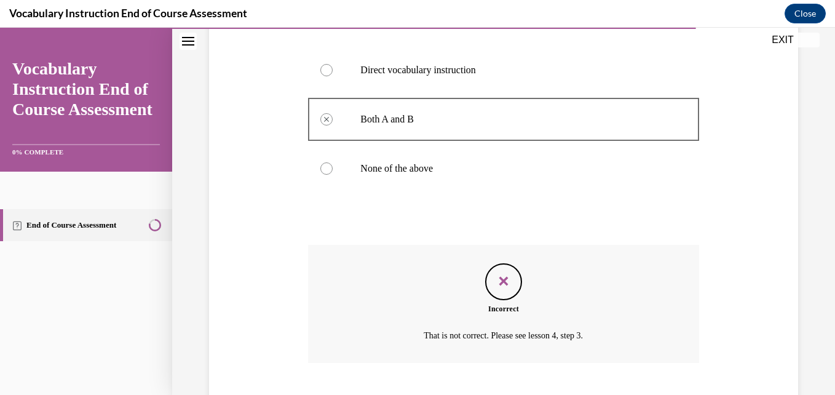
scroll to position [357, 0]
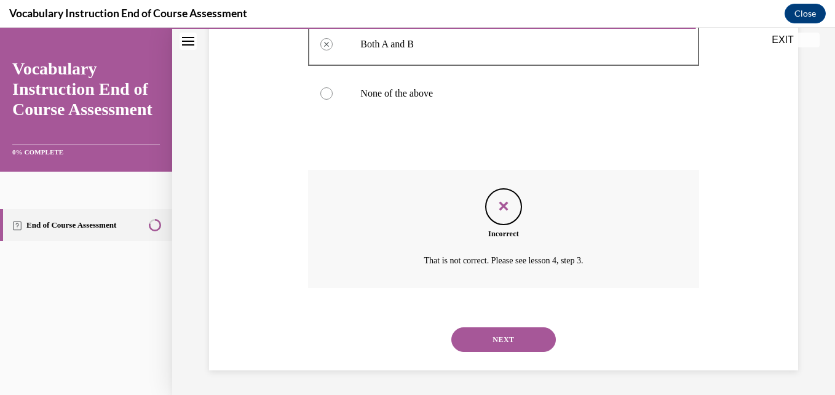
click at [404, 344] on button "NEXT" at bounding box center [503, 339] width 105 height 25
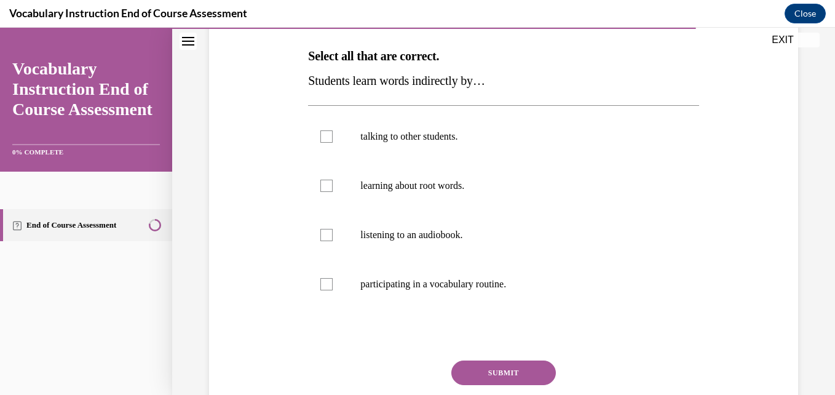
scroll to position [192, 0]
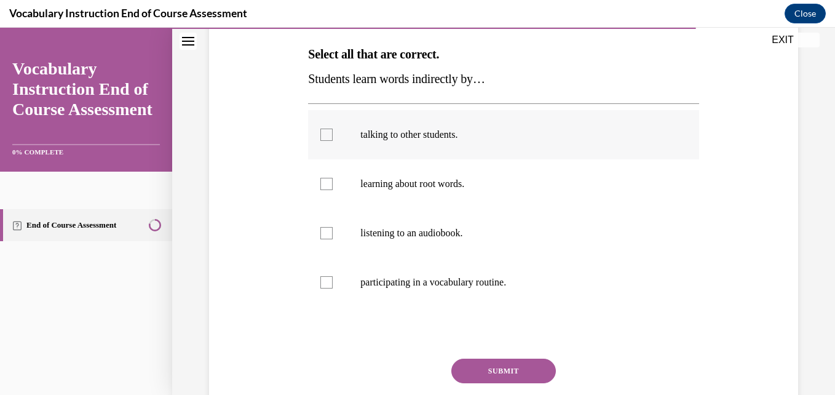
click at [404, 127] on label "talking to other students." at bounding box center [503, 134] width 390 height 49
click at [333, 129] on input "talking to other students." at bounding box center [326, 135] width 12 height 12
checkbox input "true"
click at [404, 223] on label "listening to an audiobook." at bounding box center [503, 232] width 390 height 49
click at [333, 227] on input "listening to an audiobook." at bounding box center [326, 233] width 12 height 12
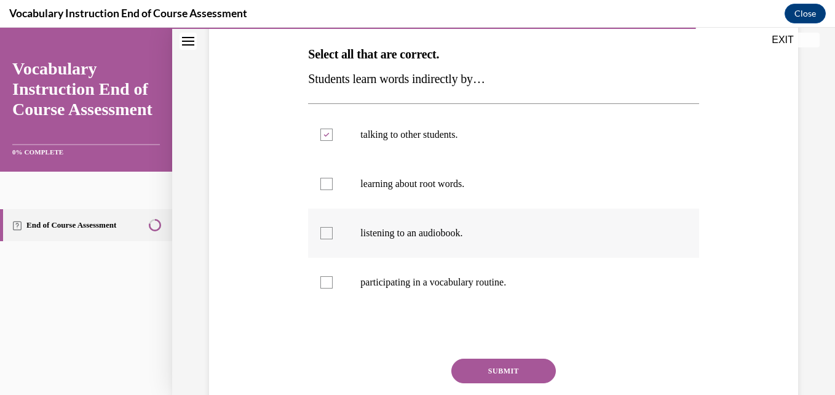
checkbox input "true"
click at [404, 271] on label "participating in a vocabulary routine." at bounding box center [503, 282] width 390 height 49
click at [333, 276] on input "participating in a vocabulary routine." at bounding box center [326, 282] width 12 height 12
checkbox input "true"
click at [404, 366] on button "SUBMIT" at bounding box center [503, 371] width 105 height 25
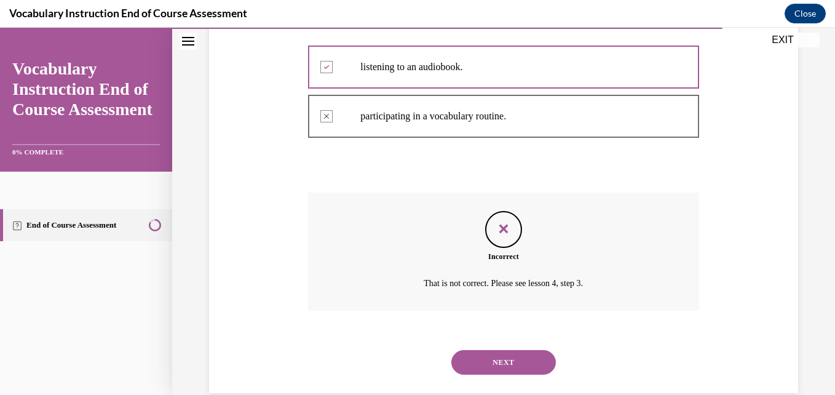
scroll to position [381, 0]
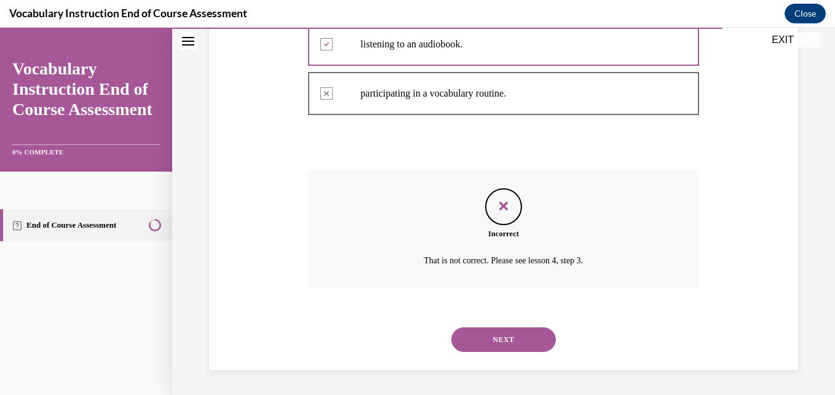
click at [404, 330] on button "NEXT" at bounding box center [503, 339] width 105 height 25
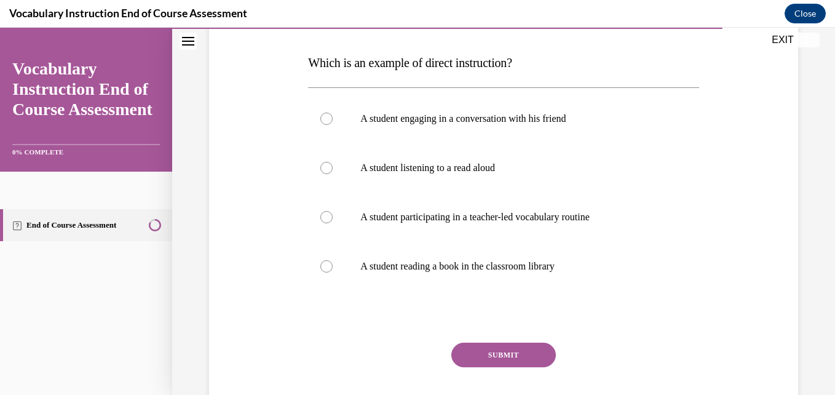
scroll to position [184, 0]
click at [404, 202] on label "A student participating in a teacher-led vocabulary routine" at bounding box center [503, 216] width 390 height 49
click at [333, 210] on input "A student participating in a teacher-led vocabulary routine" at bounding box center [326, 216] width 12 height 12
radio input "true"
click at [404, 347] on button "SUBMIT" at bounding box center [503, 354] width 105 height 25
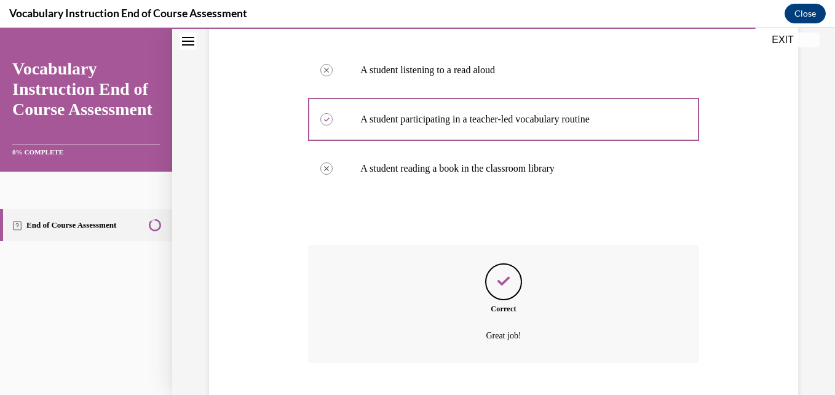
scroll to position [357, 0]
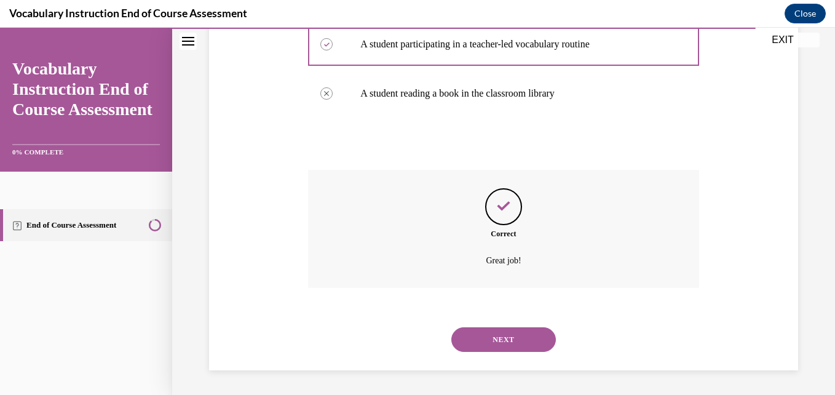
click at [404, 339] on button "NEXT" at bounding box center [503, 339] width 105 height 25
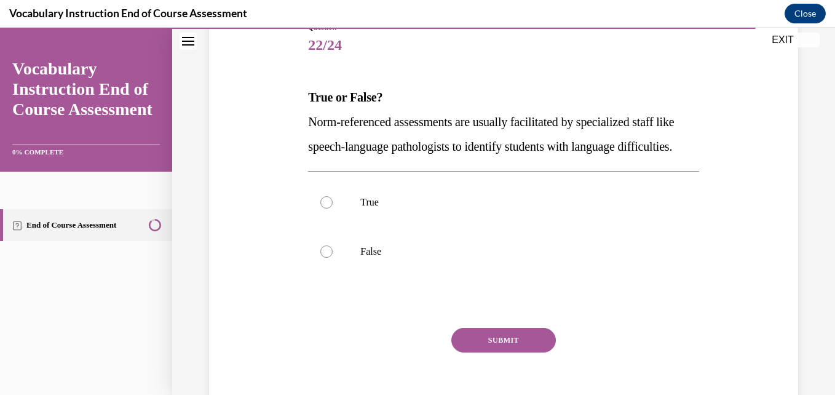
scroll to position [150, 0]
click at [404, 212] on label "True" at bounding box center [503, 201] width 390 height 49
click at [333, 208] on input "True" at bounding box center [326, 202] width 12 height 12
radio input "true"
click at [404, 350] on div "Question 22/24 True or False? Norm-referenced assessments are usually facilitat…" at bounding box center [503, 224] width 390 height 407
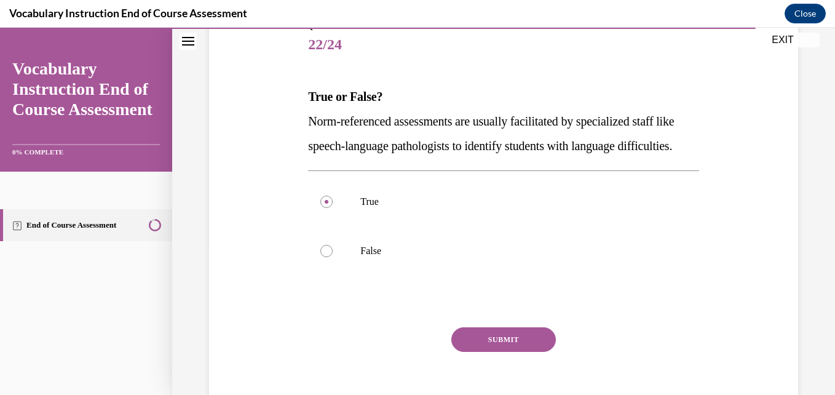
click at [404, 352] on button "SUBMIT" at bounding box center [503, 339] width 105 height 25
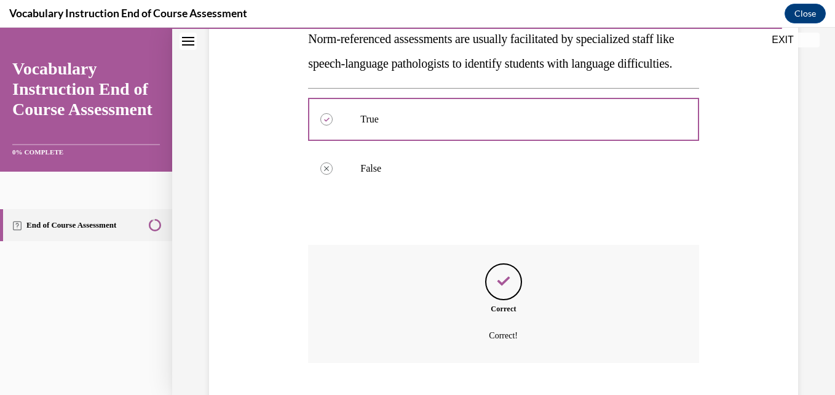
scroll to position [332, 0]
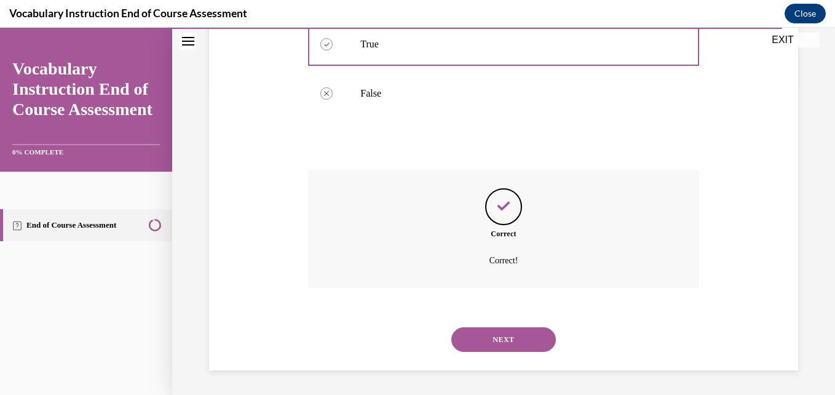
click at [404, 350] on button "NEXT" at bounding box center [503, 339] width 105 height 25
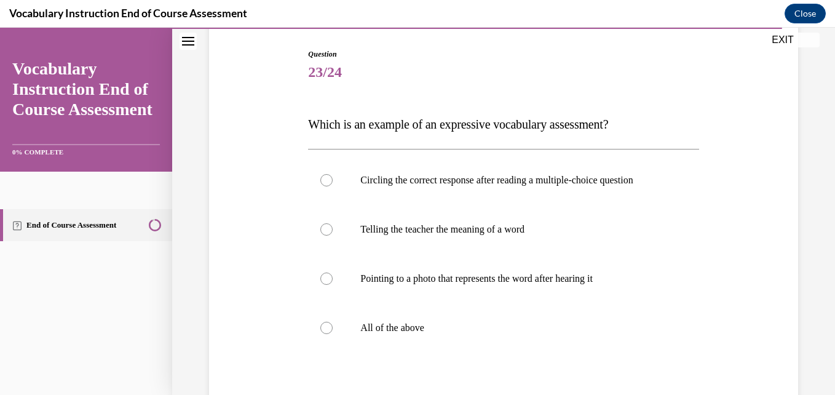
scroll to position [162, 0]
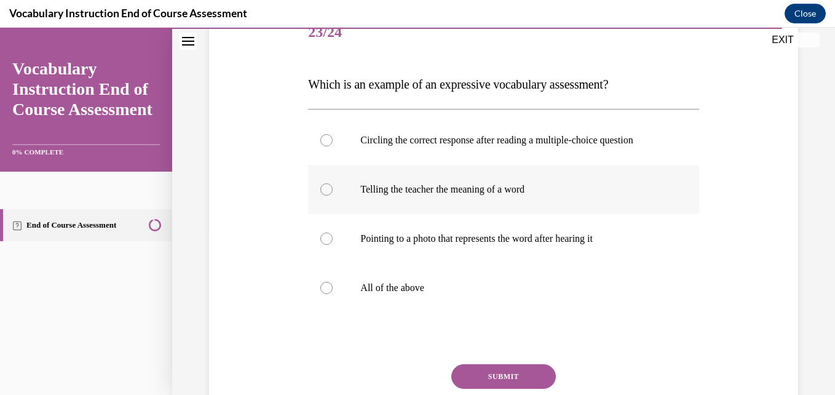
click at [404, 200] on label "Telling the teacher the meaning of a word" at bounding box center [503, 189] width 390 height 49
click at [333, 196] on input "Telling the teacher the meaning of a word" at bounding box center [326, 189] width 12 height 12
radio input "true"
click at [404, 367] on button "SUBMIT" at bounding box center [503, 376] width 105 height 25
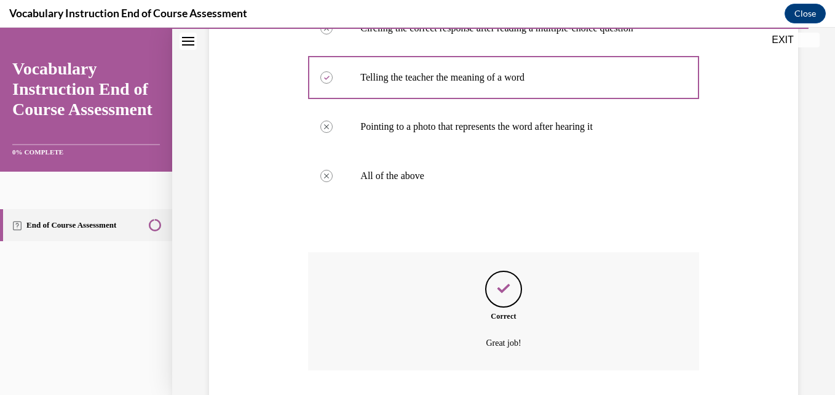
scroll to position [357, 0]
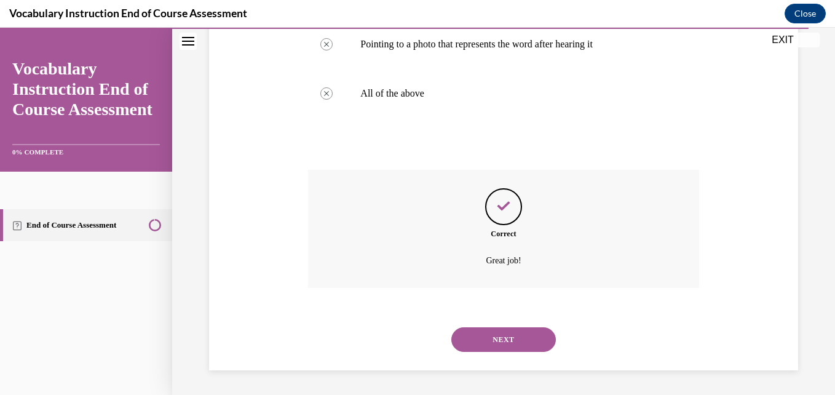
click at [404, 348] on button "NEXT" at bounding box center [503, 339] width 105 height 25
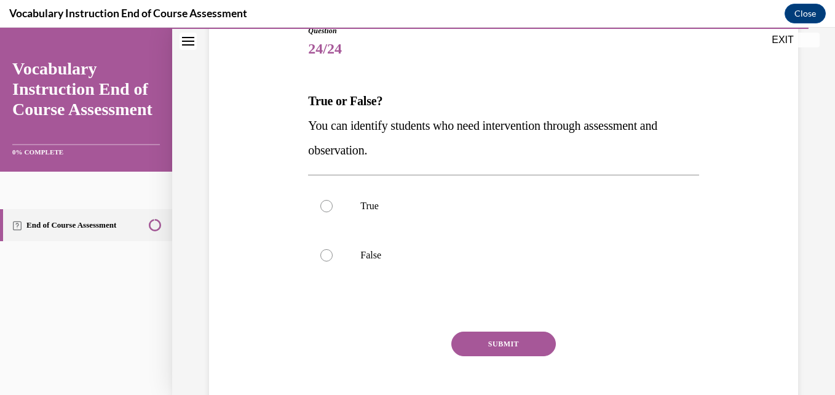
scroll to position [147, 0]
click at [404, 214] on label "True" at bounding box center [503, 204] width 390 height 49
click at [333, 211] on input "True" at bounding box center [326, 205] width 12 height 12
radio input "true"
click at [404, 337] on button "SUBMIT" at bounding box center [503, 342] width 105 height 25
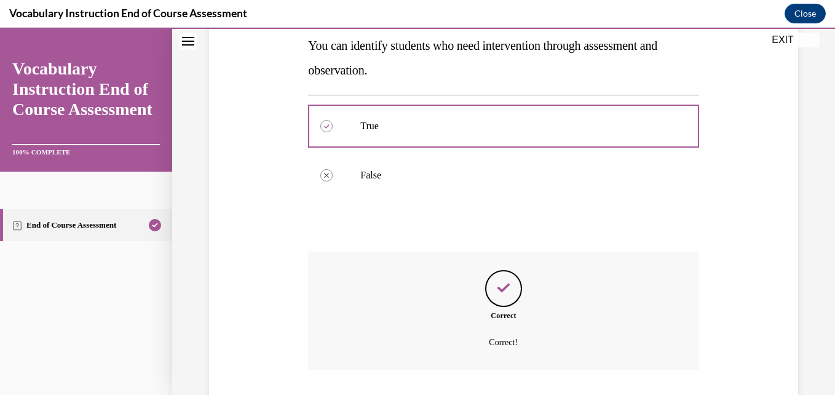
scroll to position [307, 0]
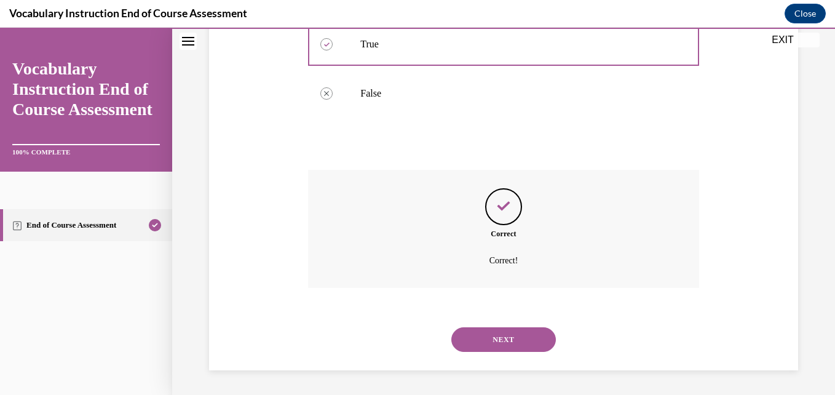
click at [404, 339] on button "NEXT" at bounding box center [503, 339] width 105 height 25
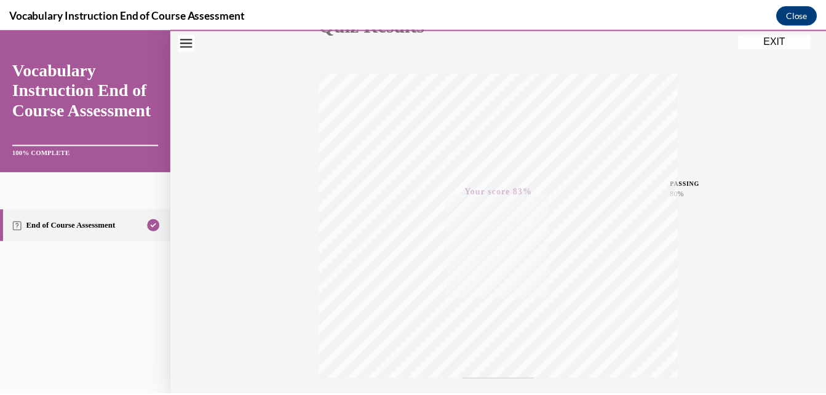
scroll to position [261, 0]
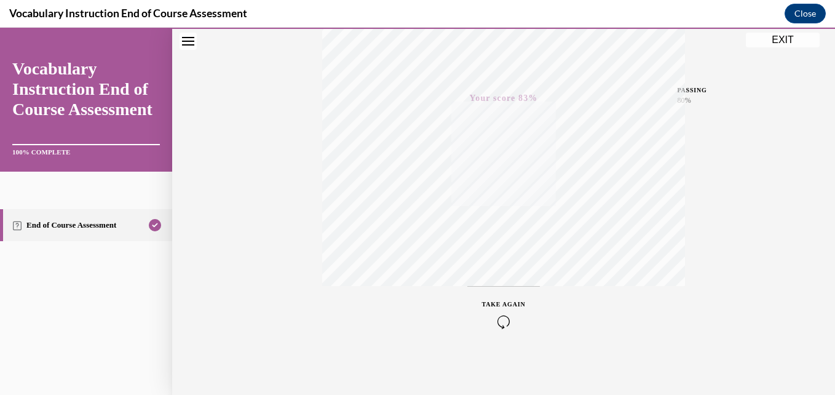
click at [404, 42] on button "EXIT" at bounding box center [783, 40] width 74 height 15
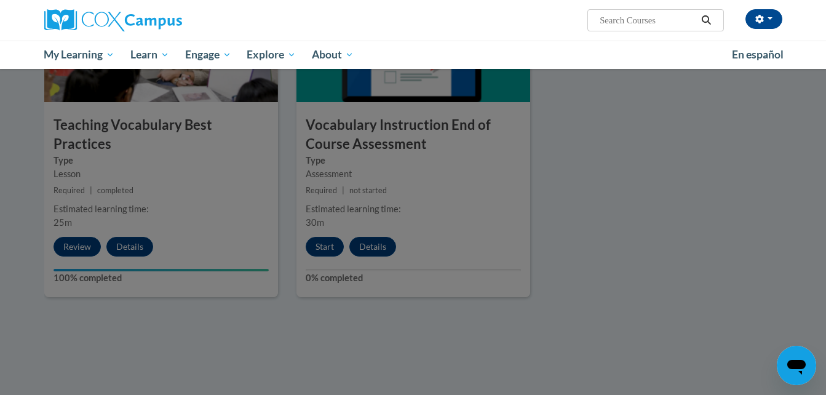
click at [404, 241] on div at bounding box center [413, 197] width 826 height 395
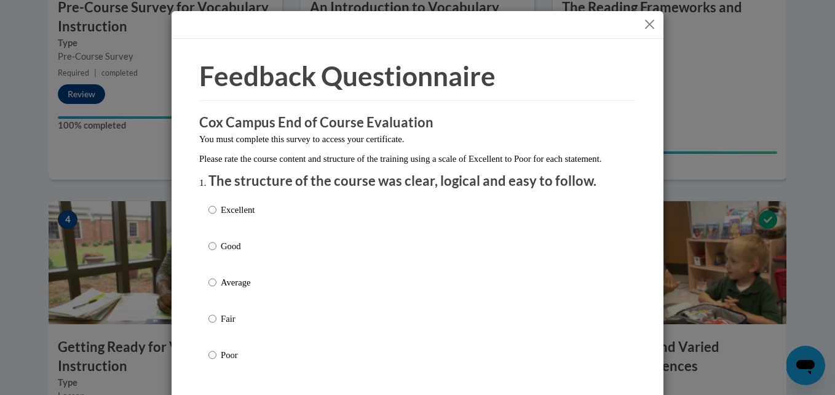
scroll to position [22, 0]
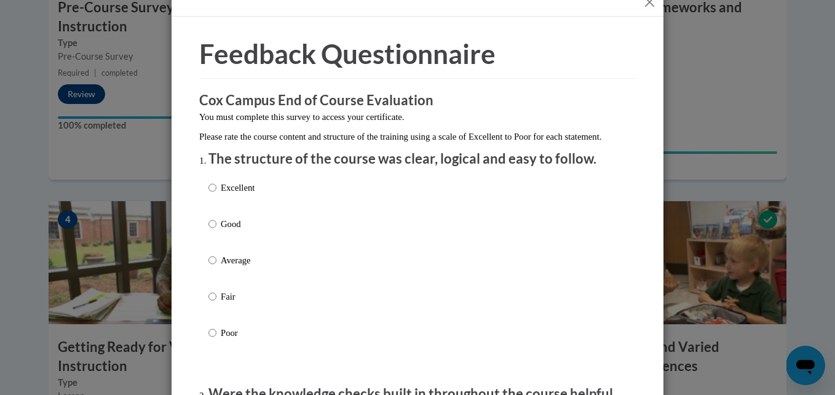
click at [232, 194] on p "Excellent" at bounding box center [238, 188] width 34 height 14
click at [216, 194] on input "Excellent" at bounding box center [212, 188] width 8 height 14
radio input "true"
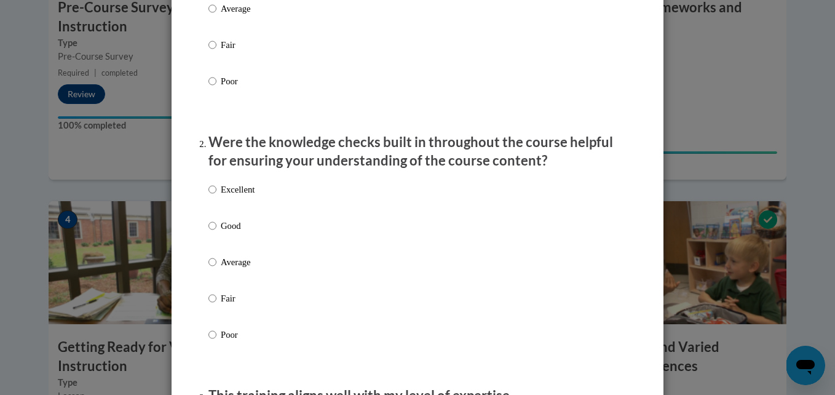
scroll to position [284, 0]
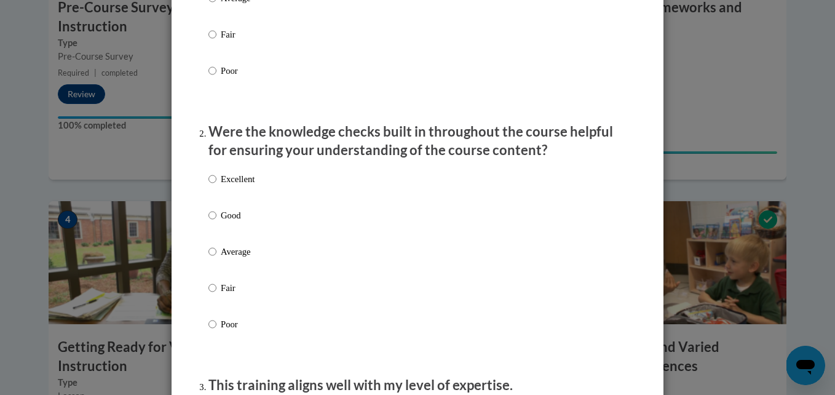
click at [232, 202] on label "Excellent" at bounding box center [231, 188] width 46 height 33
click at [216, 186] on input "Excellent" at bounding box center [212, 179] width 8 height 14
radio input "true"
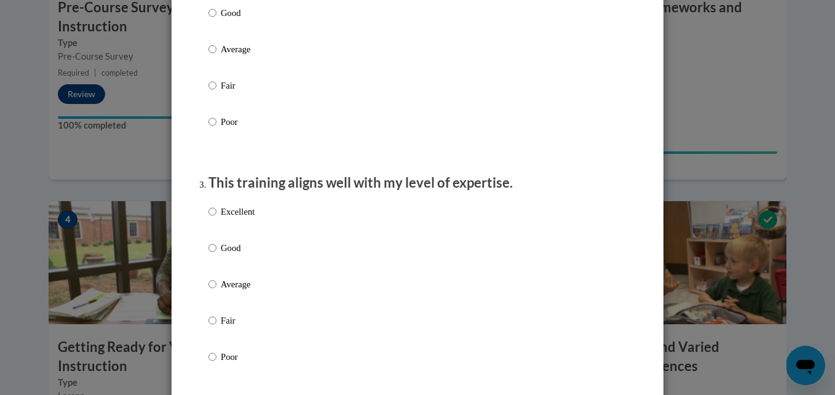
scroll to position [487, 0]
click at [232, 192] on p "This training aligns well with my level of expertise." at bounding box center [417, 182] width 418 height 19
click at [237, 218] on p "Excellent" at bounding box center [238, 211] width 34 height 14
click at [216, 218] on input "Excellent" at bounding box center [212, 211] width 8 height 14
radio input "true"
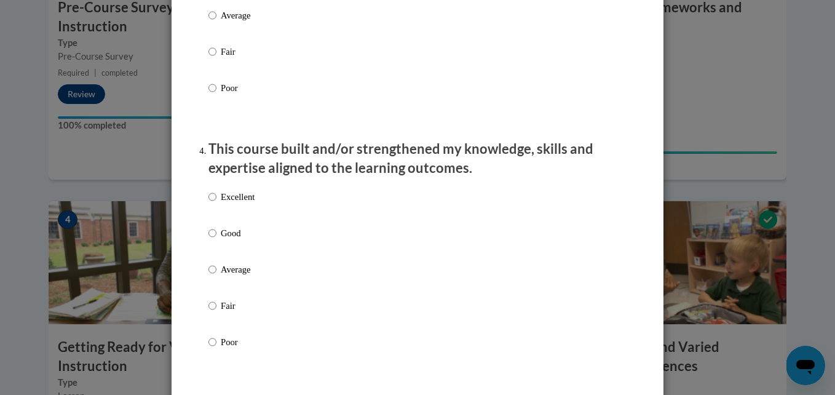
click at [237, 219] on label "Excellent" at bounding box center [231, 206] width 46 height 33
click at [216, 204] on input "Excellent" at bounding box center [212, 197] width 8 height 14
radio input "true"
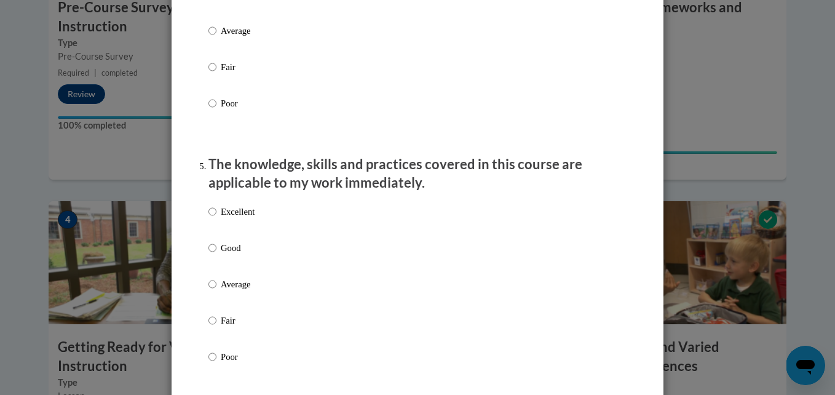
click at [237, 218] on p "Excellent" at bounding box center [238, 212] width 34 height 14
click at [216, 218] on input "Excellent" at bounding box center [212, 212] width 8 height 14
radio input "true"
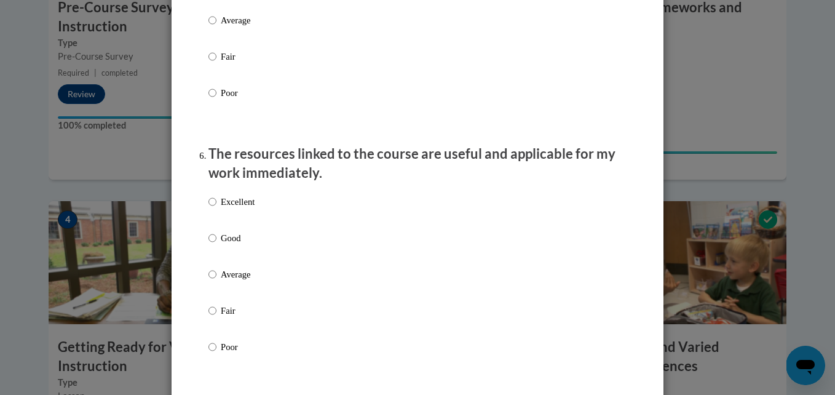
click at [237, 219] on label "Excellent" at bounding box center [231, 211] width 46 height 33
click at [216, 208] on input "Excellent" at bounding box center [212, 202] width 8 height 14
radio input "true"
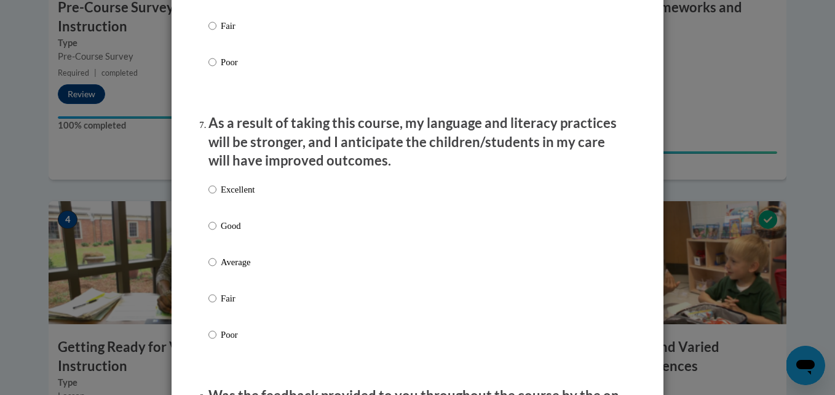
scroll to position [1545, 0]
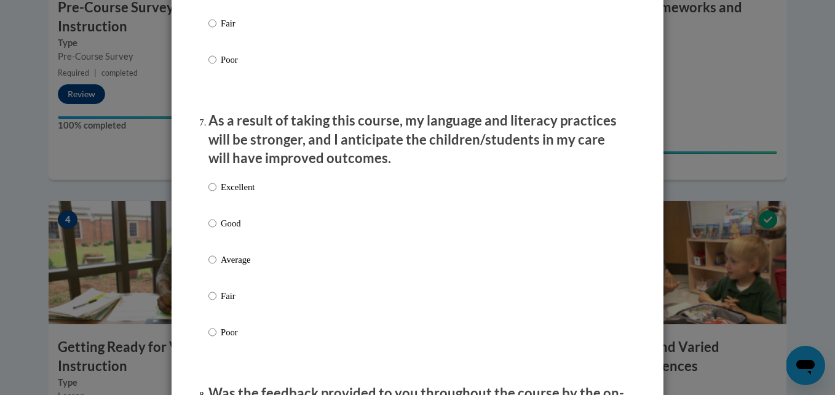
click at [242, 194] on p "Excellent" at bounding box center [238, 187] width 34 height 14
click at [216, 194] on input "Excellent" at bounding box center [212, 187] width 8 height 14
radio input "true"
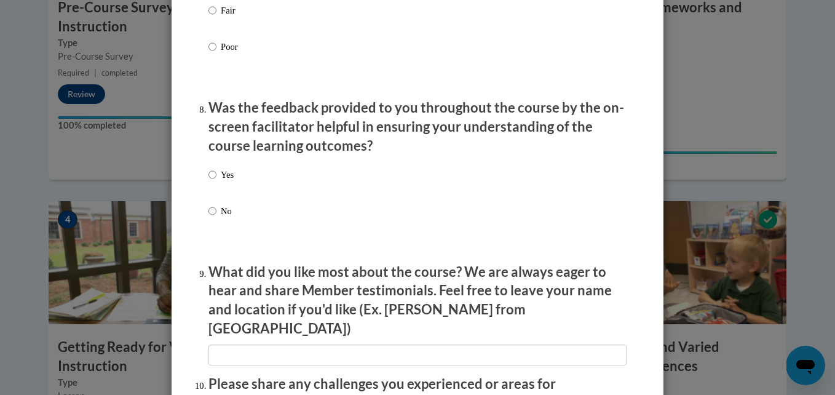
scroll to position [1831, 0]
click at [242, 194] on div "Yes No" at bounding box center [417, 207] width 418 height 92
click at [228, 181] on p "Yes" at bounding box center [227, 174] width 13 height 14
click at [216, 181] on input "Yes" at bounding box center [212, 174] width 8 height 14
radio input "true"
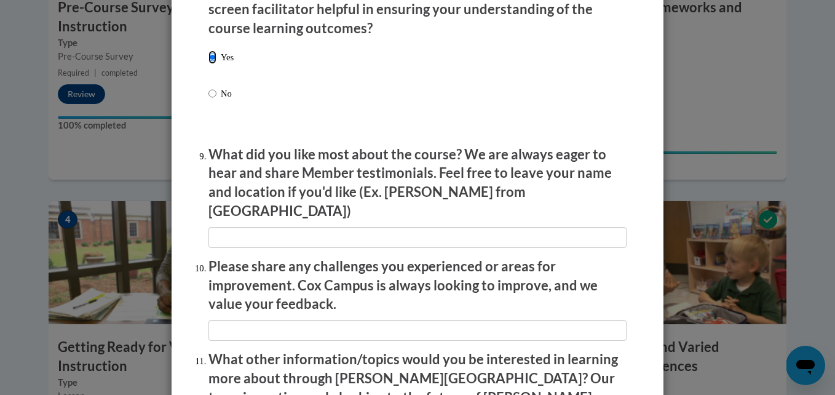
scroll to position [1950, 0]
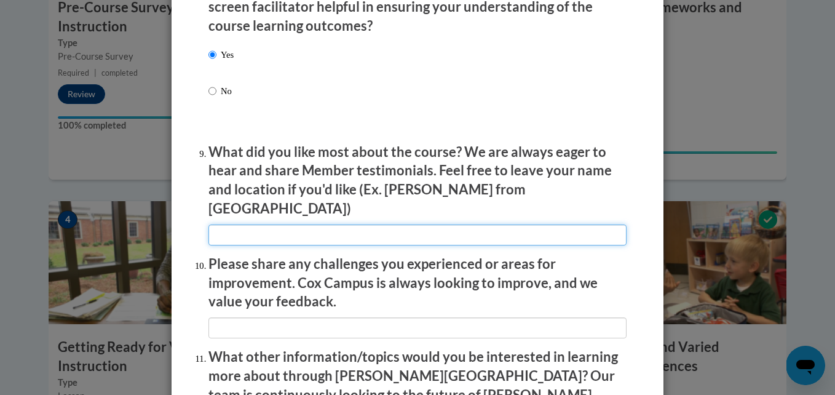
click at [250, 231] on input "textbox" at bounding box center [417, 234] width 418 height 21
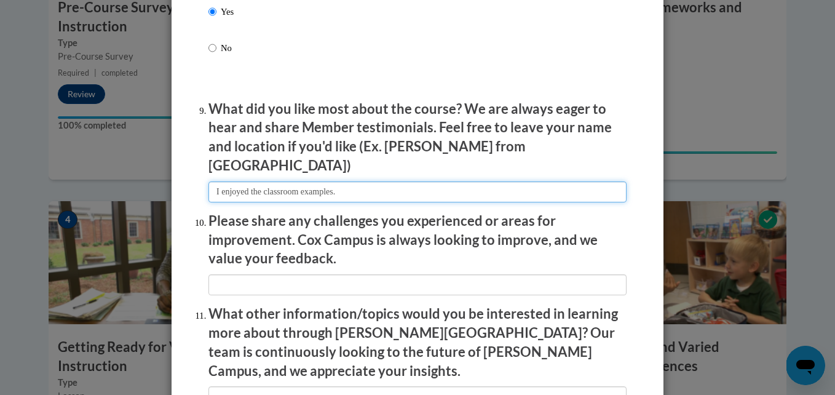
type input "I enjoyed the classroom examples."
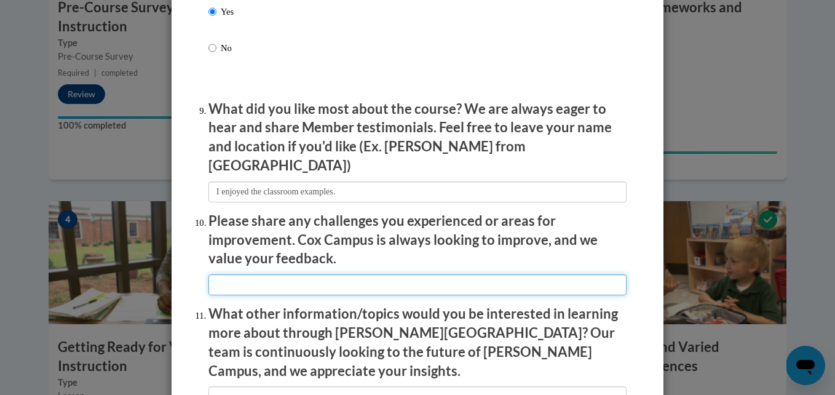
click at [289, 283] on input "textbox" at bounding box center [417, 284] width 418 height 21
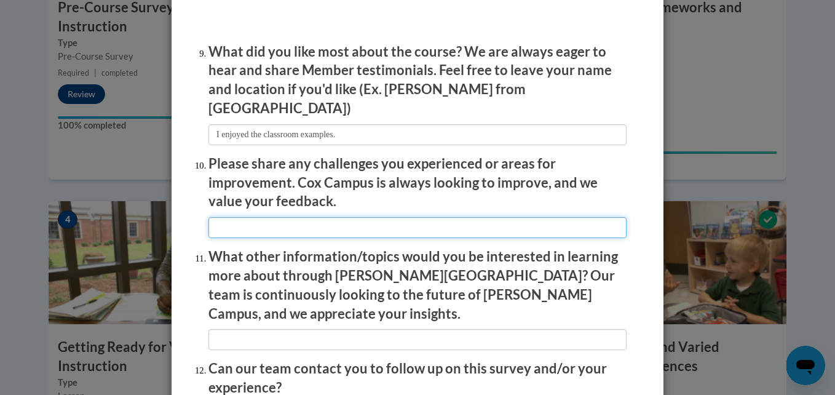
scroll to position [2051, 0]
type input "N"
type input "The website had some minor glitches but not bad."
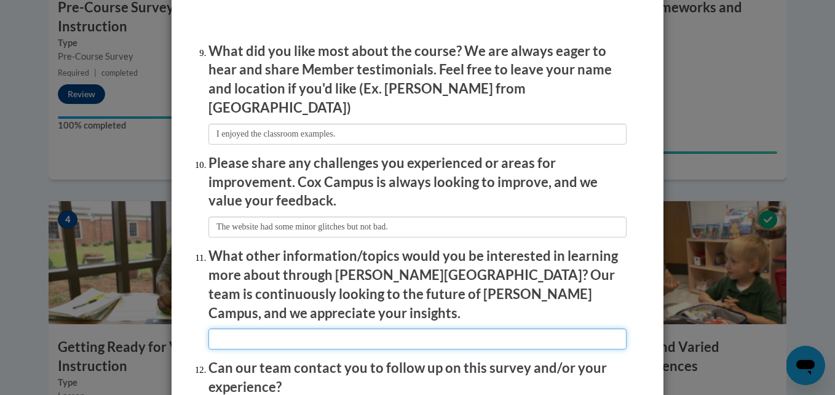
click at [384, 328] on input "textbox" at bounding box center [417, 338] width 418 height 21
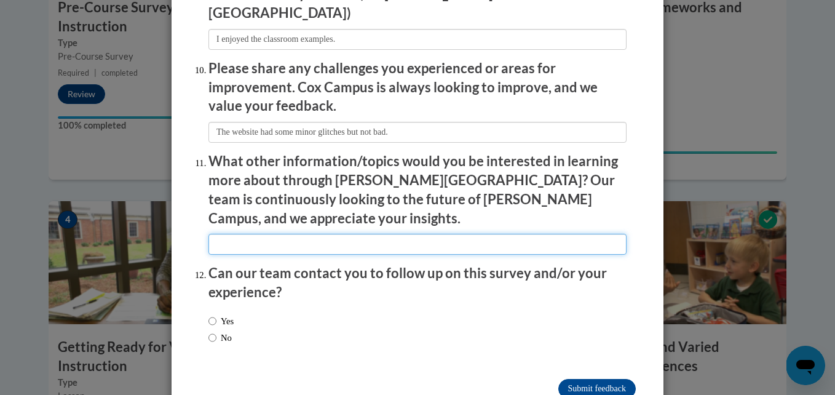
scroll to position [2146, 0]
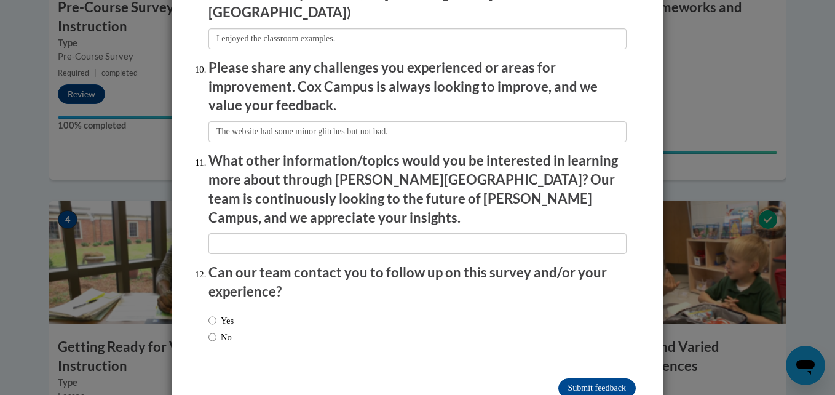
click at [221, 330] on label "No" at bounding box center [219, 337] width 23 height 14
click at [216, 330] on input "No" at bounding box center [212, 337] width 8 height 14
radio input "true"
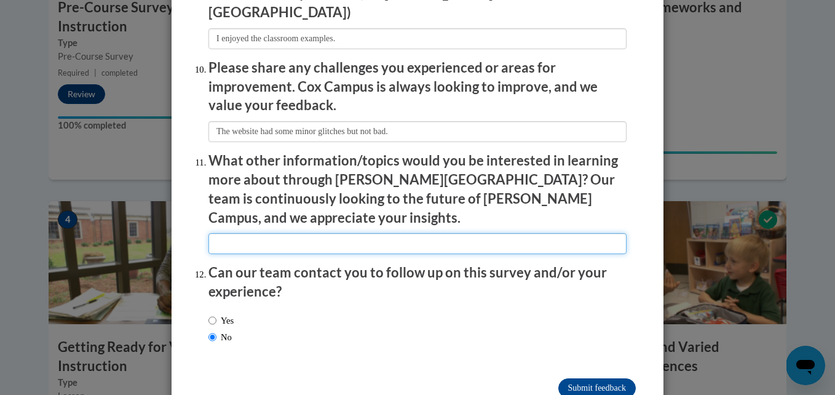
click at [301, 233] on input "textbox" at bounding box center [417, 243] width 418 height 21
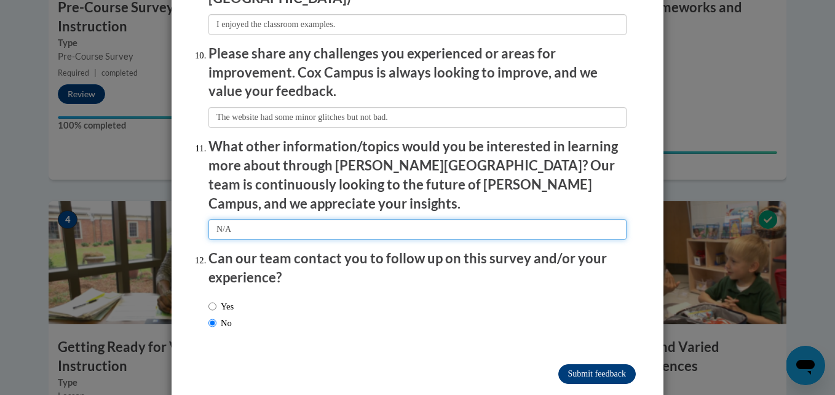
type input "N/A"
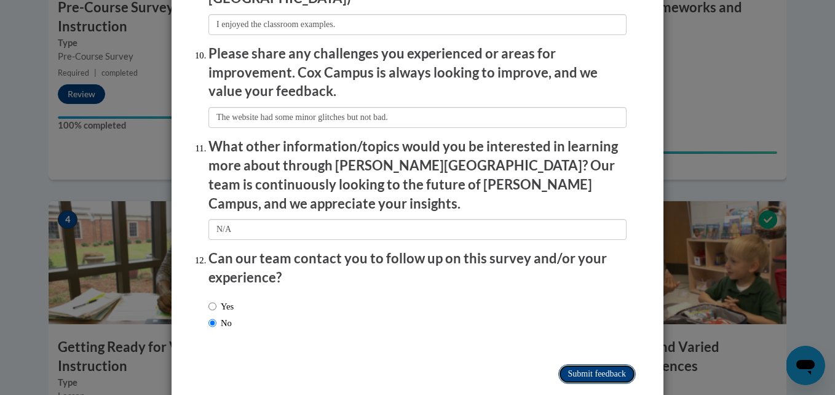
click at [404, 364] on input "Submit feedback" at bounding box center [596, 374] width 77 height 20
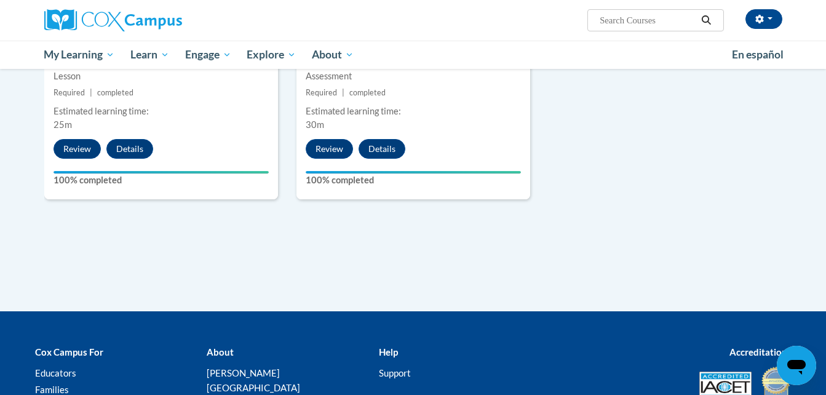
scroll to position [1476, 0]
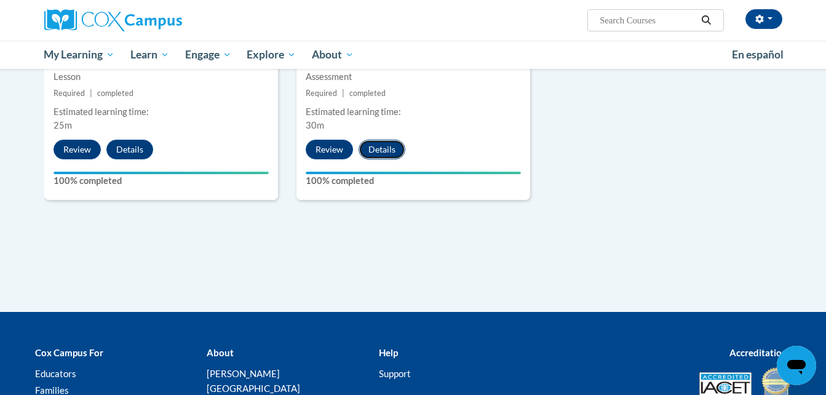
click at [385, 151] on button "Details" at bounding box center [382, 150] width 47 height 20
